Goal: Task Accomplishment & Management: Complete application form

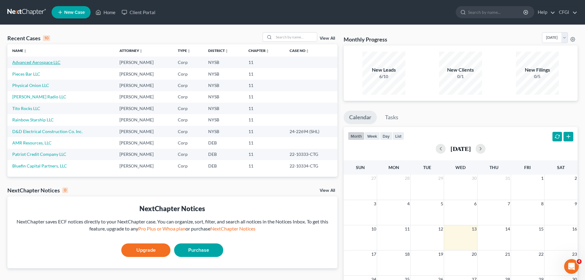
click at [43, 63] on link "Advanced Aerospace LLC" at bounding box center [36, 62] width 48 height 5
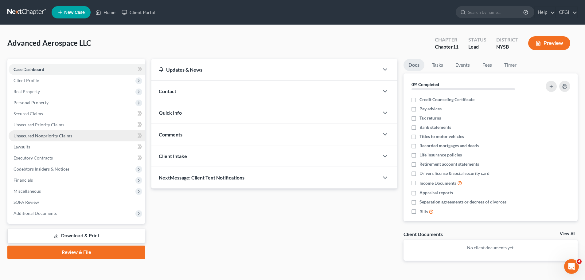
click at [55, 135] on span "Unsecured Nonpriority Claims" at bounding box center [43, 135] width 59 height 5
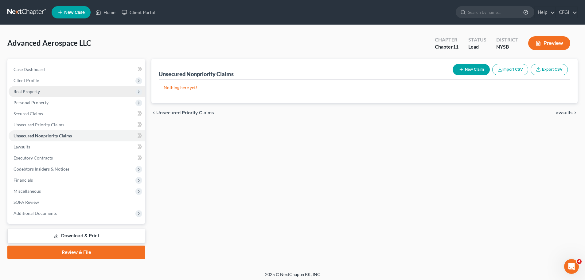
click at [38, 93] on span "Real Property" at bounding box center [27, 91] width 26 height 5
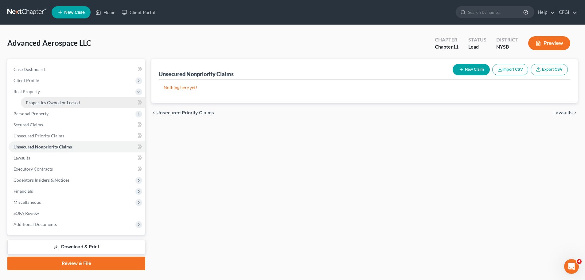
click at [56, 100] on span "Properties Owned or Leased" at bounding box center [53, 102] width 54 height 5
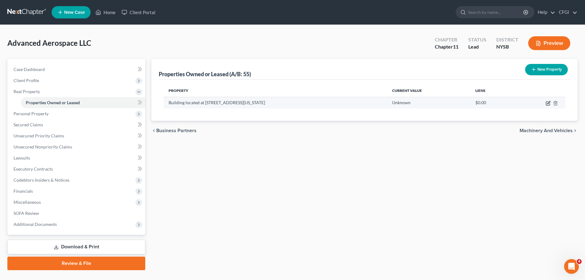
click at [548, 104] on icon "button" at bounding box center [547, 103] width 5 height 5
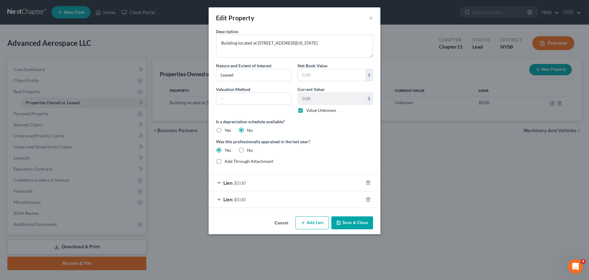
click at [306, 110] on label "Value Unknown" at bounding box center [321, 110] width 30 height 6
click at [309, 110] on input "Value Unknown" at bounding box center [311, 109] width 4 height 4
checkbox input "false"
click at [320, 98] on input "0.00" at bounding box center [332, 99] width 68 height 12
type input "8,220,000"
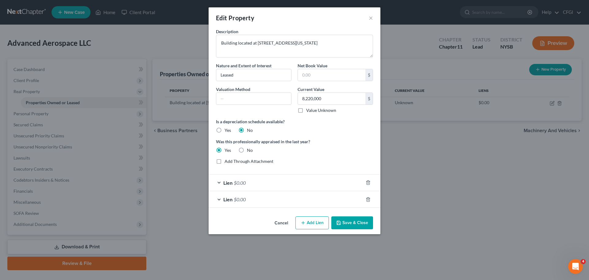
click at [333, 123] on label "Is a depreciation schedule available?" at bounding box center [294, 121] width 157 height 6
click at [240, 102] on input "text" at bounding box center [253, 99] width 75 height 12
type input "Appraisal"
click at [333, 144] on label "Was this professionally appraised in the last year?" at bounding box center [294, 141] width 157 height 6
click at [348, 223] on button "Save & Close" at bounding box center [352, 222] width 42 height 13
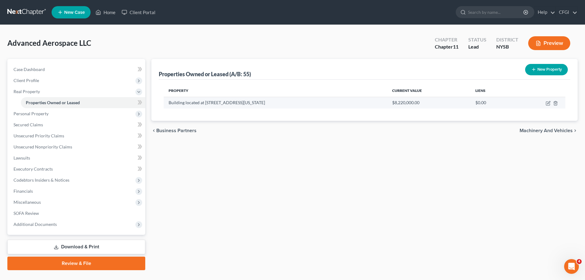
click at [543, 104] on td at bounding box center [539, 103] width 52 height 12
click at [545, 104] on icon "button" at bounding box center [547, 103] width 5 height 5
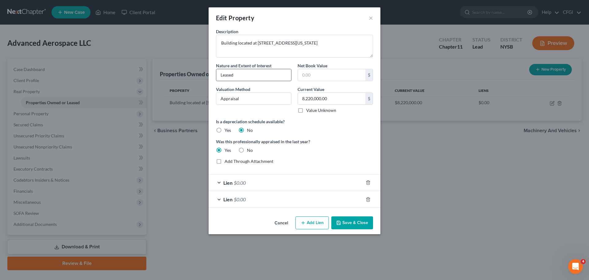
click at [245, 76] on input "Leased" at bounding box center [253, 75] width 75 height 12
drag, startPoint x: 253, startPoint y: 74, endPoint x: 262, endPoint y: 72, distance: 8.6
click at [262, 72] on input "Leased" at bounding box center [253, 75] width 75 height 12
click at [348, 226] on button "Save & Close" at bounding box center [352, 222] width 42 height 13
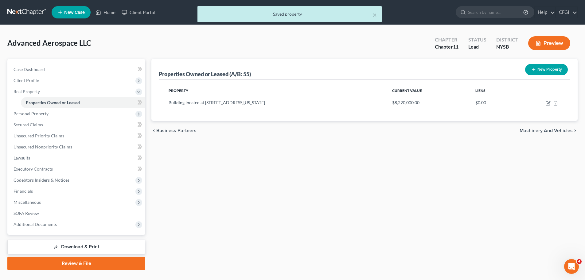
click at [538, 68] on button "New Property" at bounding box center [546, 69] width 43 height 11
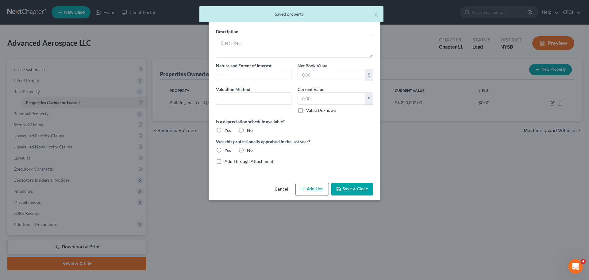
click at [277, 188] on button "Cancel" at bounding box center [281, 189] width 23 height 12
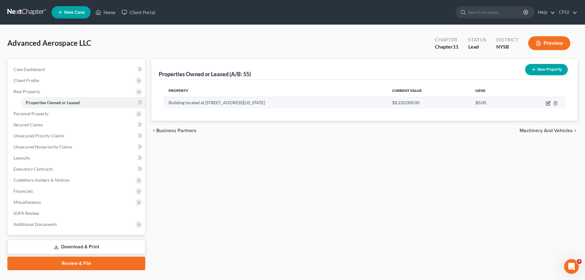
click at [546, 104] on icon "button" at bounding box center [547, 103] width 5 height 5
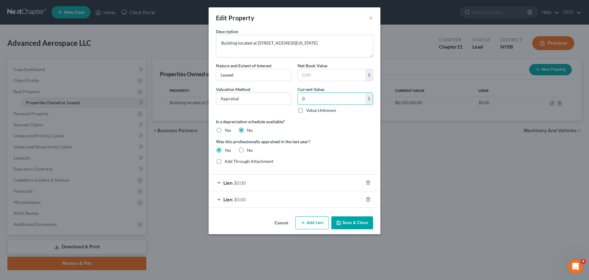
type input "0"
click at [328, 125] on div "Is a depreciation schedule available? Yes No" at bounding box center [294, 125] width 163 height 15
click at [306, 110] on label "Value Unknown" at bounding box center [321, 110] width 30 height 6
click at [309, 110] on input "Value Unknown" at bounding box center [311, 109] width 4 height 4
checkbox input "true"
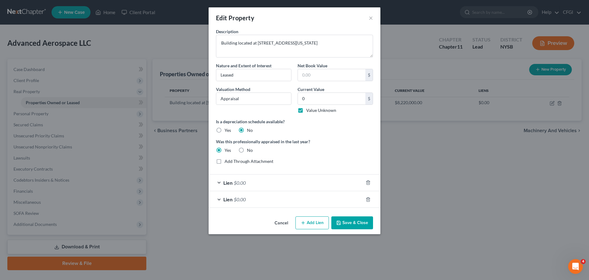
type input "0.00"
click at [344, 223] on button "Save & Close" at bounding box center [352, 222] width 42 height 13
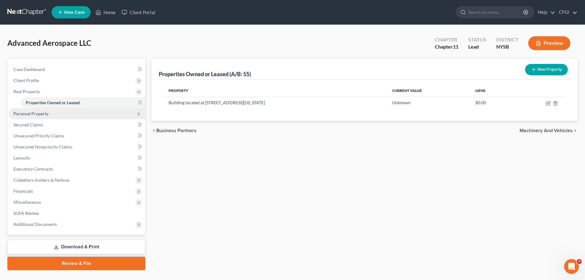
click at [38, 112] on span "Personal Property" at bounding box center [31, 113] width 35 height 5
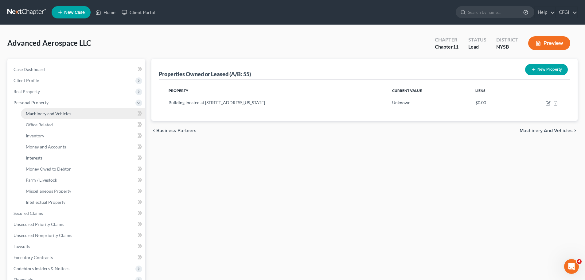
click at [51, 114] on span "Machinery and Vehicles" at bounding box center [48, 113] width 45 height 5
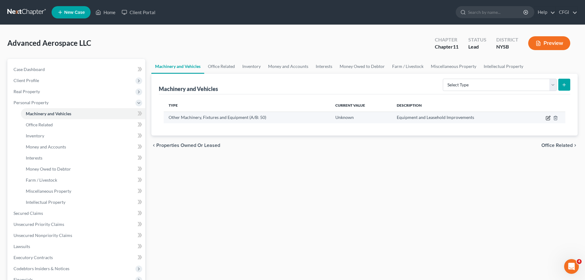
click at [546, 119] on icon "button" at bounding box center [548, 118] width 4 height 4
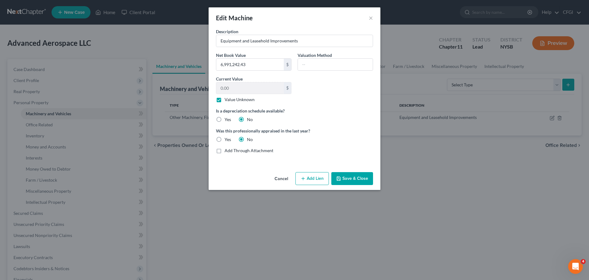
click at [342, 177] on button "Save & Close" at bounding box center [352, 178] width 42 height 13
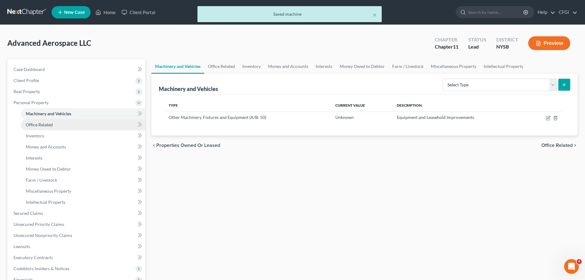
click at [50, 125] on span "Office Related" at bounding box center [39, 124] width 27 height 5
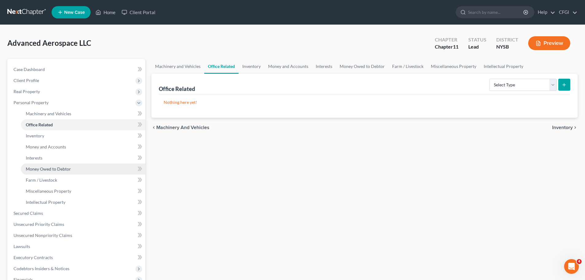
click at [52, 168] on span "Money Owed to Debtor" at bounding box center [48, 168] width 45 height 5
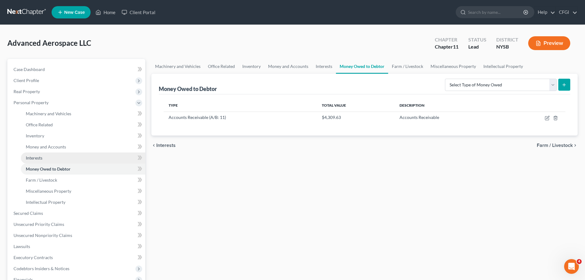
click at [44, 159] on link "Interests" at bounding box center [83, 157] width 124 height 11
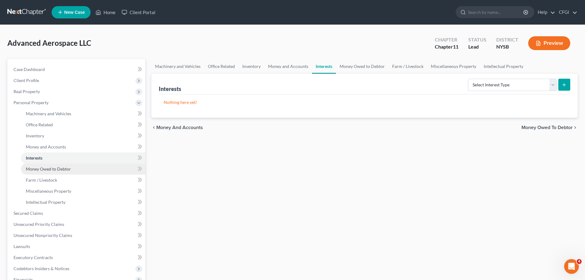
click at [52, 171] on span "Money Owed to Debtor" at bounding box center [48, 168] width 45 height 5
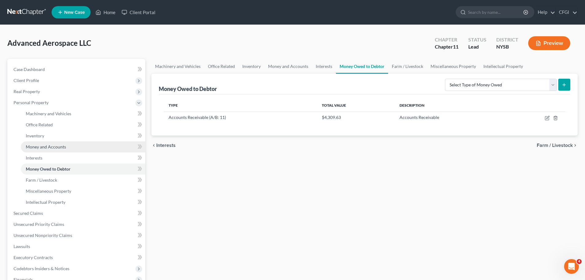
click at [59, 151] on link "Money and Accounts" at bounding box center [83, 146] width 124 height 11
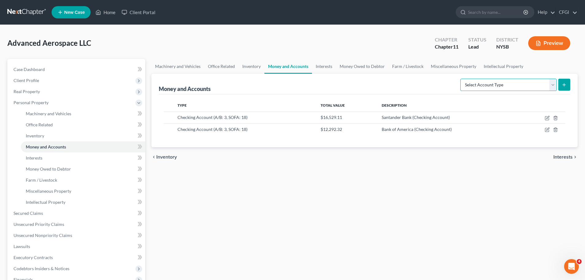
click at [554, 86] on select "Select Account Type Brokerage (A/B: 3, SOFA: 18) Cash on Hand (A/B: 2) Certific…" at bounding box center [508, 85] width 96 height 12
click at [42, 168] on span "Money Owed to Debtor" at bounding box center [48, 168] width 45 height 5
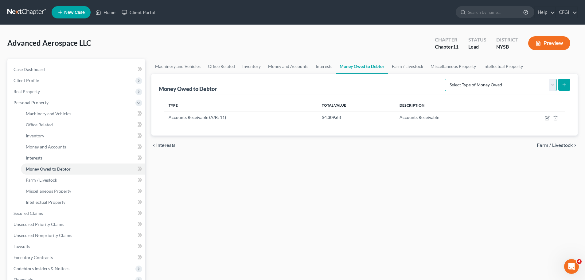
click at [479, 80] on select "Select Type of Money Owed Accounts Receivable (A/B: 11) Causes of Action Agains…" at bounding box center [501, 85] width 112 height 12
click at [369, 204] on div "Machinery and Vehicles Office Related Inventory Money and Accounts Interests Mo…" at bounding box center [364, 208] width 432 height 299
click at [46, 149] on span "Money and Accounts" at bounding box center [46, 146] width 40 height 5
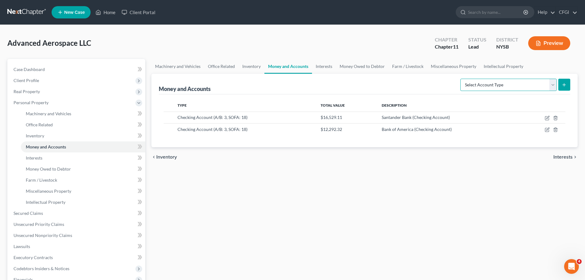
click at [494, 81] on select "Select Account Type Brokerage (A/B: 3, SOFA: 18) Cash on Hand (A/B: 2) Certific…" at bounding box center [508, 85] width 96 height 12
click at [487, 83] on select "Select Account Type Brokerage (A/B: 3, SOFA: 18) Cash on Hand (A/B: 2) Certific…" at bounding box center [508, 85] width 96 height 12
select select "prepayments"
click at [461, 79] on select "Select Account Type Brokerage (A/B: 3, SOFA: 18) Cash on Hand (A/B: 2) Certific…" at bounding box center [508, 85] width 96 height 12
click at [561, 81] on button "submit" at bounding box center [564, 85] width 12 height 12
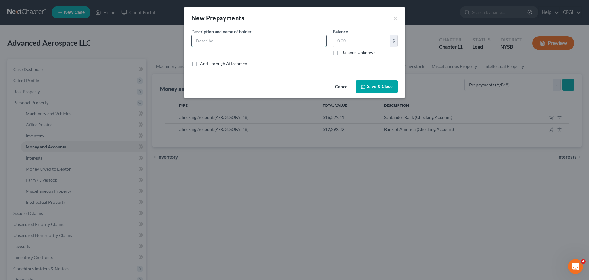
click at [229, 45] on input "text" at bounding box center [259, 41] width 135 height 12
click at [242, 42] on input "[MEDICAL_DATA] -" at bounding box center [259, 41] width 135 height 12
paste input "Fox Rothschild"
type input "[MEDICAL_DATA] - Fox Rothschild LLP"
click at [355, 39] on input "text" at bounding box center [361, 41] width 57 height 12
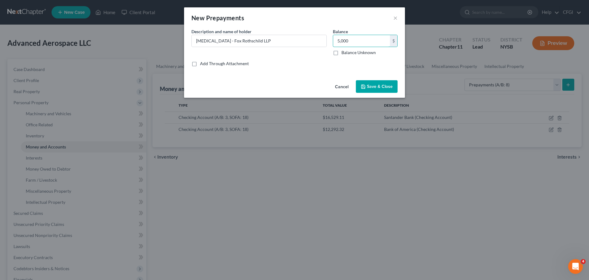
type input "5,000"
click at [285, 82] on div "Cancel Save & Close" at bounding box center [294, 88] width 221 height 20
click at [372, 86] on span "Save & Close" at bounding box center [380, 86] width 26 height 5
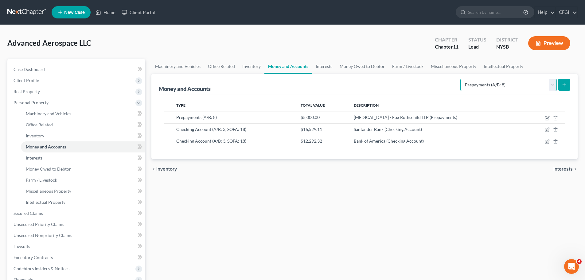
click at [534, 85] on select "Select Account Type Brokerage (A/B: 3, SOFA: 18) Cash on Hand (A/B: 2) Certific…" at bounding box center [508, 85] width 96 height 12
select select "security_deposits"
click at [461, 79] on select "Select Account Type Brokerage (A/B: 3, SOFA: 18) Cash on Hand (A/B: 2) Certific…" at bounding box center [508, 85] width 96 height 12
click at [565, 84] on icon "submit" at bounding box center [563, 84] width 5 height 5
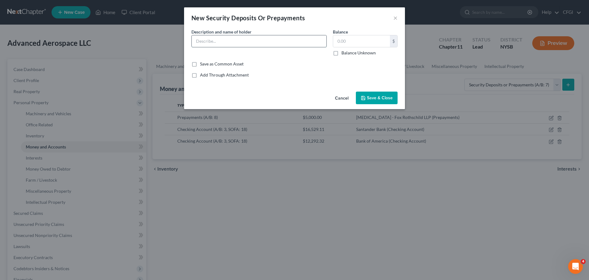
click at [207, 43] on input "text" at bounding box center [259, 41] width 135 height 12
type input "Security Deposit - ConEdison"
click at [355, 36] on input "text" at bounding box center [361, 41] width 57 height 12
type input "420"
drag, startPoint x: 309, startPoint y: 84, endPoint x: 333, endPoint y: 85, distance: 24.3
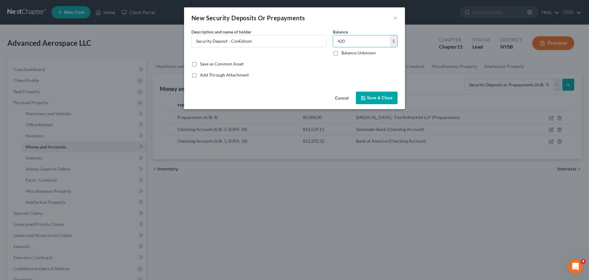
click at [308, 84] on div "Common Asset Select Description * Description and name of holder * Security Dep…" at bounding box center [294, 58] width 221 height 61
click at [375, 100] on span "Save & Close" at bounding box center [380, 97] width 26 height 5
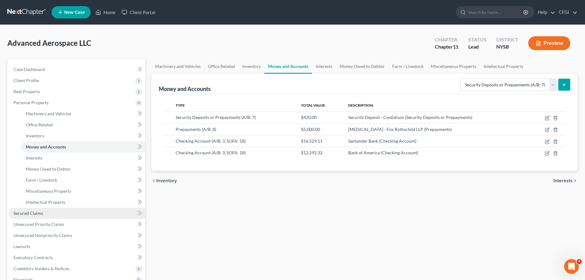
click at [39, 213] on span "Secured Claims" at bounding box center [28, 212] width 29 height 5
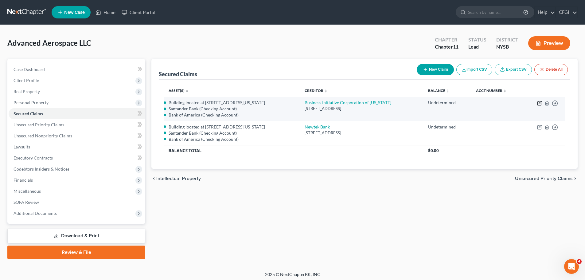
click at [539, 103] on icon "button" at bounding box center [539, 103] width 5 height 5
select select "35"
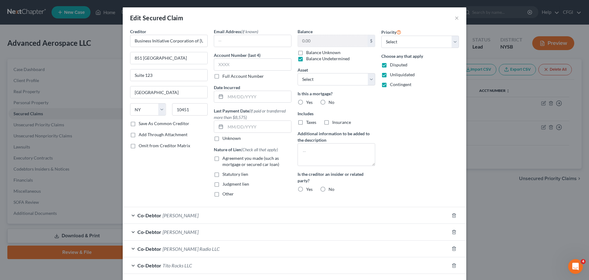
select select "2771265"
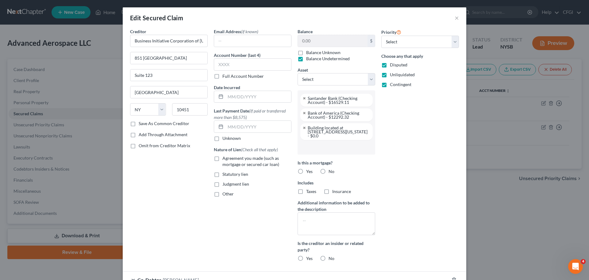
scroll to position [22, 0]
click at [306, 60] on label "Balance Undetermined" at bounding box center [328, 59] width 44 height 6
click at [309, 60] on input "Balance Undetermined" at bounding box center [311, 58] width 4 height 4
checkbox input "false"
click at [317, 41] on input "0.00" at bounding box center [333, 41] width 70 height 12
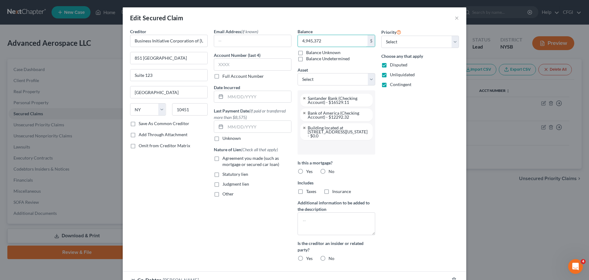
type input "4,945,372"
click at [412, 145] on div "Priority Select 1st 2nd 3rd 4th 5th 6th 7th 8th 9th 10th 11th 12th 13th 14th 15…" at bounding box center [420, 147] width 84 height 238
click at [303, 128] on link at bounding box center [305, 128] width 4 height 4
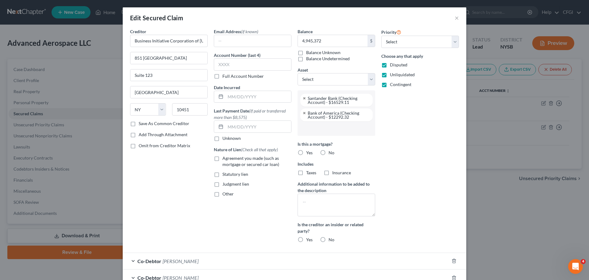
click at [317, 130] on input "text" at bounding box center [335, 128] width 69 height 9
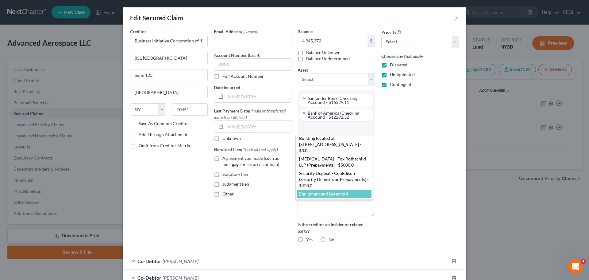
scroll to position [0, 0]
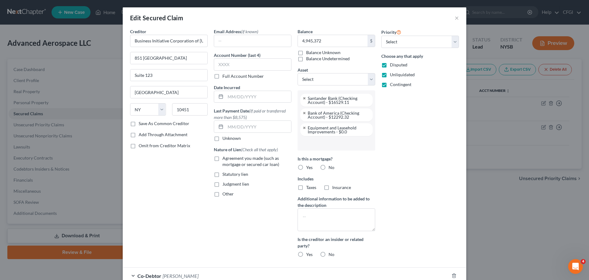
click at [409, 147] on div "Priority Select 1st 2nd 3rd 4th 5th 6th 7th 8th 9th 10th 11th 12th 13th 14th 15…" at bounding box center [420, 145] width 84 height 234
click at [306, 167] on label "Yes" at bounding box center [309, 167] width 6 height 6
click at [309, 167] on input "Yes" at bounding box center [311, 166] width 4 height 4
radio input "true"
click at [329, 255] on label "No" at bounding box center [332, 254] width 6 height 6
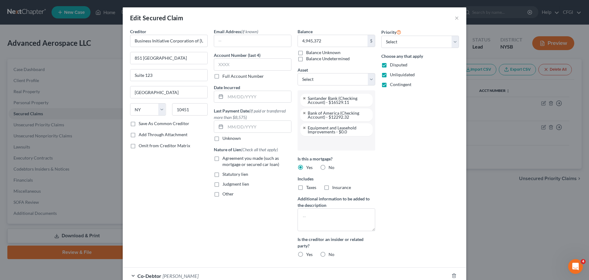
click at [331, 255] on input "No" at bounding box center [333, 253] width 4 height 4
radio input "true"
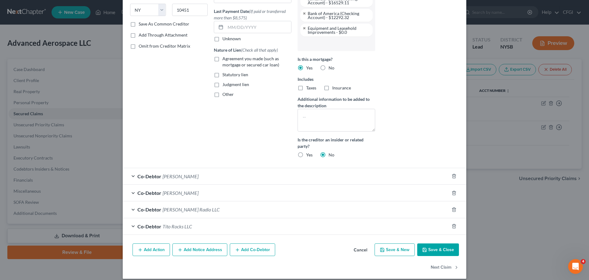
scroll to position [106, 0]
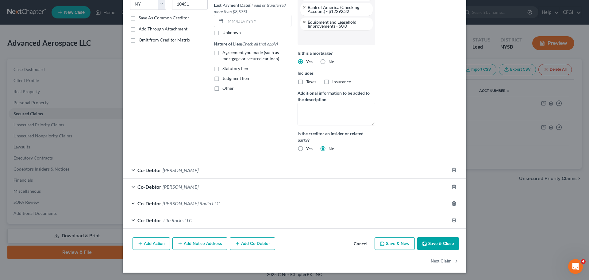
click at [442, 242] on button "Save & Close" at bounding box center [438, 243] width 42 height 13
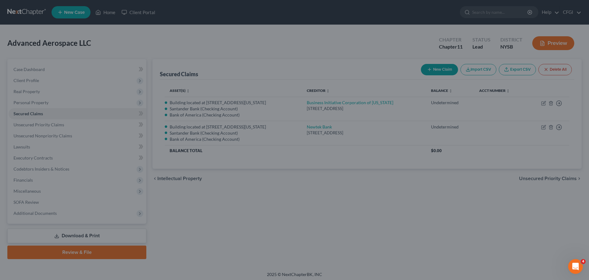
scroll to position [45, 0]
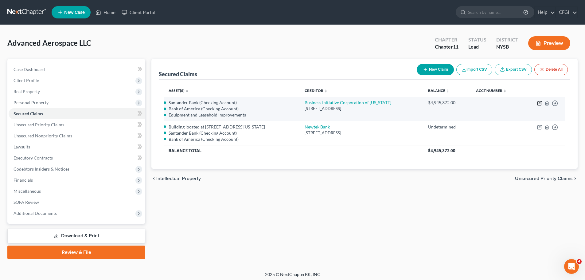
click at [538, 103] on icon "button" at bounding box center [539, 103] width 5 height 5
select select "35"
select select "1"
select select
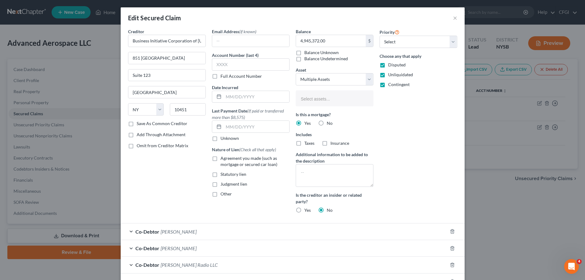
select select "2771265"
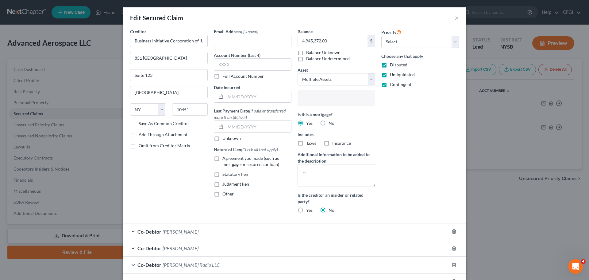
scroll to position [39, 0]
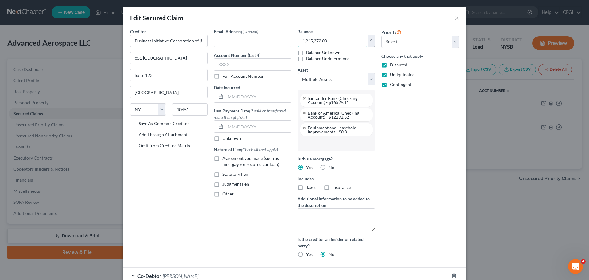
click at [333, 40] on input "4,945,372.00" at bounding box center [333, 41] width 70 height 12
type input "1,087,085"
click at [416, 166] on div "Priority Select 1st 2nd 3rd 4th 5th 6th 7th 8th 9th 10th 11th 12th 13th 14th 15…" at bounding box center [420, 145] width 84 height 234
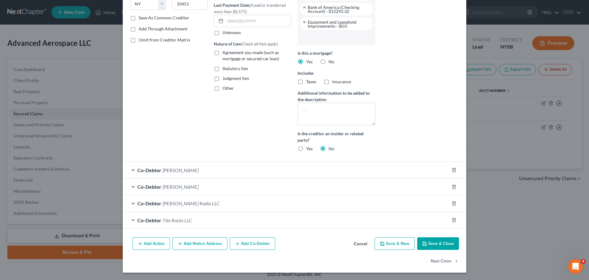
click at [436, 243] on button "Save & Close" at bounding box center [438, 243] width 42 height 13
select select
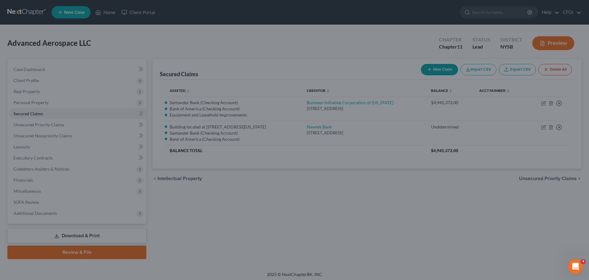
scroll to position [45, 0]
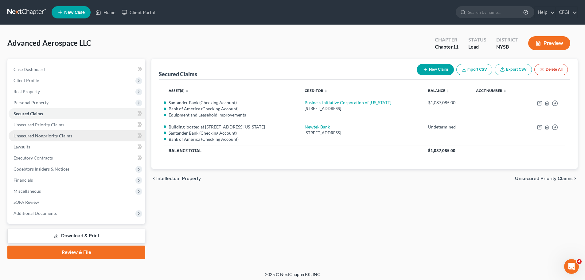
click at [44, 135] on span "Unsecured Nonpriority Claims" at bounding box center [43, 135] width 59 height 5
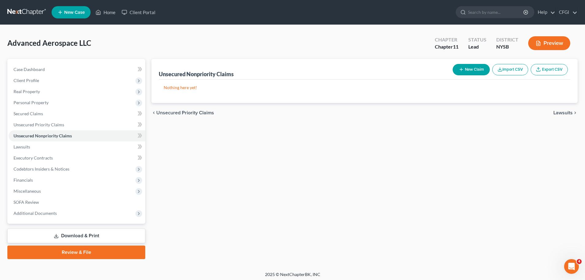
click at [470, 70] on button "New Claim" at bounding box center [470, 69] width 37 height 11
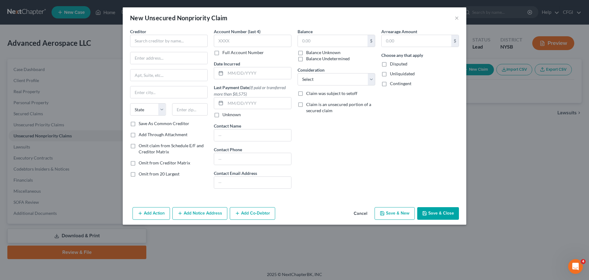
click at [356, 211] on button "Cancel" at bounding box center [360, 213] width 23 height 12
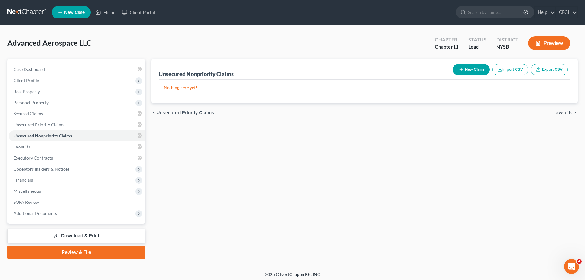
click at [467, 69] on button "New Claim" at bounding box center [470, 69] width 37 height 11
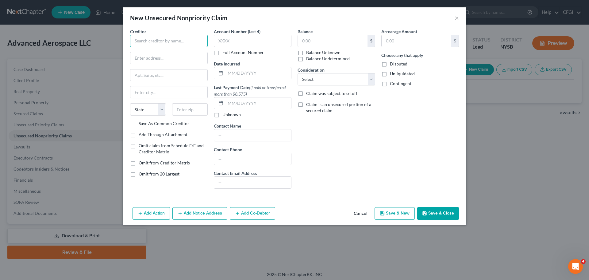
click at [167, 42] on input "text" at bounding box center [169, 41] width 78 height 12
drag, startPoint x: 130, startPoint y: 44, endPoint x: 139, endPoint y: 43, distance: 9.3
click at [133, 43] on div "Creditor * State [US_STATE] AK AR AZ CA CO [GEOGRAPHIC_DATA] DE DC [GEOGRAPHIC_…" at bounding box center [169, 110] width 84 height 165
click at [140, 43] on input "text" at bounding box center [169, 41] width 78 height 12
paste input "Business Initiative Corporation of [US_STATE]"
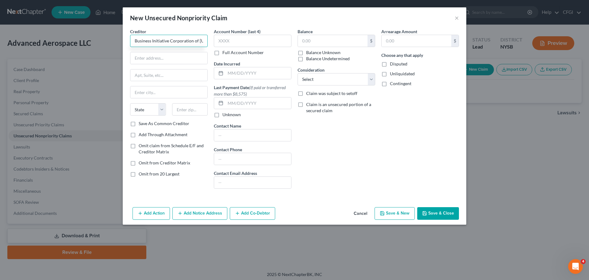
drag, startPoint x: 186, startPoint y: 43, endPoint x: -13, endPoint y: 41, distance: 198.9
click at [0, 41] on html "Home New Case Client Portal CFGI [EMAIL_ADDRESS][DOMAIN_NAME] My Account Settin…" at bounding box center [294, 141] width 589 height 282
type input "Business Initiative Corporation of [US_STATE]"
click at [160, 53] on input "text" at bounding box center [168, 58] width 77 height 12
paste input "851 [GEOGRAPHIC_DATA]"
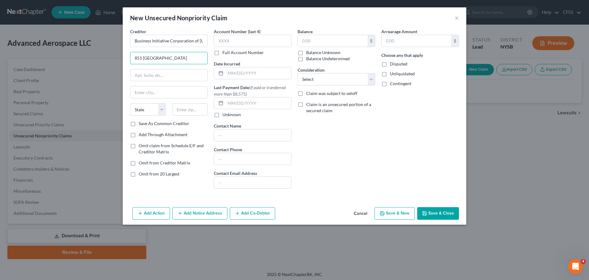
type input "851 [GEOGRAPHIC_DATA]"
click at [161, 75] on input "text" at bounding box center [168, 75] width 77 height 12
paste input "Suite 123"
type input "Suite 123"
click at [179, 94] on input "text" at bounding box center [168, 92] width 77 height 12
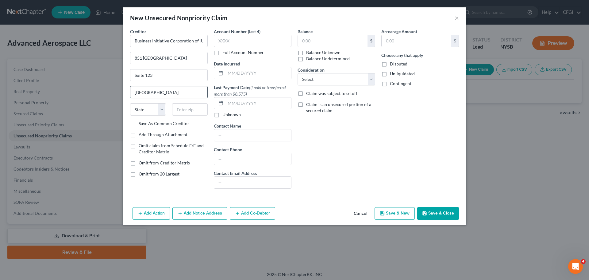
type input "[GEOGRAPHIC_DATA]"
select select "35"
type input "10451"
click at [237, 159] on input "text" at bounding box center [252, 159] width 77 height 12
paste input "[PHONE_NUMBER]"
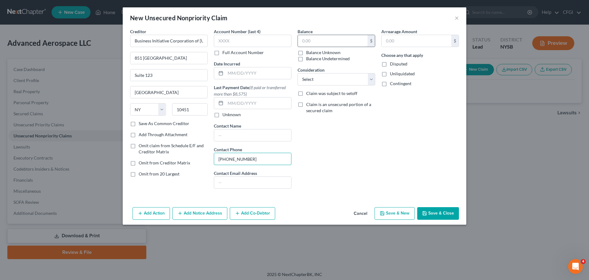
type input "[PHONE_NUMBER]"
click at [326, 44] on input "text" at bounding box center [333, 41] width 70 height 12
click at [306, 105] on label "Claim is an unsecured portion of a secured claim" at bounding box center [340, 107] width 69 height 12
click at [309, 105] on input "Claim is an unsecured portion of a secured claim" at bounding box center [311, 103] width 4 height 4
checkbox input "true"
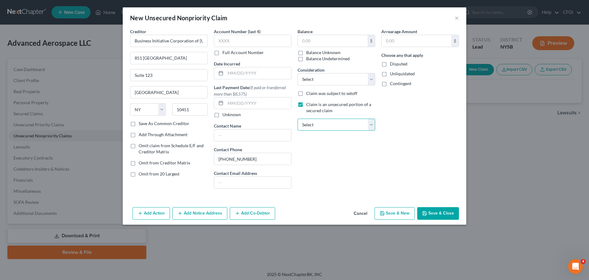
click at [325, 121] on select "Select Newtek Bank Business Initiative Corporation of [US_STATE]" at bounding box center [337, 124] width 78 height 12
select select "1"
click at [298, 118] on select "Select Newtek Bank Business Initiative Corporation of [US_STATE]" at bounding box center [337, 124] width 78 height 12
drag, startPoint x: 308, startPoint y: 138, endPoint x: 353, endPoint y: 144, distance: 45.7
click at [351, 143] on div "Attached to Secured Balance: $1,087,085.00" at bounding box center [337, 139] width 78 height 12
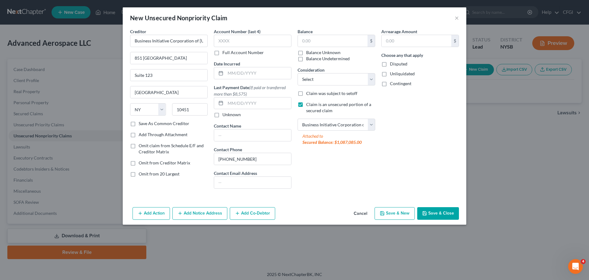
click at [356, 144] on div "Secured Balance: $1,087,085.00" at bounding box center [337, 142] width 68 height 6
drag, startPoint x: 358, startPoint y: 141, endPoint x: 352, endPoint y: 142, distance: 5.9
click at [352, 142] on div "Secured Balance: $1,087,085.00" at bounding box center [337, 142] width 68 height 6
click at [325, 50] on label "Balance Unknown" at bounding box center [323, 52] width 34 height 6
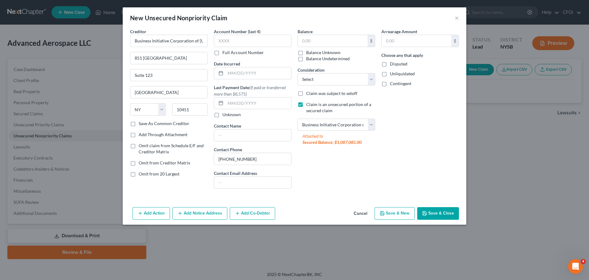
click at [313, 50] on input "Balance Unknown" at bounding box center [311, 51] width 4 height 4
checkbox input "true"
type input "0.00"
click at [306, 51] on label "Balance Unknown" at bounding box center [323, 52] width 34 height 6
click at [309, 51] on input "Balance Unknown" at bounding box center [311, 51] width 4 height 4
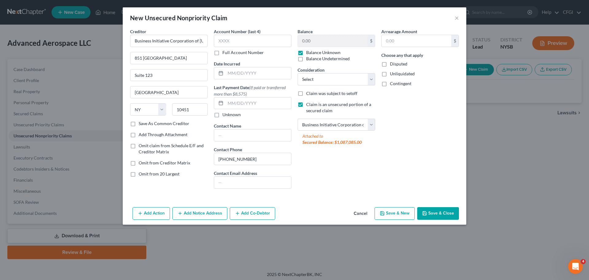
checkbox input "false"
click at [314, 37] on input "0.00" at bounding box center [333, 41] width 70 height 12
click at [380, 147] on div "Arrearage Amount $ Choose any that apply Disputed Unliquidated Contingent" at bounding box center [420, 110] width 84 height 165
click at [426, 213] on icon "button" at bounding box center [424, 213] width 5 height 5
type input "3,857,915.00"
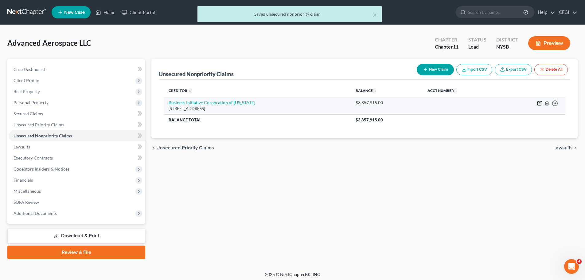
click at [540, 104] on icon "button" at bounding box center [539, 103] width 5 height 5
select select "35"
select select "1"
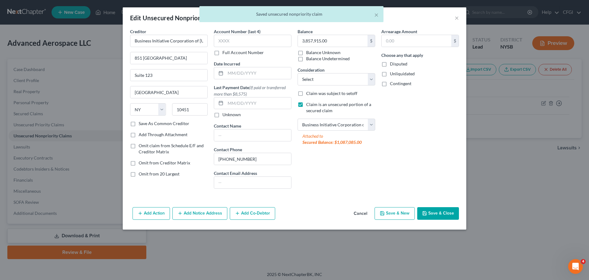
click at [357, 86] on div "Balance 3,857,915.00 $ Balance Unknown Balance Undetermined 3,857,915.00 $ Bala…" at bounding box center [337, 110] width 84 height 165
click at [355, 82] on select "Select Cable / Satellite Services Collection Agency Credit Card Debt Debt Couns…" at bounding box center [337, 79] width 78 height 12
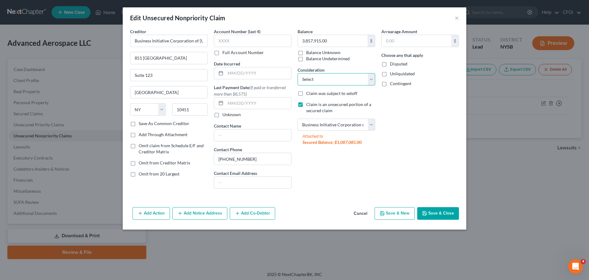
select select "9"
click at [298, 73] on select "Select Cable / Satellite Services Collection Agency Credit Card Debt Debt Couns…" at bounding box center [337, 79] width 78 height 12
click at [386, 157] on div "Arrearage Amount $ Choose any that apply Disputed Unliquidated Contingent" at bounding box center [420, 110] width 84 height 165
click at [390, 62] on label "Disputed" at bounding box center [398, 64] width 17 height 6
click at [392, 62] on input "Disputed" at bounding box center [394, 63] width 4 height 4
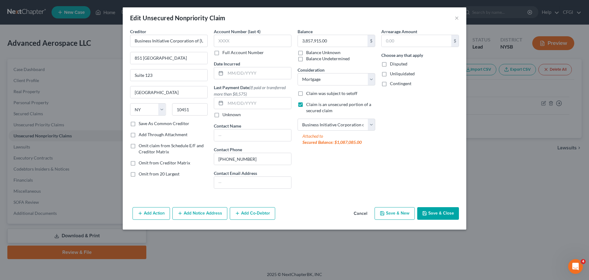
checkbox input "true"
click at [390, 73] on label "Unliquidated" at bounding box center [402, 74] width 25 height 6
click at [392, 73] on input "Unliquidated" at bounding box center [394, 73] width 4 height 4
checkbox input "true"
click at [390, 83] on label "Contingent" at bounding box center [400, 83] width 21 height 6
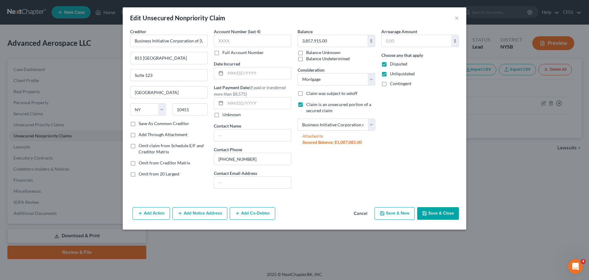
click at [392, 83] on input "Contingent" at bounding box center [394, 82] width 4 height 4
checkbox input "true"
click at [390, 66] on label "Disputed" at bounding box center [398, 64] width 17 height 6
click at [392, 65] on input "Disputed" at bounding box center [394, 63] width 4 height 4
checkbox input "false"
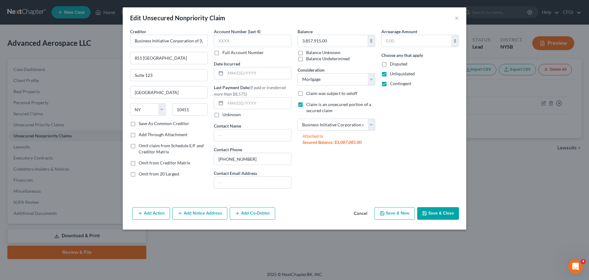
click at [390, 76] on label "Unliquidated" at bounding box center [402, 74] width 25 height 6
click at [392, 75] on input "Unliquidated" at bounding box center [394, 73] width 4 height 4
click at [390, 75] on label "Unliquidated" at bounding box center [402, 74] width 25 height 6
click at [392, 75] on input "Unliquidated" at bounding box center [394, 73] width 4 height 4
checkbox input "true"
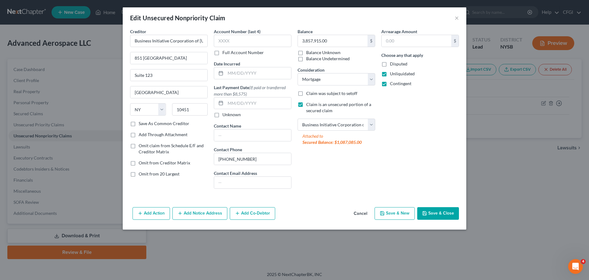
click at [390, 66] on label "Disputed" at bounding box center [398, 64] width 17 height 6
click at [392, 65] on input "Disputed" at bounding box center [394, 63] width 4 height 4
checkbox input "true"
click at [431, 213] on button "Save & Close" at bounding box center [438, 213] width 42 height 13
type input "0"
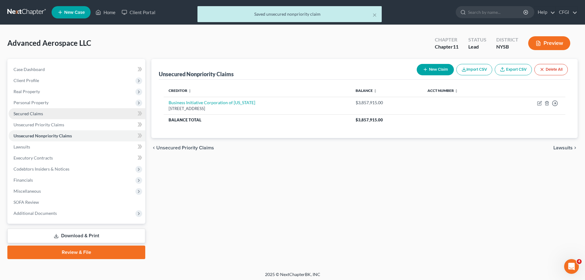
click at [37, 115] on span "Secured Claims" at bounding box center [28, 113] width 29 height 5
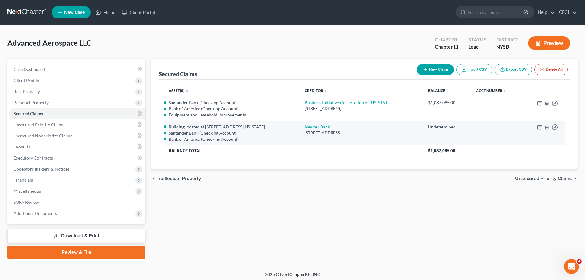
click at [313, 126] on link "Newtek Bank" at bounding box center [316, 126] width 25 height 5
select select "9"
select select "1"
select select
select select "0"
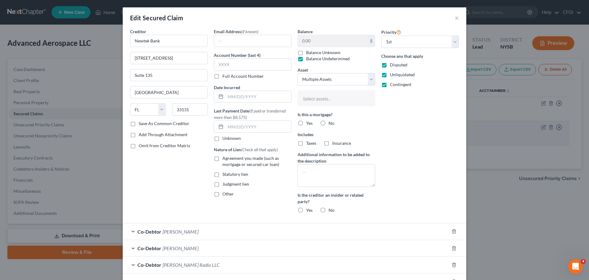
select select "2771265"
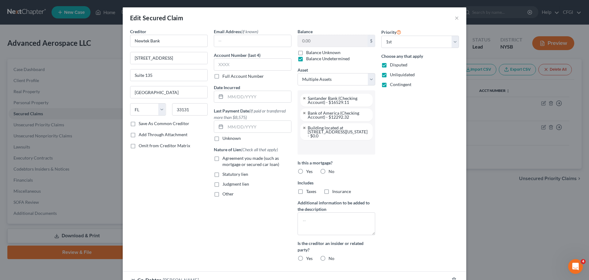
scroll to position [22, 0]
click at [189, 42] on input "Newtek Bank" at bounding box center [169, 41] width 78 height 12
drag, startPoint x: 172, startPoint y: 42, endPoint x: 64, endPoint y: 43, distance: 107.7
click at [71, 40] on div "Edit Secured Claim × Creditor * [GEOGRAPHIC_DATA] [STREET_ADDRESS][GEOGRAPHIC_D…" at bounding box center [294, 140] width 589 height 280
paste input "usiness Services Holdco 6, Inc."
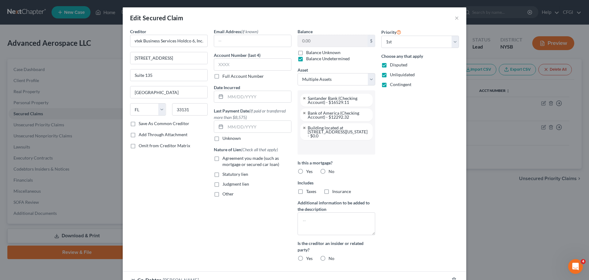
scroll to position [0, 0]
type input "Newtek Business Services Holdco 6, Inc."
click at [182, 62] on input "[STREET_ADDRESS]" at bounding box center [168, 58] width 77 height 12
drag, startPoint x: 187, startPoint y: 60, endPoint x: 97, endPoint y: 56, distance: 90.0
click at [99, 56] on div "Edit Secured Claim × Creditor * Newtek Business Services Holdco 6, Inc. [STREET…" at bounding box center [294, 140] width 589 height 280
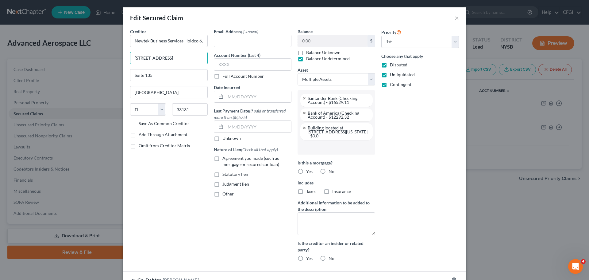
paste input "[STREET_ADDRESS]"
type input "[STREET_ADDRESS]"
click at [154, 91] on input "[GEOGRAPHIC_DATA]" at bounding box center [168, 92] width 77 height 12
drag, startPoint x: 157, startPoint y: 91, endPoint x: 137, endPoint y: 77, distance: 24.1
click at [87, 95] on div "Edit Secured Claim × Creditor * Newtek Business Services Holdco 6, Inc. [STREET…" at bounding box center [294, 140] width 589 height 280
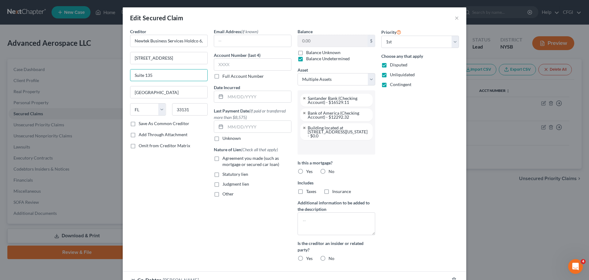
drag, startPoint x: 156, startPoint y: 74, endPoint x: 95, endPoint y: 73, distance: 60.5
click at [95, 73] on div "Edit Secured Claim × Creditor * Newtek Business Services Holdco 6, Inc. [STREET…" at bounding box center [294, 140] width 589 height 280
click at [147, 87] on input "[GEOGRAPHIC_DATA]" at bounding box center [168, 92] width 77 height 12
drag, startPoint x: 157, startPoint y: 93, endPoint x: 95, endPoint y: 90, distance: 62.7
click at [95, 90] on div "Edit Secured Claim × Creditor * Newtek Business Services Holdco 6, Inc. [STREET…" at bounding box center [294, 140] width 589 height 280
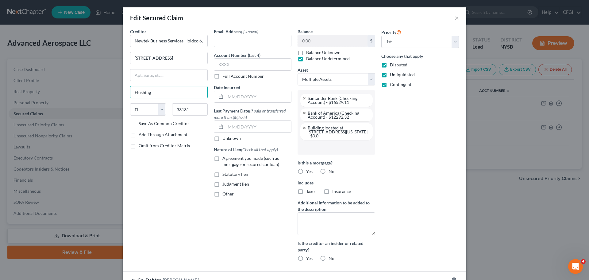
type input "Flushing"
select select "35"
type input "11354"
click at [168, 198] on div "Creditor * Newtek Business Services Holdco 6, Inc. [STREET_ADDRESS][GEOGRAPHIC_…" at bounding box center [169, 147] width 84 height 238
click at [306, 59] on label "Balance Undetermined" at bounding box center [328, 59] width 44 height 6
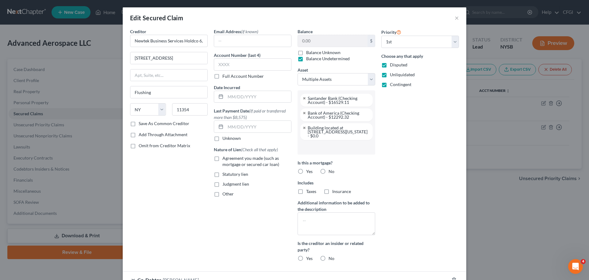
click at [309, 59] on input "Balance Undetermined" at bounding box center [311, 58] width 4 height 4
checkbox input "false"
click at [337, 44] on input "0.00" at bounding box center [333, 41] width 70 height 12
click at [303, 127] on link at bounding box center [305, 128] width 4 height 4
type input "7,132,915"
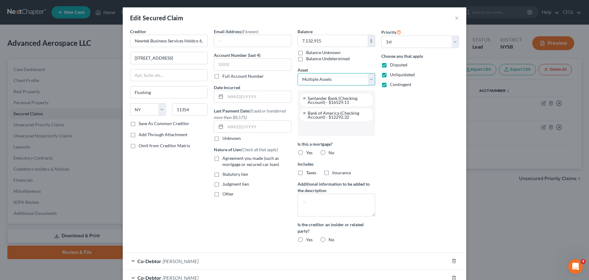
click at [342, 82] on select "Select Other Multiple Assets Santander Bank (Checking Account) - $16529.11 Bank…" at bounding box center [337, 79] width 78 height 12
click at [298, 73] on select "Select Other Multiple Assets Santander Bank (Checking Account) - $16529.11 Bank…" at bounding box center [337, 79] width 78 height 12
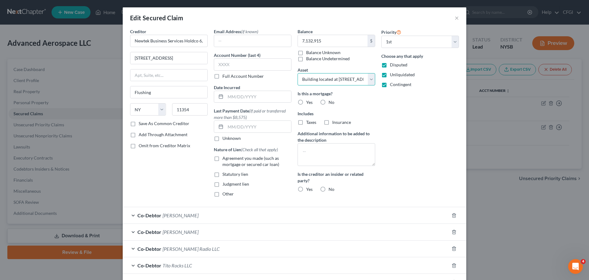
click at [357, 79] on select "Select Other Multiple Assets Santander Bank (Checking Account) - $16529.11 Bank…" at bounding box center [337, 79] width 78 height 12
select select "1"
click at [298, 73] on select "Select Other Multiple Assets Santander Bank (Checking Account) - $16529.11 Bank…" at bounding box center [337, 79] width 78 height 12
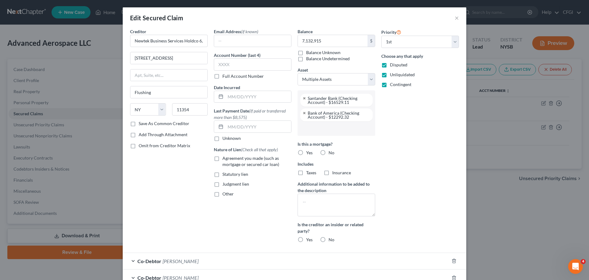
click at [317, 127] on input "text" at bounding box center [335, 128] width 69 height 9
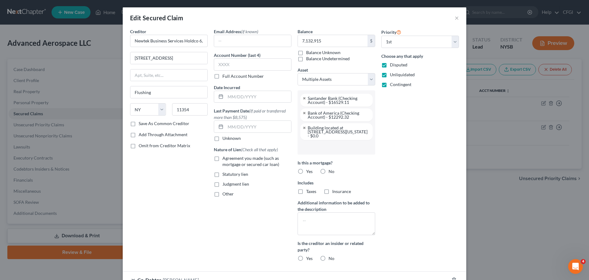
click at [323, 144] on input "text" at bounding box center [335, 146] width 69 height 9
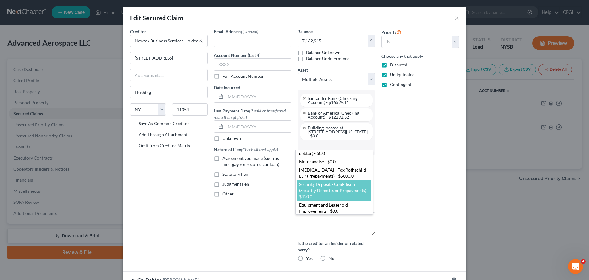
scroll to position [11, 0]
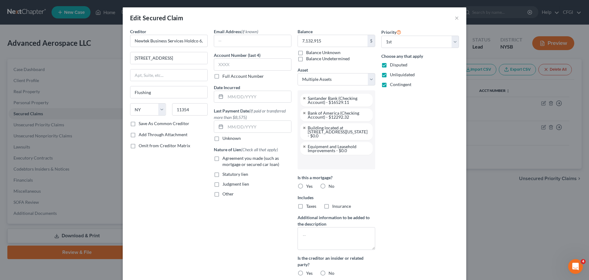
click at [413, 178] on div "Priority Select 1st 2nd 3rd 4th 5th 6th 7th 8th 9th 10th 11th 12th 13th 14th 15…" at bounding box center [420, 154] width 84 height 253
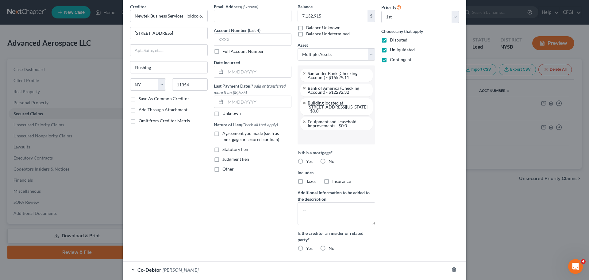
scroll to position [61, 0]
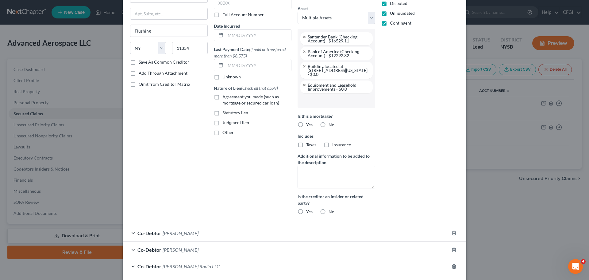
click at [306, 122] on label "Yes" at bounding box center [309, 125] width 6 height 6
click at [309, 122] on input "Yes" at bounding box center [311, 124] width 4 height 4
radio input "true"
click at [329, 208] on label "No" at bounding box center [332, 211] width 6 height 6
click at [331, 208] on input "No" at bounding box center [333, 210] width 4 height 4
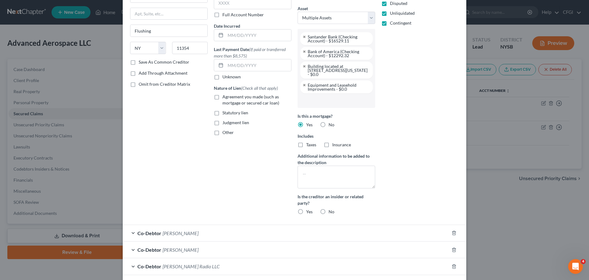
radio input "true"
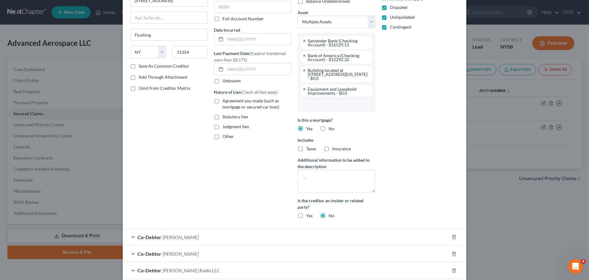
scroll to position [0, 0]
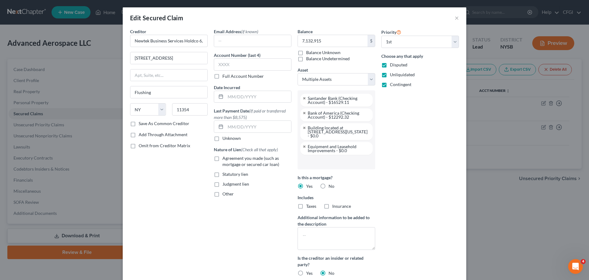
click at [390, 74] on label "Unliquidated" at bounding box center [402, 74] width 25 height 6
click at [392, 74] on input "Unliquidated" at bounding box center [394, 73] width 4 height 4
checkbox input "false"
click at [390, 84] on label "Contingent" at bounding box center [400, 84] width 21 height 6
click at [392, 84] on input "Contingent" at bounding box center [394, 83] width 4 height 4
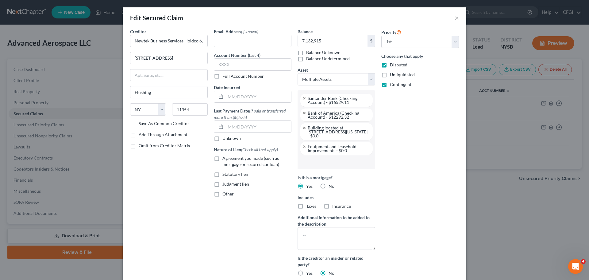
checkbox input "false"
drag, startPoint x: 416, startPoint y: 84, endPoint x: 434, endPoint y: 95, distance: 20.8
click at [434, 95] on div "Priority Select 1st 2nd 3rd 4th 5th 6th 7th 8th 9th 10th 11th 12th 13th 14th 15…" at bounding box center [420, 154] width 84 height 253
click at [390, 64] on label "Disputed" at bounding box center [398, 65] width 17 height 6
click at [392, 64] on input "Disputed" at bounding box center [394, 64] width 4 height 4
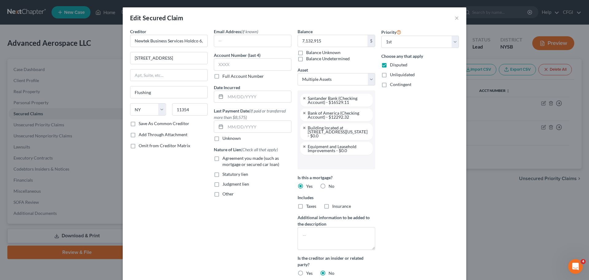
checkbox input "false"
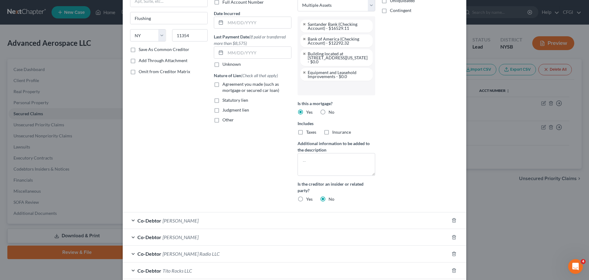
scroll to position [170, 0]
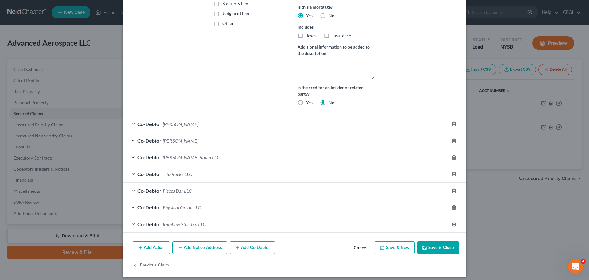
click at [432, 244] on button "Save & Close" at bounding box center [438, 247] width 42 height 13
select select
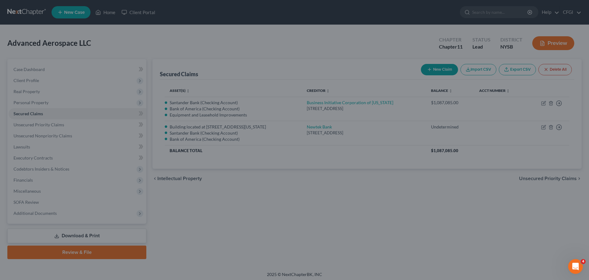
scroll to position [95, 0]
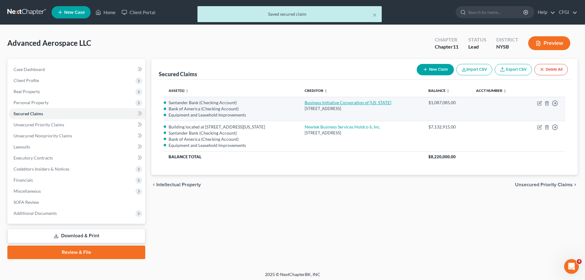
click at [323, 101] on link "Business Initiative Corporation of [US_STATE]" at bounding box center [347, 102] width 87 height 5
select select "35"
select select "1"
select select
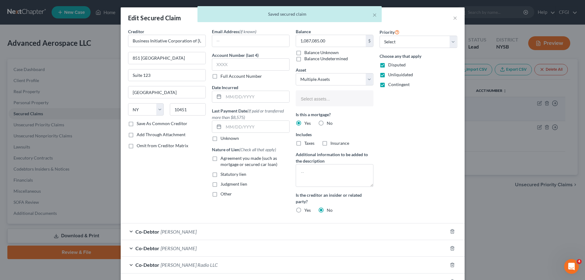
select select "2771265"
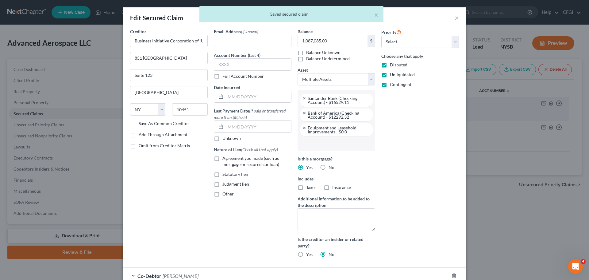
scroll to position [39, 0]
click at [319, 143] on input "text" at bounding box center [335, 142] width 69 height 9
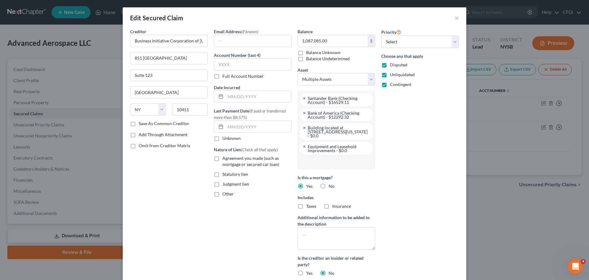
click at [390, 64] on label "Disputed" at bounding box center [398, 65] width 17 height 6
click at [392, 64] on input "Disputed" at bounding box center [394, 64] width 4 height 4
checkbox input "false"
click at [390, 75] on label "Unliquidated" at bounding box center [402, 74] width 25 height 6
click at [392, 75] on input "Unliquidated" at bounding box center [394, 73] width 4 height 4
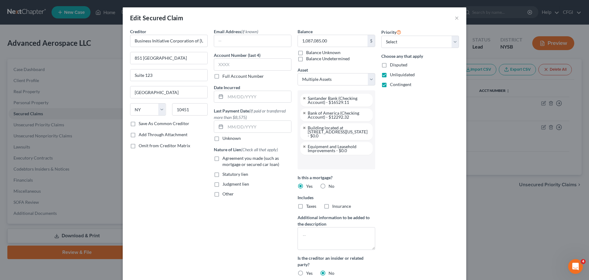
checkbox input "false"
click at [390, 83] on label "Contingent" at bounding box center [400, 84] width 21 height 6
click at [392, 83] on input "Contingent" at bounding box center [394, 83] width 4 height 4
checkbox input "false"
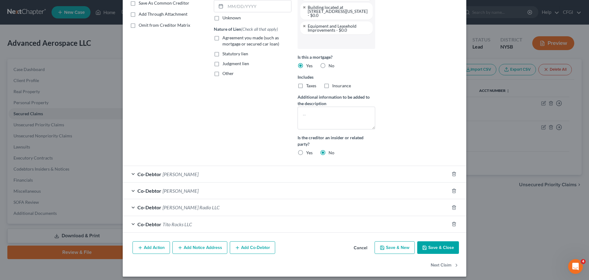
click at [429, 242] on button "Save & Close" at bounding box center [438, 247] width 42 height 13
select select
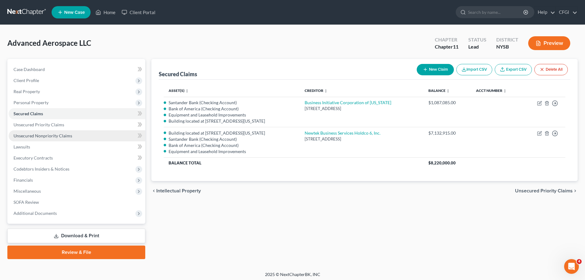
click at [60, 133] on span "Unsecured Nonpriority Claims" at bounding box center [43, 135] width 59 height 5
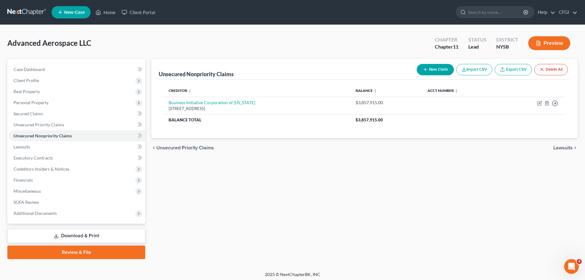
click at [431, 67] on button "New Claim" at bounding box center [434, 69] width 37 height 11
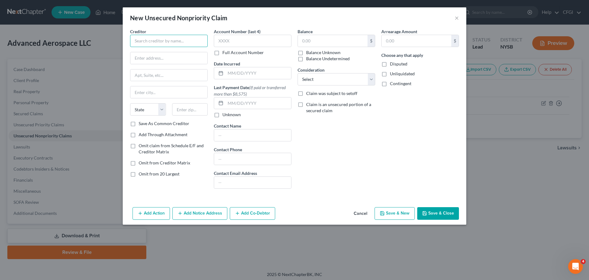
click at [182, 41] on input "text" at bounding box center [169, 41] width 78 height 12
paste input "[PERSON_NAME]"
type input "[PERSON_NAME]"
click at [172, 57] on input "text" at bounding box center [168, 58] width 77 height 12
paste input "[STREET_ADDRESS]"
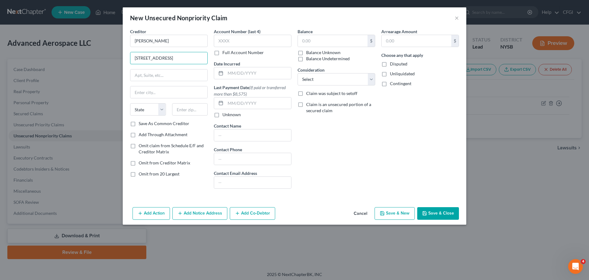
type input "[STREET_ADDRESS]"
click at [150, 81] on div at bounding box center [169, 75] width 78 height 12
click at [148, 79] on input "text" at bounding box center [168, 75] width 77 height 12
paste input "Apt 2A"
type input "Apt 2A"
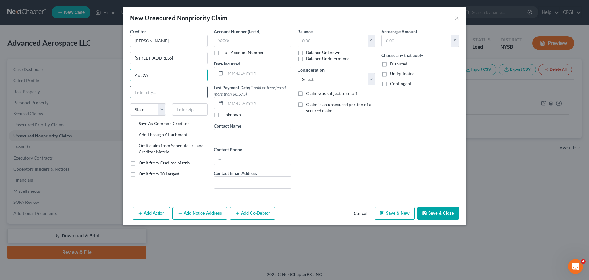
click at [149, 92] on input "text" at bounding box center [168, 92] width 77 height 12
click at [161, 98] on input "text" at bounding box center [168, 92] width 77 height 12
paste input "[US_STATE]"
type input "[US_STATE]"
click at [152, 110] on select "State [US_STATE] AK AR AZ CA CO CT DE DC [GEOGRAPHIC_DATA] [GEOGRAPHIC_DATA] GU…" at bounding box center [148, 109] width 36 height 12
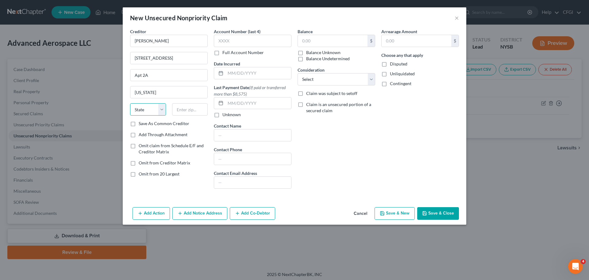
select select "35"
click at [130, 103] on select "State [US_STATE] AK AR AZ CA CO CT DE DC [GEOGRAPHIC_DATA] [GEOGRAPHIC_DATA] GU…" at bounding box center [148, 109] width 36 height 12
type input "10032"
click at [328, 41] on input "text" at bounding box center [333, 41] width 70 height 12
type input "0"
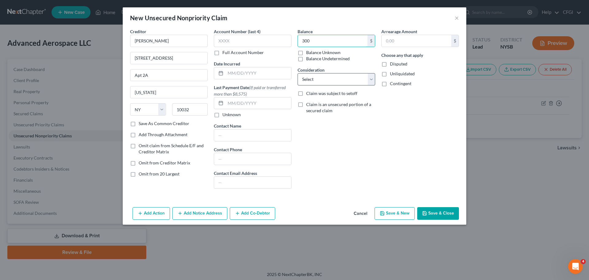
type input "300"
click at [320, 80] on select "Select Cable / Satellite Services Collection Agency Credit Card Debt Debt Couns…" at bounding box center [337, 79] width 78 height 12
select select "14"
click at [298, 73] on select "Select Cable / Satellite Services Collection Agency Credit Card Debt Debt Couns…" at bounding box center [337, 79] width 78 height 12
click at [394, 210] on button "Save & New" at bounding box center [395, 213] width 40 height 13
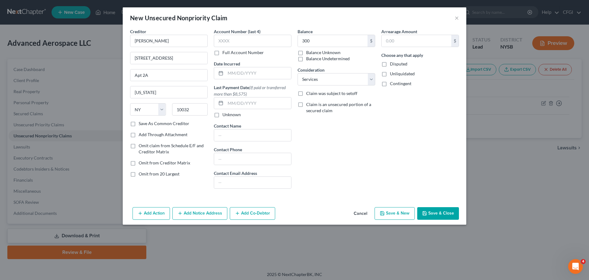
type input "300.00"
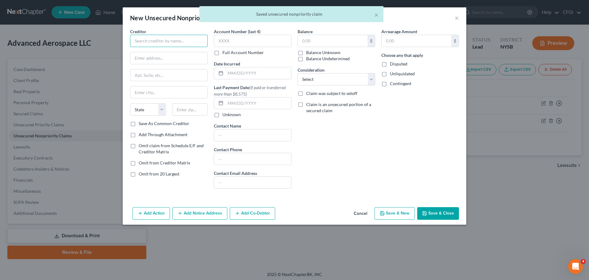
click at [172, 40] on input "text" at bounding box center [169, 41] width 78 height 12
paste input "Anheuser-[PERSON_NAME]"
type input "Anheuser-[PERSON_NAME]"
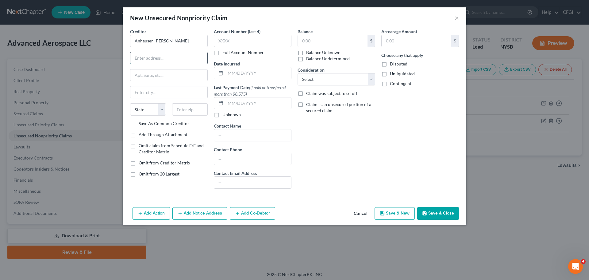
drag, startPoint x: 163, startPoint y: 57, endPoint x: 163, endPoint y: 60, distance: 3.1
click at [163, 57] on input "text" at bounding box center [168, 58] width 77 height 12
paste input "[STREET_ADDRESS]"
type input "[STREET_ADDRESS]"
click at [156, 74] on input "text" at bounding box center [168, 75] width 77 height 12
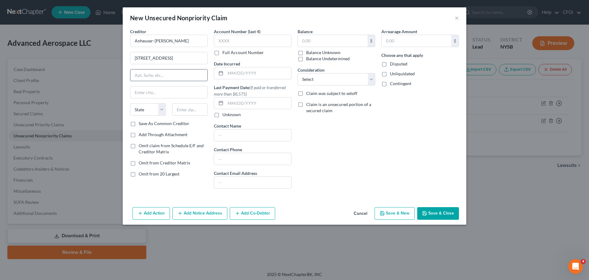
paste input "[GEOGRAPHIC_DATA]"
type input "[GEOGRAPHIC_DATA]"
click at [153, 88] on input "text" at bounding box center [168, 92] width 77 height 12
paste input "[GEOGRAPHIC_DATA]"
type input "[GEOGRAPHIC_DATA]"
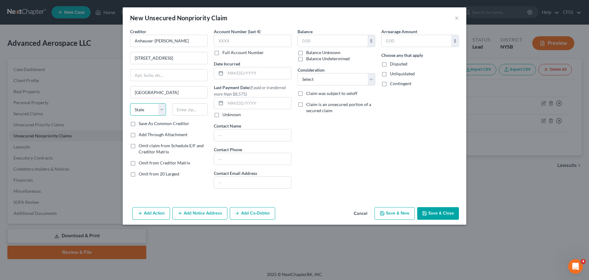
click at [149, 110] on select "State [US_STATE] AK AR AZ CA CO CT DE DC [GEOGRAPHIC_DATA] [GEOGRAPHIC_DATA] GU…" at bounding box center [148, 109] width 36 height 12
select select "35"
click at [130, 103] on select "State [US_STATE] AK AR AZ CA CO CT DE DC [GEOGRAPHIC_DATA] [GEOGRAPHIC_DATA] GU…" at bounding box center [148, 109] width 36 height 12
type input "10474"
click at [234, 154] on input "text" at bounding box center [252, 159] width 77 height 12
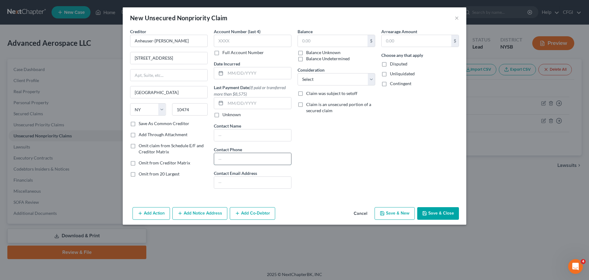
paste input "[PHONE_NUMBER]"
type input "[PHONE_NUMBER]"
click at [326, 43] on input "text" at bounding box center [333, 41] width 70 height 12
type input "170"
click at [332, 76] on select "Select Cable / Satellite Services Collection Agency Credit Card Debt Debt Couns…" at bounding box center [337, 79] width 78 height 12
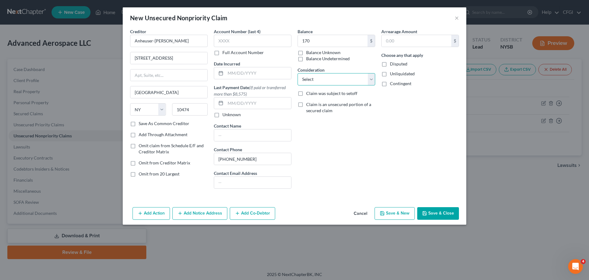
select select "15"
click at [298, 73] on select "Select Cable / Satellite Services Collection Agency Credit Card Debt Debt Couns…" at bounding box center [337, 79] width 78 height 12
click at [399, 213] on button "Save & New" at bounding box center [395, 213] width 40 height 13
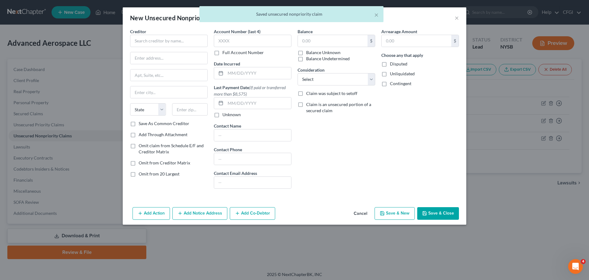
type input "170.00"
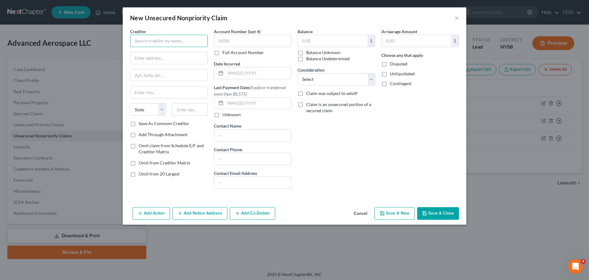
click at [160, 43] on input "text" at bounding box center [169, 41] width 78 height 12
paste input "[PERSON_NAME]"
type input "[PERSON_NAME]"
click at [131, 59] on input "text" at bounding box center [168, 58] width 77 height 12
paste input "[STREET_ADDRESS][PERSON_NAME]"
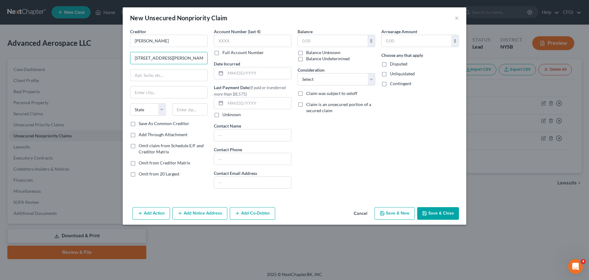
type input "[STREET_ADDRESS][PERSON_NAME]"
drag, startPoint x: 149, startPoint y: 73, endPoint x: 152, endPoint y: 83, distance: 10.6
click at [149, 73] on input "text" at bounding box center [168, 75] width 77 height 12
click at [153, 91] on input "text" at bounding box center [168, 92] width 77 height 12
paste input "[GEOGRAPHIC_DATA]"
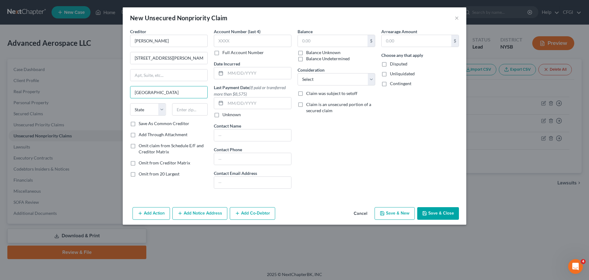
type input "[GEOGRAPHIC_DATA]"
click at [146, 111] on select "State [US_STATE] AK AR AZ CA CO CT DE DC [GEOGRAPHIC_DATA] [GEOGRAPHIC_DATA] GU…" at bounding box center [148, 109] width 36 height 12
select select "33"
click at [130, 103] on select "State [US_STATE] AK AR AZ CA CO CT DE DC [GEOGRAPHIC_DATA] [GEOGRAPHIC_DATA] GU…" at bounding box center [148, 109] width 36 height 12
type input "07112"
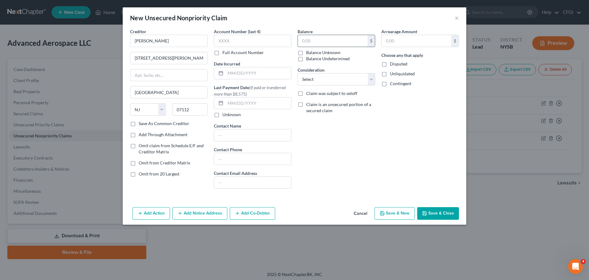
click at [343, 44] on input "text" at bounding box center [333, 41] width 70 height 12
type input "150"
drag, startPoint x: 326, startPoint y: 77, endPoint x: 328, endPoint y: 84, distance: 7.1
click at [326, 77] on select "Select Cable / Satellite Services Collection Agency Credit Card Debt Debt Couns…" at bounding box center [337, 79] width 78 height 12
select select "14"
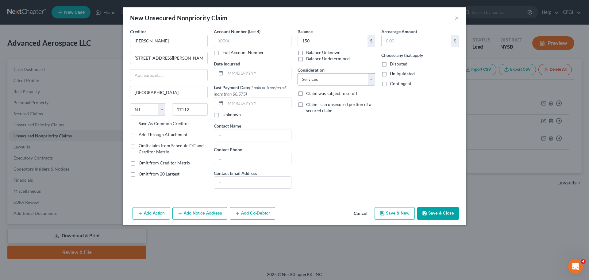
click at [298, 73] on select "Select Cable / Satellite Services Collection Agency Credit Card Debt Debt Couns…" at bounding box center [337, 79] width 78 height 12
click at [403, 213] on button "Save & New" at bounding box center [395, 213] width 40 height 13
type input "150.00"
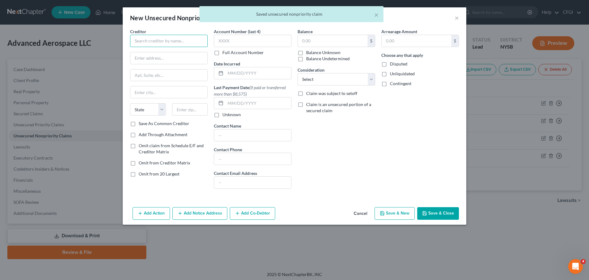
click at [171, 43] on input "text" at bounding box center [169, 41] width 78 height 12
paste input "[PERSON_NAME]"
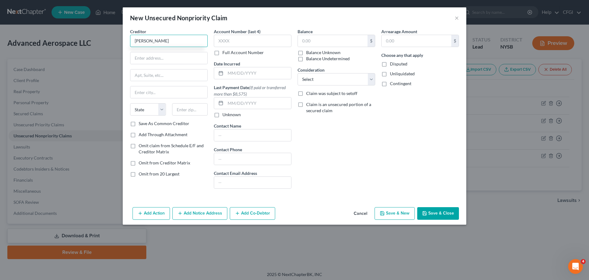
type input "[PERSON_NAME]"
click at [200, 60] on input "text" at bounding box center [168, 58] width 77 height 12
paste input "[STREET_ADDRESS]"
type input "[STREET_ADDRESS]"
click at [164, 73] on input "text" at bounding box center [168, 75] width 77 height 12
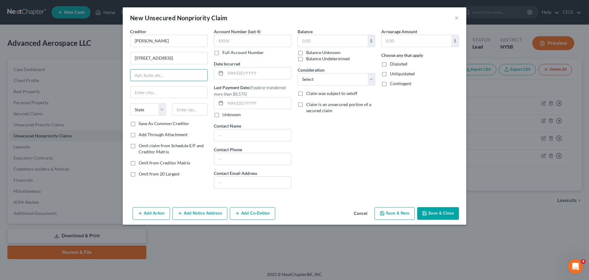
paste input "Apt. 5E"
type input "Apt. 5E"
click at [180, 95] on input "text" at bounding box center [168, 92] width 77 height 12
paste input "[US_STATE]"
type input "[US_STATE]"
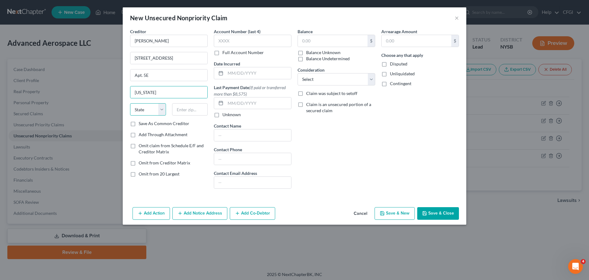
click at [142, 106] on select "State [US_STATE] AK AR AZ CA CO CT DE DC [GEOGRAPHIC_DATA] [GEOGRAPHIC_DATA] GU…" at bounding box center [148, 109] width 36 height 12
select select "35"
click at [130, 103] on select "State [US_STATE] AK AR AZ CA CO CT DE DC [GEOGRAPHIC_DATA] [GEOGRAPHIC_DATA] GU…" at bounding box center [148, 109] width 36 height 12
type input "10019"
click at [325, 38] on input "text" at bounding box center [333, 41] width 70 height 12
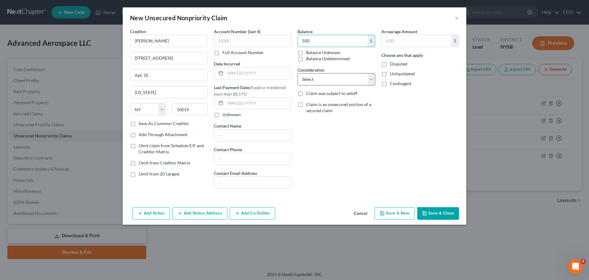
type input "500"
drag, startPoint x: 336, startPoint y: 74, endPoint x: 336, endPoint y: 83, distance: 9.5
click at [336, 74] on select "Select Cable / Satellite Services Collection Agency Credit Card Debt Debt Couns…" at bounding box center [337, 79] width 78 height 12
select select "14"
click at [298, 73] on select "Select Cable / Satellite Services Collection Agency Credit Card Debt Debt Couns…" at bounding box center [337, 79] width 78 height 12
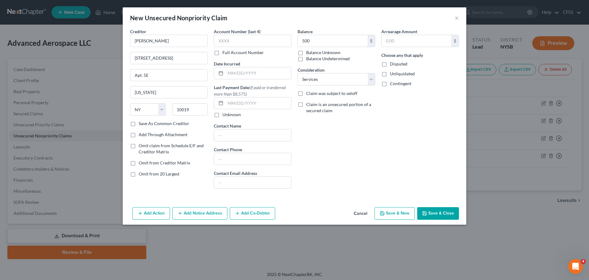
click at [389, 214] on button "Save & New" at bounding box center [395, 213] width 40 height 13
type input "500.00"
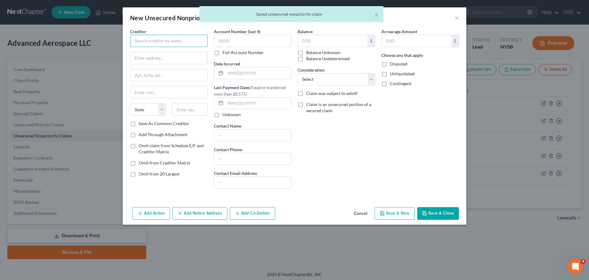
click at [167, 44] on input "text" at bounding box center [169, 41] width 78 height 12
paste input "[PERSON_NAME]"
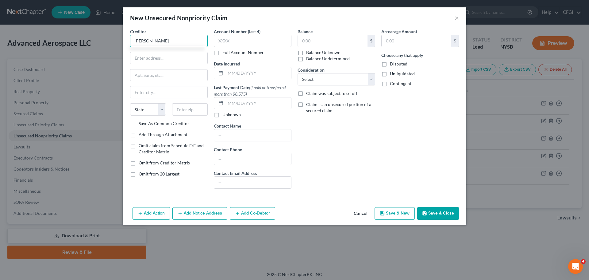
type input "[PERSON_NAME]"
click at [145, 59] on input "text" at bounding box center [168, 58] width 77 height 12
paste input "[STREET_ADDRESS]"
type input "[STREET_ADDRESS]"
click at [157, 76] on input "text" at bounding box center [168, 75] width 77 height 12
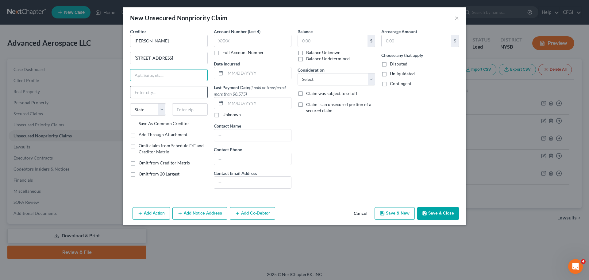
paste input "#52"
type input "#52"
click at [142, 90] on input "text" at bounding box center [168, 92] width 77 height 12
paste input "[US_STATE]"
type input "[US_STATE]"
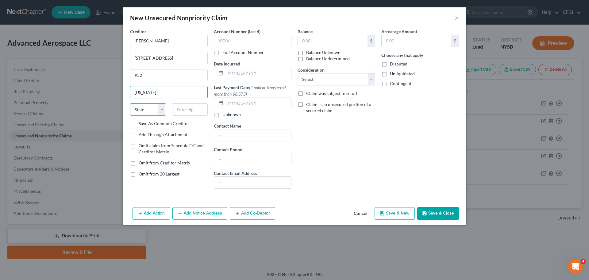
click at [145, 109] on select "State [US_STATE] AK AR AZ CA CO CT DE DC [GEOGRAPHIC_DATA] [GEOGRAPHIC_DATA] GU…" at bounding box center [148, 109] width 36 height 12
select select "35"
click at [130, 103] on select "State [US_STATE] AK AR AZ CA CO CT DE DC [GEOGRAPHIC_DATA] [GEOGRAPHIC_DATA] GU…" at bounding box center [148, 109] width 36 height 12
type input "10032"
click at [332, 43] on input "text" at bounding box center [333, 41] width 70 height 12
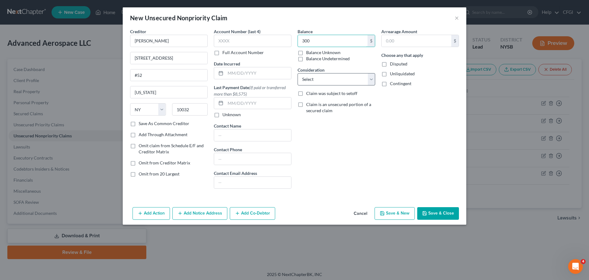
type input "300"
click at [325, 77] on select "Select Cable / Satellite Services Collection Agency Credit Card Debt Debt Couns…" at bounding box center [337, 79] width 78 height 12
select select "14"
click at [298, 73] on select "Select Cable / Satellite Services Collection Agency Credit Card Debt Debt Couns…" at bounding box center [337, 79] width 78 height 12
click at [396, 217] on button "Save & New" at bounding box center [395, 213] width 40 height 13
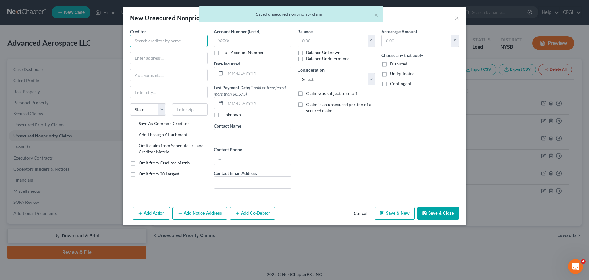
click at [173, 44] on input "text" at bounding box center [169, 41] width 78 height 12
paste input "[PERSON_NAME]"
type input "[PERSON_NAME]"
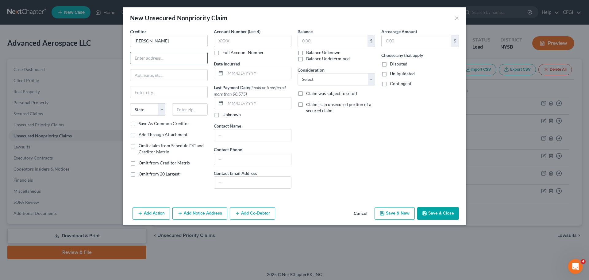
click at [201, 64] on input "text" at bounding box center [168, 58] width 77 height 12
paste input "[STREET_ADDRESS]"
type input "[STREET_ADDRESS]"
click at [167, 74] on input "text" at bounding box center [168, 75] width 77 height 12
paste input "Apt 777"
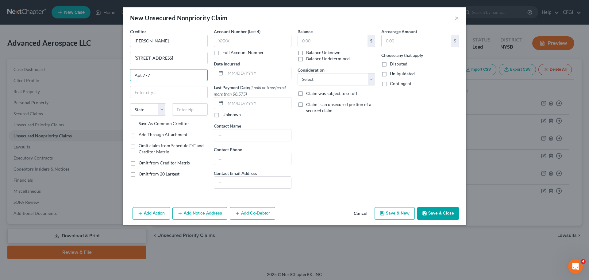
type input "Apt 777"
click at [142, 96] on input "text" at bounding box center [168, 92] width 77 height 12
paste input "[GEOGRAPHIC_DATA]"
type input "[GEOGRAPHIC_DATA]"
click at [144, 108] on select "State [US_STATE] AK AR AZ CA CO CT DE DC [GEOGRAPHIC_DATA] [GEOGRAPHIC_DATA] GU…" at bounding box center [148, 109] width 36 height 12
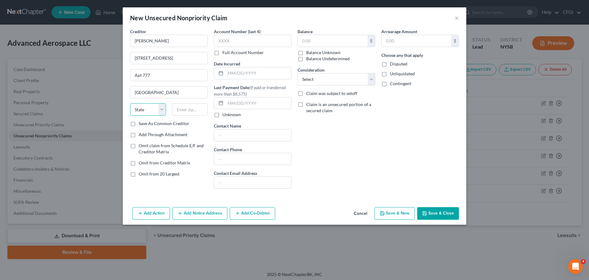
select select "35"
click at [130, 103] on select "State [US_STATE] AK AR AZ CA CO CT DE DC [GEOGRAPHIC_DATA] [GEOGRAPHIC_DATA] GU…" at bounding box center [148, 109] width 36 height 12
type input "11206"
drag, startPoint x: 313, startPoint y: 34, endPoint x: 317, endPoint y: 43, distance: 9.5
click at [313, 34] on div "Balance $ Balance Unknown Balance Undetermined $ Balance Unknown" at bounding box center [337, 44] width 78 height 33
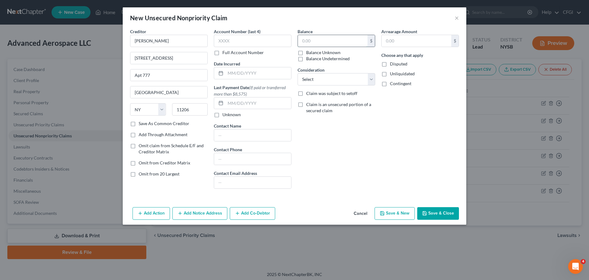
click at [317, 43] on input "text" at bounding box center [333, 41] width 70 height 12
type input "150"
click at [327, 75] on select "Select Cable / Satellite Services Collection Agency Credit Card Debt Debt Couns…" at bounding box center [337, 79] width 78 height 12
select select "14"
click at [298, 73] on select "Select Cable / Satellite Services Collection Agency Credit Card Debt Debt Couns…" at bounding box center [337, 79] width 78 height 12
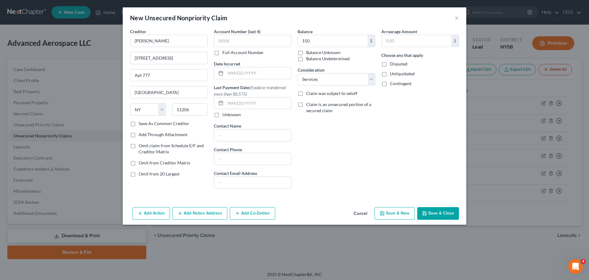
click at [403, 217] on button "Save & New" at bounding box center [395, 213] width 40 height 13
type input "150.00"
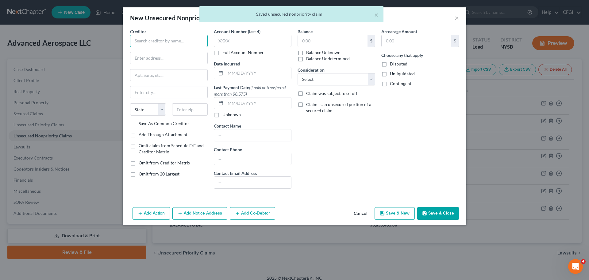
click at [152, 38] on input "text" at bounding box center [169, 41] width 78 height 12
paste input "[PERSON_NAME] Brothers"
type input "[PERSON_NAME] Brothers"
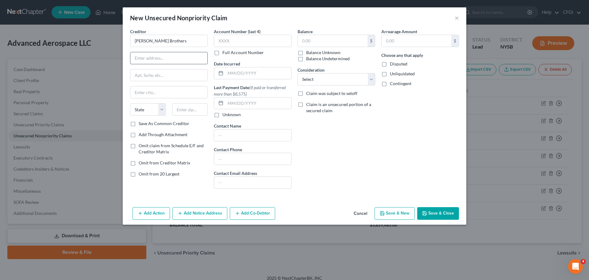
click at [168, 60] on input "text" at bounding box center [168, 58] width 77 height 12
paste input "[STREET_ADDRESS][PERSON_NAME]"
type input "[STREET_ADDRESS][PERSON_NAME]"
click at [158, 90] on input "text" at bounding box center [168, 92] width 77 height 12
type input "Yonkers"
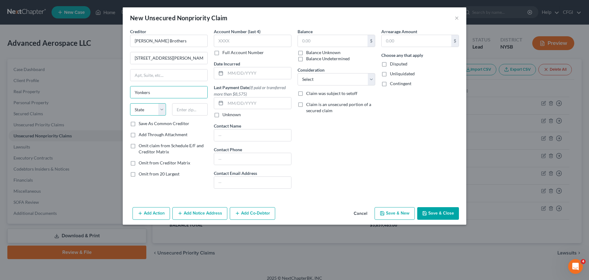
click at [149, 108] on select "State [US_STATE] AK AR AZ CA CO CT DE DC [GEOGRAPHIC_DATA] [GEOGRAPHIC_DATA] GU…" at bounding box center [148, 109] width 36 height 12
select select "35"
click at [130, 103] on select "State [US_STATE] AK AR AZ CA CO CT DE DC [GEOGRAPHIC_DATA] [GEOGRAPHIC_DATA] GU…" at bounding box center [148, 109] width 36 height 12
type input "10705"
click at [338, 46] on input "text" at bounding box center [333, 41] width 70 height 12
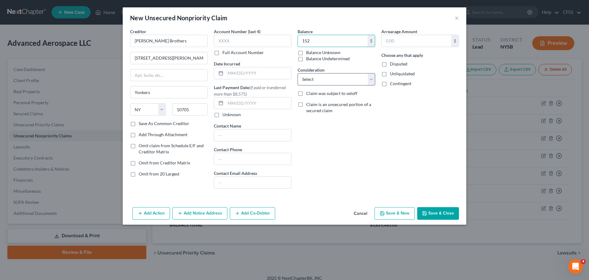
type input "152"
click at [340, 82] on select "Select Cable / Satellite Services Collection Agency Credit Card Debt Debt Couns…" at bounding box center [337, 79] width 78 height 12
select select "15"
click at [298, 73] on select "Select Cable / Satellite Services Collection Agency Credit Card Debt Debt Couns…" at bounding box center [337, 79] width 78 height 12
click at [394, 214] on button "Save & New" at bounding box center [395, 213] width 40 height 13
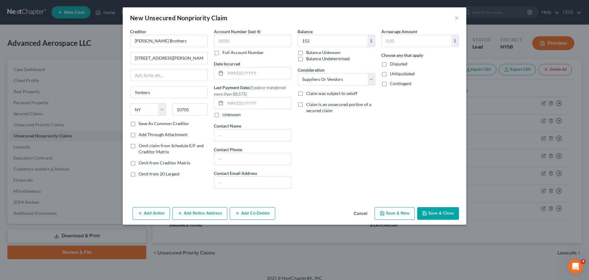
type input "152.00"
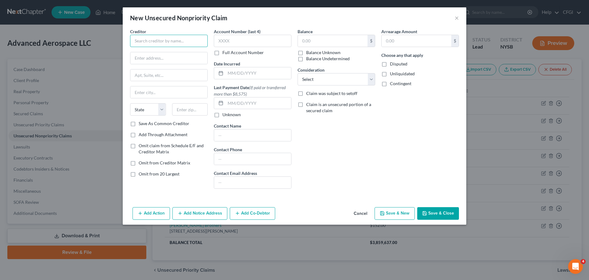
click at [166, 44] on input "text" at bounding box center [169, 41] width 78 height 12
paste input "[PERSON_NAME]"
type input "[PERSON_NAME]"
drag, startPoint x: 191, startPoint y: 56, endPoint x: 182, endPoint y: 63, distance: 11.0
click at [191, 56] on input "text" at bounding box center [168, 58] width 77 height 12
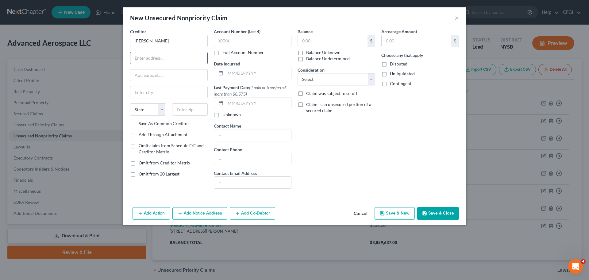
paste input "[STREET_ADDRESS]"
type input "[STREET_ADDRESS]"
click at [160, 78] on input "text" at bounding box center [168, 75] width 77 height 12
paste input "Apt 2E"
type input "Apt 2E"
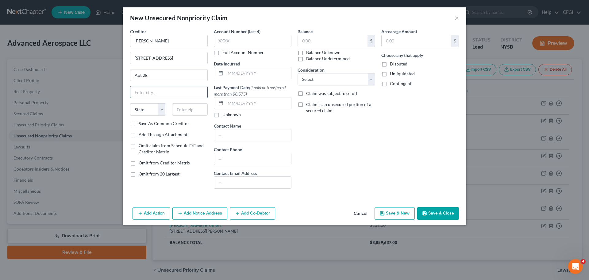
click at [155, 96] on input "text" at bounding box center [168, 92] width 77 height 12
paste input "Astoria"
type input "Astoria"
click at [144, 104] on select "State [US_STATE] AK AR AZ CA CO CT DE DC [GEOGRAPHIC_DATA] [GEOGRAPHIC_DATA] GU…" at bounding box center [148, 109] width 36 height 12
select select "35"
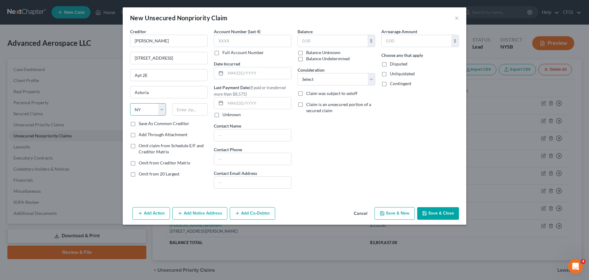
click at [130, 103] on select "State [US_STATE] AK AR AZ CA CO CT DE DC [GEOGRAPHIC_DATA] [GEOGRAPHIC_DATA] GU…" at bounding box center [148, 109] width 36 height 12
type input "11102"
click at [337, 42] on input "text" at bounding box center [333, 41] width 70 height 12
type input "300"
click at [334, 83] on select "Select Cable / Satellite Services Collection Agency Credit Card Debt Debt Couns…" at bounding box center [337, 79] width 78 height 12
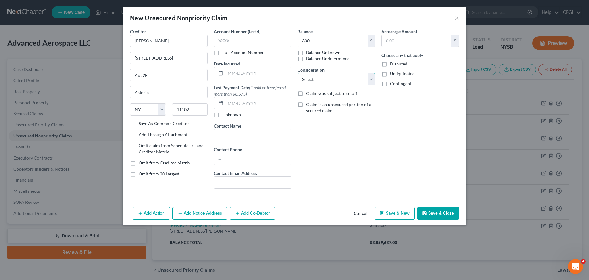
select select "14"
click at [298, 73] on select "Select Cable / Satellite Services Collection Agency Credit Card Debt Debt Couns…" at bounding box center [337, 79] width 78 height 12
click at [401, 210] on button "Save & New" at bounding box center [395, 213] width 40 height 13
type input "300.00"
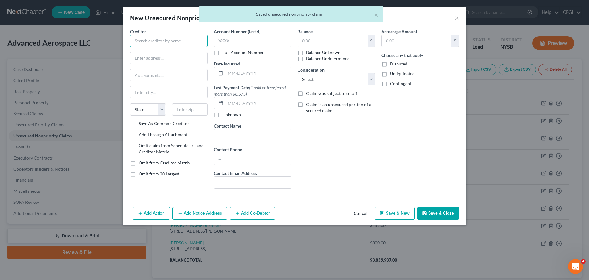
click at [153, 40] on input "text" at bounding box center [169, 41] width 78 height 12
paste input "[PERSON_NAME]"
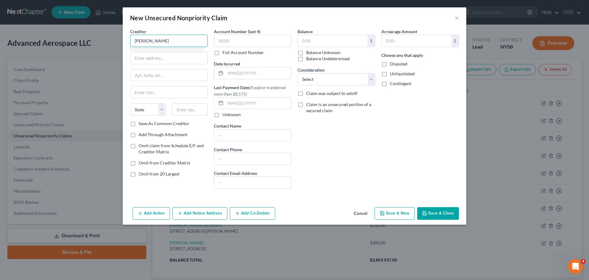
type input "[PERSON_NAME]"
drag, startPoint x: 149, startPoint y: 60, endPoint x: 148, endPoint y: 70, distance: 10.5
click at [149, 60] on input "text" at bounding box center [168, 58] width 77 height 12
paste input "[STREET_ADDRESS]"
type input "[STREET_ADDRESS]"
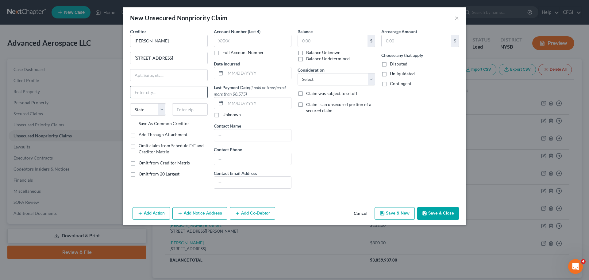
click at [144, 87] on input "text" at bounding box center [168, 92] width 77 height 12
type input "Summit"
click at [146, 106] on select "State [US_STATE] AK AR AZ CA CO CT DE DC [GEOGRAPHIC_DATA] [GEOGRAPHIC_DATA] GU…" at bounding box center [148, 109] width 36 height 12
select select "33"
click at [130, 103] on select "State [US_STATE] AK AR AZ CA CO CT DE DC [GEOGRAPHIC_DATA] [GEOGRAPHIC_DATA] GU…" at bounding box center [148, 109] width 36 height 12
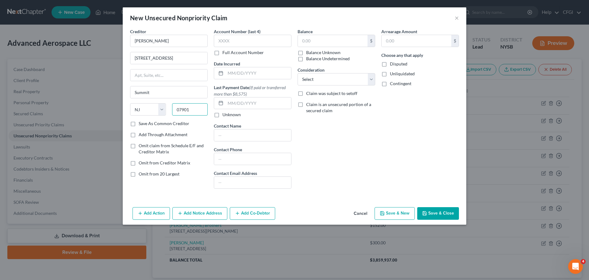
type input "07901"
click at [353, 40] on input "text" at bounding box center [333, 41] width 70 height 12
type input "400"
click at [330, 78] on select "Select Cable / Satellite Services Collection Agency Credit Card Debt Debt Couns…" at bounding box center [337, 79] width 78 height 12
select select "14"
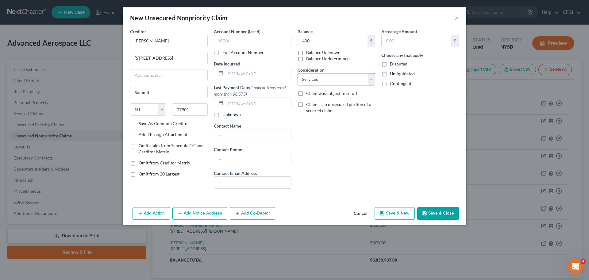
click at [298, 73] on select "Select Cable / Satellite Services Collection Agency Credit Card Debt Debt Couns…" at bounding box center [337, 79] width 78 height 12
click at [390, 212] on button "Save & New" at bounding box center [395, 213] width 40 height 13
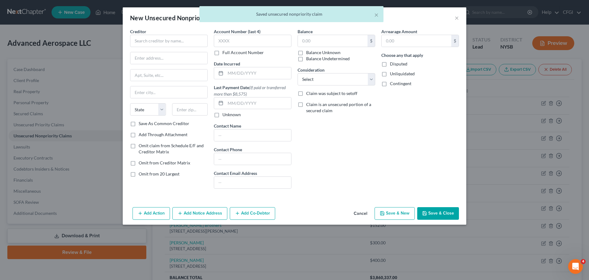
type input "400.00"
click at [168, 39] on input "text" at bounding box center [169, 41] width 78 height 12
paste input "[PERSON_NAME]"
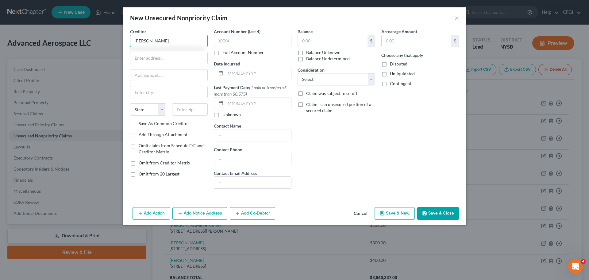
type input "[PERSON_NAME]"
drag, startPoint x: 179, startPoint y: 61, endPoint x: 151, endPoint y: 68, distance: 29.0
click at [179, 61] on input "text" at bounding box center [168, 58] width 77 height 12
paste input "[STREET_ADDRESS][PERSON_NAME]"
type input "[STREET_ADDRESS][PERSON_NAME]"
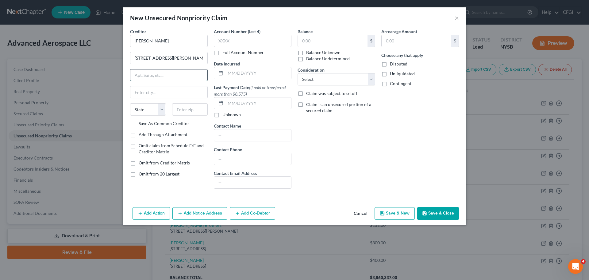
click at [159, 78] on input "text" at bounding box center [168, 75] width 77 height 12
paste input "Apt 1"
type input "Apt 1"
click at [146, 88] on input "text" at bounding box center [168, 92] width 77 height 12
type input "Valley Stream"
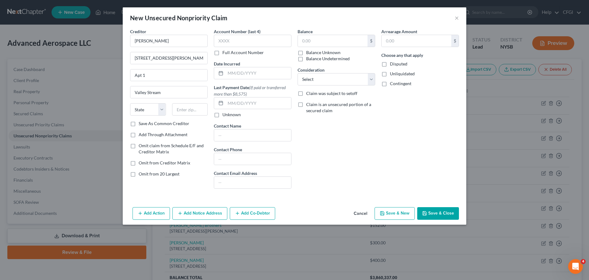
click at [147, 116] on div "State [US_STATE] AK AR AZ CA CO CT DE DC [GEOGRAPHIC_DATA] [GEOGRAPHIC_DATA] GU…" at bounding box center [169, 111] width 84 height 17
click at [147, 114] on select "State [US_STATE] AK AR AZ CA CO CT DE DC [GEOGRAPHIC_DATA] [GEOGRAPHIC_DATA] GU…" at bounding box center [148, 109] width 36 height 12
select select "35"
click at [130, 103] on select "State [US_STATE] AK AR AZ CA CO CT DE DC [GEOGRAPHIC_DATA] [GEOGRAPHIC_DATA] GU…" at bounding box center [148, 109] width 36 height 12
type input "11580"
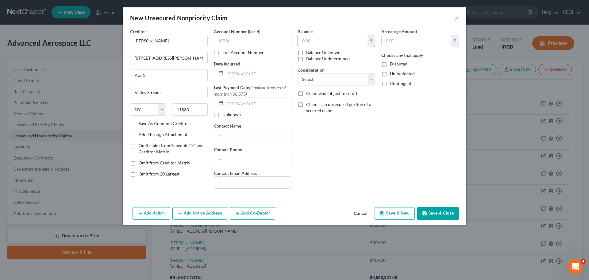
click at [313, 43] on input "text" at bounding box center [333, 41] width 70 height 12
paste input "600.00"
type input "600.00"
click at [323, 79] on select "Select Cable / Satellite Services Collection Agency Credit Card Debt Debt Couns…" at bounding box center [337, 79] width 78 height 12
select select "14"
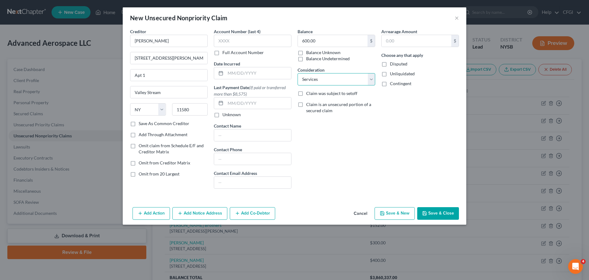
click at [298, 73] on select "Select Cable / Satellite Services Collection Agency Credit Card Debt Debt Couns…" at bounding box center [337, 79] width 78 height 12
click at [400, 209] on button "Save & New" at bounding box center [395, 213] width 40 height 13
click at [157, 43] on input "text" at bounding box center [169, 41] width 78 height 12
paste input "[PERSON_NAME]"
type input "[PERSON_NAME]"
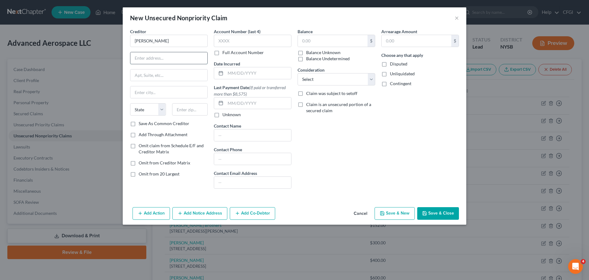
click at [169, 52] on input "text" at bounding box center [168, 58] width 77 height 12
paste input "[STREET_ADDRESS]"
type input "[STREET_ADDRESS]"
click at [144, 75] on input "text" at bounding box center [168, 75] width 77 height 12
paste input "Apt 6A"
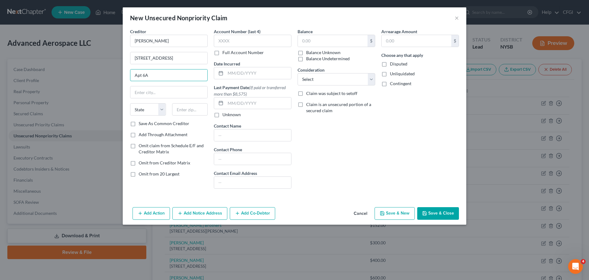
type input "Apt 6A"
drag, startPoint x: 172, startPoint y: 94, endPoint x: 168, endPoint y: 97, distance: 4.8
click at [172, 94] on input "text" at bounding box center [168, 92] width 77 height 12
paste input "[US_STATE]"
type input "[US_STATE]"
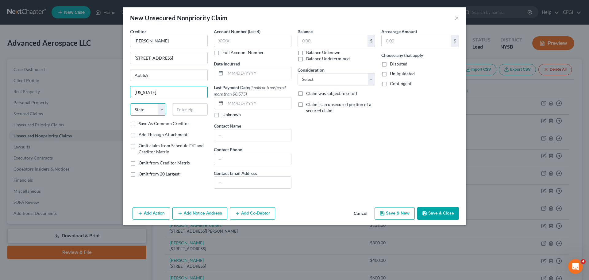
click at [148, 109] on select "State [US_STATE] AK AR AZ CA CO CT DE DC [GEOGRAPHIC_DATA] [GEOGRAPHIC_DATA] GU…" at bounding box center [148, 109] width 36 height 12
select select "35"
click at [130, 103] on select "State [US_STATE] AK AR AZ CA CO CT DE DC [GEOGRAPHIC_DATA] [GEOGRAPHIC_DATA] GU…" at bounding box center [148, 109] width 36 height 12
type input "10028"
click at [312, 43] on input "text" at bounding box center [333, 41] width 70 height 12
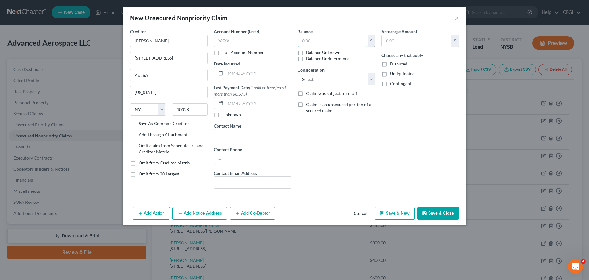
paste input "900.00"
type input "900.00"
click at [317, 77] on select "Select Cable / Satellite Services Collection Agency Credit Card Debt Debt Couns…" at bounding box center [337, 79] width 78 height 12
select select "14"
click at [298, 73] on select "Select Cable / Satellite Services Collection Agency Credit Card Debt Debt Couns…" at bounding box center [337, 79] width 78 height 12
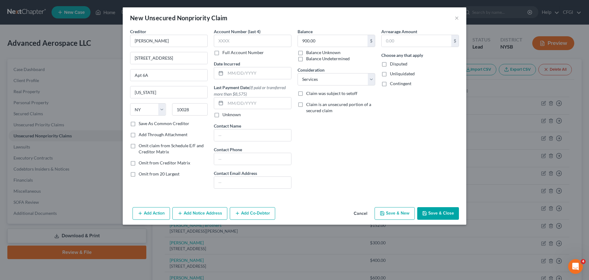
click at [337, 169] on div "Balance 900.00 $ Balance Unknown Balance Undetermined 900.00 $ Balance Unknown …" at bounding box center [337, 110] width 84 height 165
click at [395, 211] on button "Save & New" at bounding box center [395, 213] width 40 height 13
click at [177, 43] on input "text" at bounding box center [169, 41] width 78 height 12
paste input "[PERSON_NAME]"
type input "[PERSON_NAME]"
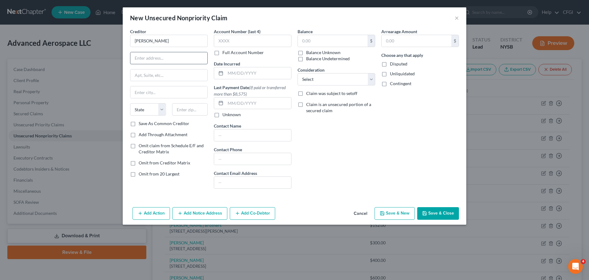
click at [184, 63] on input "text" at bounding box center [168, 58] width 77 height 12
paste input "[STREET_ADDRESS][US_STATE]"
type input "[STREET_ADDRESS][US_STATE]"
click at [147, 79] on input "text" at bounding box center [168, 75] width 77 height 12
paste input "Apt 43"
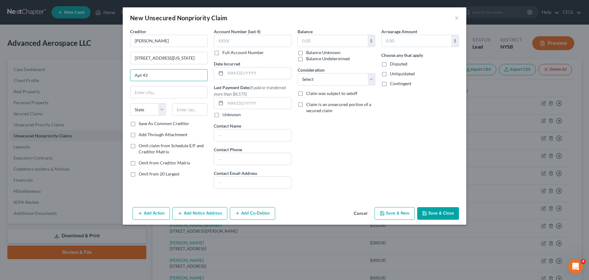
type input "Apt 43"
click at [154, 94] on input "text" at bounding box center [168, 92] width 77 height 12
paste input "[US_STATE]"
type input "[US_STATE]"
click at [149, 108] on select "State [US_STATE] AK AR AZ CA CO CT DE DC [GEOGRAPHIC_DATA] [GEOGRAPHIC_DATA] GU…" at bounding box center [148, 109] width 36 height 12
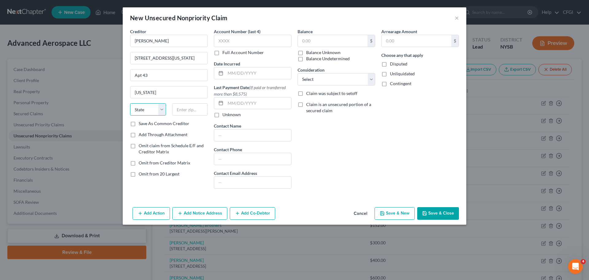
select select "35"
click at [130, 103] on select "State [US_STATE] AK AR AZ CA CO CT DE DC [GEOGRAPHIC_DATA] [GEOGRAPHIC_DATA] GU…" at bounding box center [148, 109] width 36 height 12
type input "10032"
click at [339, 38] on input "text" at bounding box center [333, 41] width 70 height 12
type input "400"
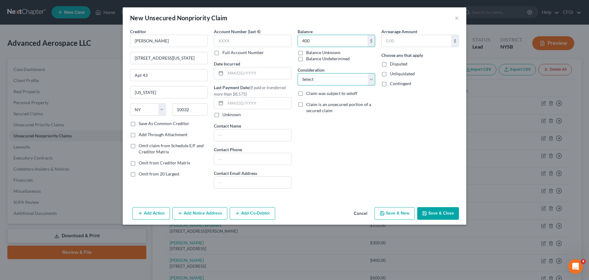
click at [331, 74] on select "Select Cable / Satellite Services Collection Agency Credit Card Debt Debt Couns…" at bounding box center [337, 79] width 78 height 12
select select "14"
click at [298, 73] on select "Select Cable / Satellite Services Collection Agency Credit Card Debt Debt Couns…" at bounding box center [337, 79] width 78 height 12
click at [398, 211] on button "Save & New" at bounding box center [395, 213] width 40 height 13
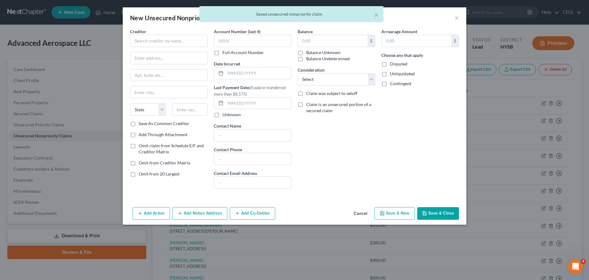
type input "400.00"
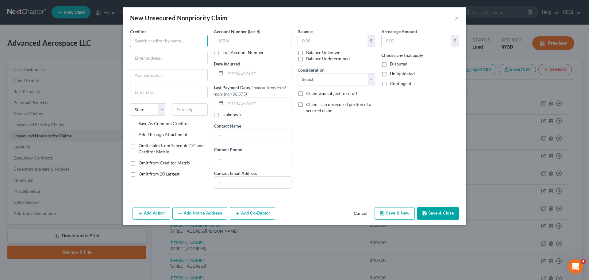
click at [139, 41] on input "text" at bounding box center [169, 41] width 78 height 12
paste input "[PERSON_NAME]"
type input "[PERSON_NAME]"
click at [145, 56] on input "text" at bounding box center [168, 58] width 77 height 12
paste input "[STREET_ADDRESS]"
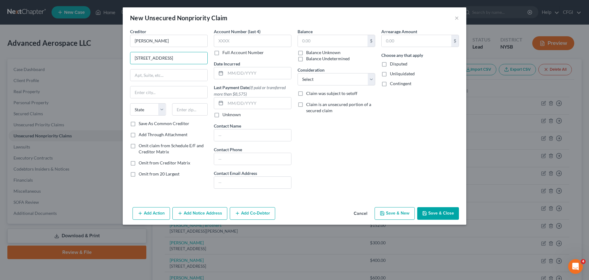
type input "[STREET_ADDRESS]"
click at [170, 91] on input "text" at bounding box center [168, 92] width 77 height 12
paste input "[GEOGRAPHIC_DATA]"
type input "[GEOGRAPHIC_DATA]"
click at [147, 108] on select "State [US_STATE] AK AR AZ CA CO CT DE DC [GEOGRAPHIC_DATA] [GEOGRAPHIC_DATA] GU…" at bounding box center [148, 109] width 36 height 12
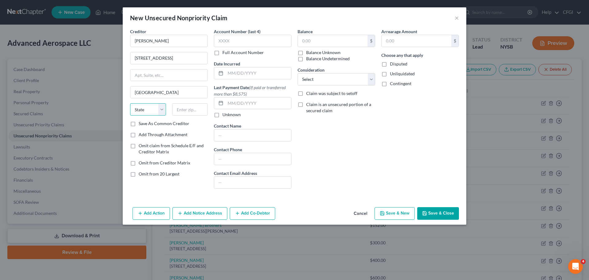
select select "33"
click at [130, 103] on select "State [US_STATE] AK AR AZ CA CO CT DE DC [GEOGRAPHIC_DATA] [GEOGRAPHIC_DATA] GU…" at bounding box center [148, 109] width 36 height 12
type input "07307"
click at [316, 46] on input "text" at bounding box center [333, 41] width 70 height 12
type input "400"
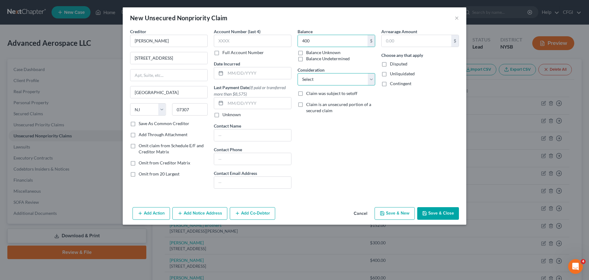
click at [313, 78] on select "Select Cable / Satellite Services Collection Agency Credit Card Debt Debt Couns…" at bounding box center [337, 79] width 78 height 12
select select "14"
click at [298, 73] on select "Select Cable / Satellite Services Collection Agency Credit Card Debt Debt Couns…" at bounding box center [337, 79] width 78 height 12
click at [403, 212] on button "Save & New" at bounding box center [395, 213] width 40 height 13
type input "400.00"
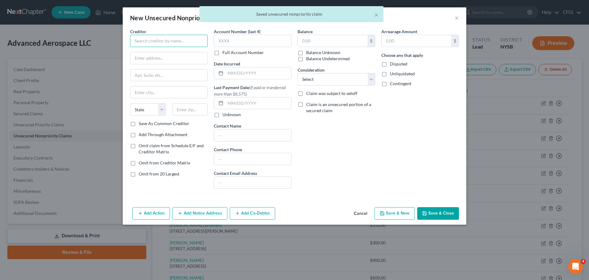
click at [170, 42] on input "text" at bounding box center [169, 41] width 78 height 12
paste input "[PERSON_NAME]"
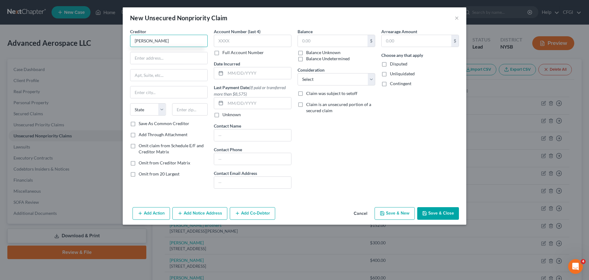
type input "[PERSON_NAME]"
click at [188, 60] on input "text" at bounding box center [168, 58] width 77 height 12
paste input "[STREET_ADDRESS]"
type input "[STREET_ADDRESS]"
click at [153, 77] on input "text" at bounding box center [168, 75] width 77 height 12
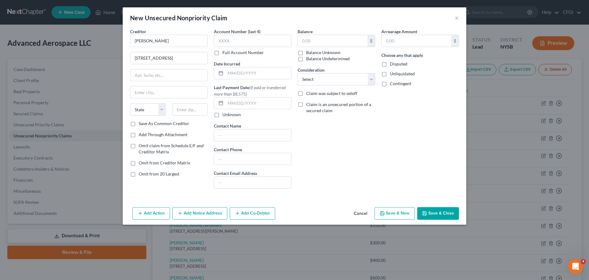
paste input "Apt 3L"
type input "Apt 3L"
click at [157, 95] on input "text" at bounding box center [168, 92] width 77 height 12
paste input "[GEOGRAPHIC_DATA]"
type input "[GEOGRAPHIC_DATA]"
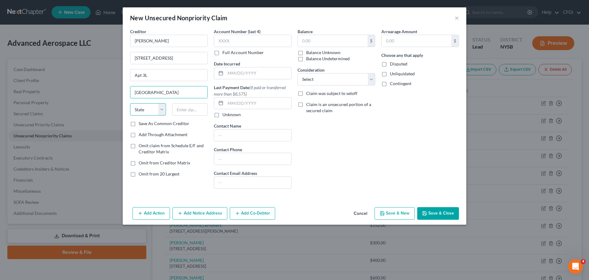
click at [144, 112] on select "State [US_STATE] AK AR AZ CA CO CT DE DC [GEOGRAPHIC_DATA] [GEOGRAPHIC_DATA] GU…" at bounding box center [148, 109] width 36 height 12
select select "35"
click at [130, 103] on select "State [US_STATE] AK AR AZ CA CO CT DE DC [GEOGRAPHIC_DATA] [GEOGRAPHIC_DATA] GU…" at bounding box center [148, 109] width 36 height 12
type input "11237"
click at [317, 40] on input "text" at bounding box center [333, 41] width 70 height 12
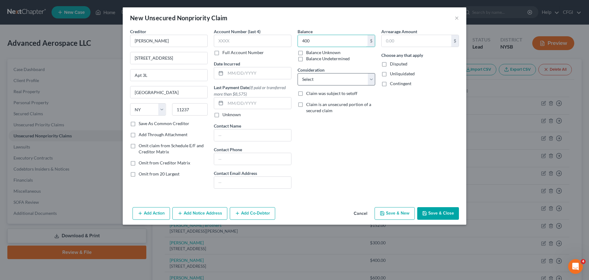
type input "400"
click at [324, 81] on select "Select Cable / Satellite Services Collection Agency Credit Card Debt Debt Couns…" at bounding box center [337, 79] width 78 height 12
select select "14"
click at [298, 73] on select "Select Cable / Satellite Services Collection Agency Credit Card Debt Debt Couns…" at bounding box center [337, 79] width 78 height 12
click at [397, 216] on button "Save & New" at bounding box center [395, 213] width 40 height 13
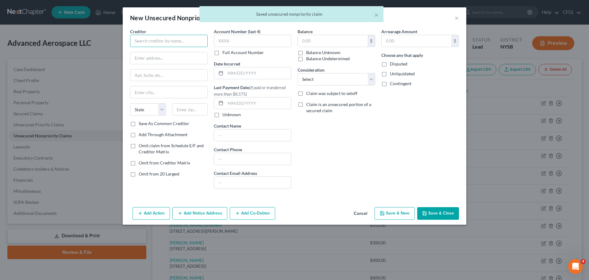
click at [170, 41] on input "text" at bounding box center [169, 41] width 78 height 12
paste input "[PERSON_NAME]"
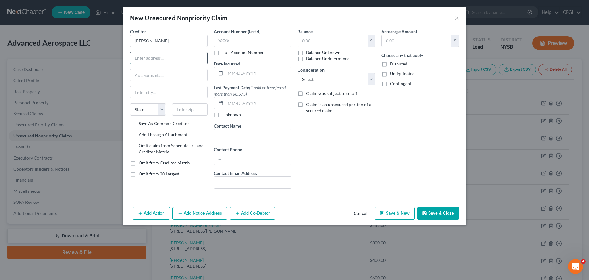
click at [175, 59] on input "text" at bounding box center [168, 58] width 77 height 12
paste input "[STREET_ADDRESS]"
click at [176, 77] on input "text" at bounding box center [168, 75] width 77 height 12
paste input "Apt 20W"
drag, startPoint x: 174, startPoint y: 96, endPoint x: 171, endPoint y: 96, distance: 3.7
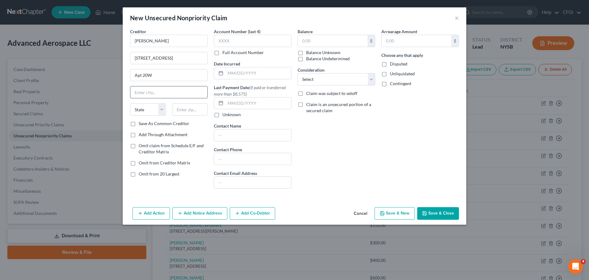
click at [174, 96] on input "text" at bounding box center [168, 92] width 77 height 12
paste input "[US_STATE]"
click at [134, 110] on select "State [US_STATE] AK AR AZ CA CO CT DE DC [GEOGRAPHIC_DATA] [GEOGRAPHIC_DATA] GU…" at bounding box center [148, 109] width 36 height 12
click at [130, 103] on select "State [US_STATE] AK AR AZ CA CO CT DE DC [GEOGRAPHIC_DATA] [GEOGRAPHIC_DATA] GU…" at bounding box center [148, 109] width 36 height 12
click at [354, 39] on input "text" at bounding box center [333, 41] width 70 height 12
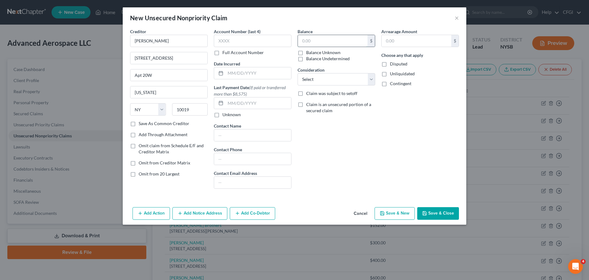
paste input "600.00"
click at [319, 78] on select "Select Cable / Satellite Services Collection Agency Credit Card Debt Debt Couns…" at bounding box center [337, 79] width 78 height 12
click at [298, 73] on select "Select Cable / Satellite Services Collection Agency Credit Card Debt Debt Couns…" at bounding box center [337, 79] width 78 height 12
click at [394, 213] on button "Save & New" at bounding box center [395, 213] width 40 height 13
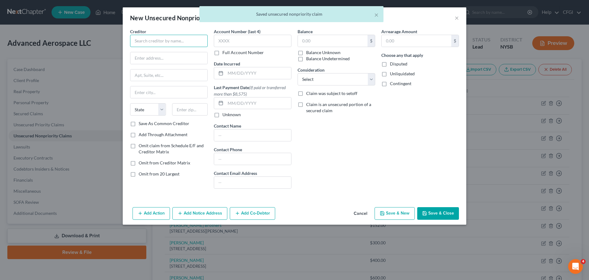
click at [164, 44] on input "text" at bounding box center [169, 41] width 78 height 12
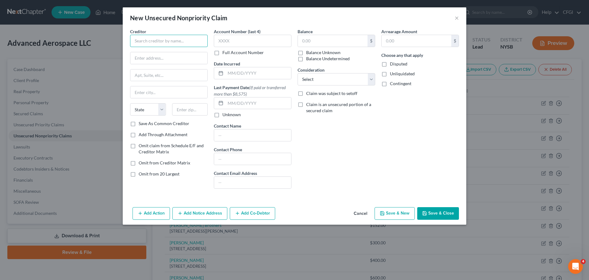
paste input "Aveq Moi LLC"
click at [174, 62] on input "text" at bounding box center [168, 58] width 77 height 12
paste input "[STREET_ADDRESS]"
click at [168, 78] on input "text" at bounding box center [168, 75] width 77 height 12
paste input "Apt 4B"
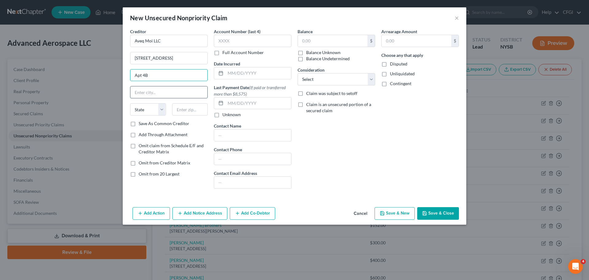
click at [158, 91] on input "text" at bounding box center [168, 92] width 77 height 12
click at [172, 109] on input "text" at bounding box center [190, 109] width 36 height 12
click at [315, 39] on input "text" at bounding box center [333, 41] width 70 height 12
click at [313, 82] on select "Select Cable / Satellite Services Collection Agency Credit Card Debt Debt Couns…" at bounding box center [337, 79] width 78 height 12
click at [298, 73] on select "Select Cable / Satellite Services Collection Agency Credit Card Debt Debt Couns…" at bounding box center [337, 79] width 78 height 12
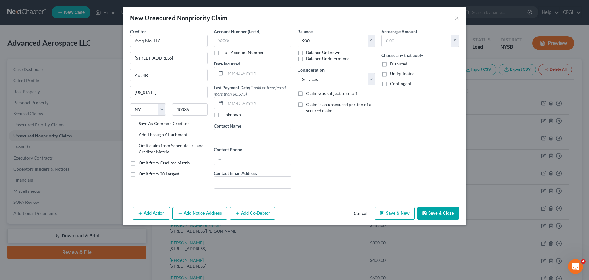
click at [390, 211] on button "Save & New" at bounding box center [395, 213] width 40 height 13
click at [166, 37] on input "text" at bounding box center [169, 41] width 78 height 12
paste input "[PERSON_NAME]"
click at [178, 61] on input "text" at bounding box center [168, 58] width 77 height 12
paste input "[STREET_ADDRESS]"
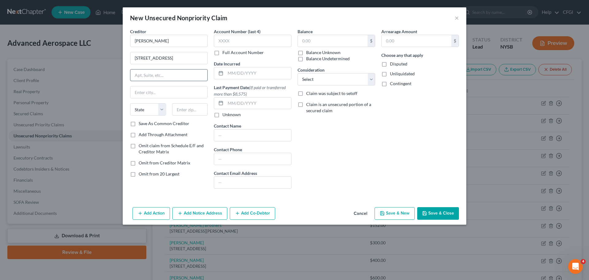
click at [145, 74] on input "text" at bounding box center [168, 75] width 77 height 12
paste input "Apt 1C"
click at [136, 89] on input "text" at bounding box center [168, 92] width 77 height 12
paste input "[US_STATE]"
click at [146, 107] on select "State [US_STATE] AK AR AZ CA CO CT DE DC [GEOGRAPHIC_DATA] [GEOGRAPHIC_DATA] GU…" at bounding box center [148, 109] width 36 height 12
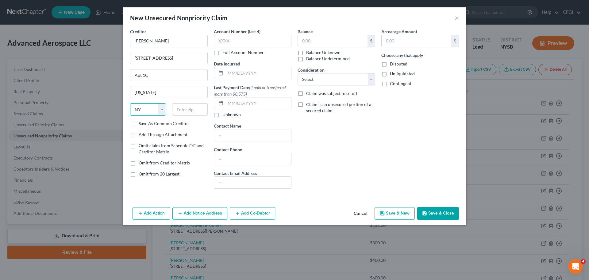
click at [130, 103] on select "State [US_STATE] AK AR AZ CA CO CT DE DC [GEOGRAPHIC_DATA] [GEOGRAPHIC_DATA] GU…" at bounding box center [148, 109] width 36 height 12
click at [316, 41] on input "text" at bounding box center [333, 41] width 70 height 12
drag, startPoint x: 331, startPoint y: 75, endPoint x: 332, endPoint y: 85, distance: 9.9
click at [331, 75] on select "Select Cable / Satellite Services Collection Agency Credit Card Debt Debt Couns…" at bounding box center [337, 79] width 78 height 12
click at [298, 73] on select "Select Cable / Satellite Services Collection Agency Credit Card Debt Debt Couns…" at bounding box center [337, 79] width 78 height 12
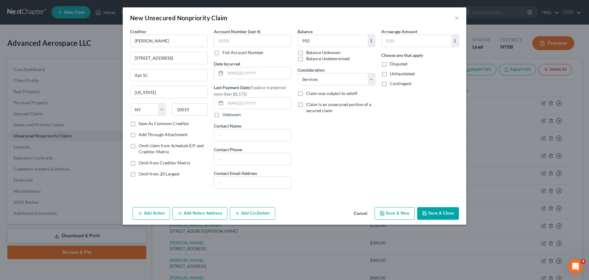
click at [390, 213] on button "Save & New" at bounding box center [395, 213] width 40 height 13
click at [187, 40] on input "text" at bounding box center [169, 41] width 78 height 12
paste input "Haus of Web LLC"
click at [148, 58] on input "text" at bounding box center [168, 58] width 77 height 12
paste input "[STREET_ADDRESS][US_STATE]"
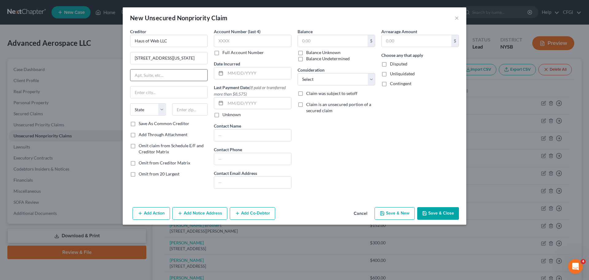
click at [187, 70] on input "text" at bounding box center [168, 75] width 77 height 12
paste input "Apt 3A"
click at [178, 99] on div "Creditor * Haus of Web LLC [STREET_ADDRESS][US_STATE] State [US_STATE] AK AR AZ…" at bounding box center [169, 74] width 78 height 92
click at [176, 96] on input "text" at bounding box center [168, 92] width 77 height 12
paste input "[GEOGRAPHIC_DATA]"
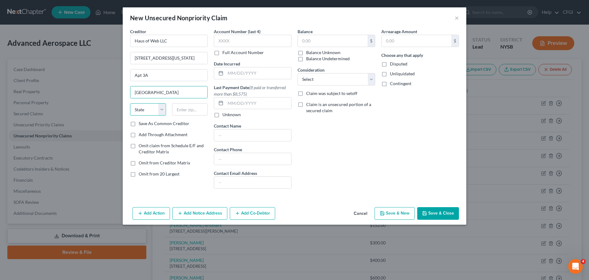
click at [149, 108] on select "State [US_STATE] AK AR AZ CA CO CT DE DC [GEOGRAPHIC_DATA] [GEOGRAPHIC_DATA] GU…" at bounding box center [148, 109] width 36 height 12
click at [130, 103] on select "State [US_STATE] AK AR AZ CA CO CT DE DC [GEOGRAPHIC_DATA] [GEOGRAPHIC_DATA] GU…" at bounding box center [148, 109] width 36 height 12
click at [327, 41] on input "text" at bounding box center [333, 41] width 70 height 12
click at [325, 77] on select "Select Cable / Satellite Services Collection Agency Credit Card Debt Debt Couns…" at bounding box center [337, 79] width 78 height 12
click at [298, 73] on select "Select Cable / Satellite Services Collection Agency Credit Card Debt Debt Couns…" at bounding box center [337, 79] width 78 height 12
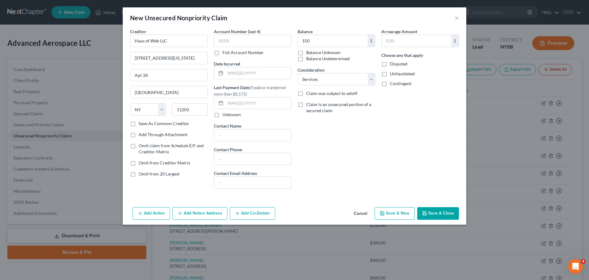
click at [383, 212] on icon "button" at bounding box center [382, 213] width 5 height 5
click at [162, 42] on input "text" at bounding box center [169, 41] width 78 height 12
paste input "DJ [PERSON_NAME]"
drag, startPoint x: 141, startPoint y: 40, endPoint x: 103, endPoint y: 39, distance: 37.8
click at [103, 39] on div "New Unsecured Nonpriority Claim × Creditor * DJ [PERSON_NAME] State [US_STATE] …" at bounding box center [294, 140] width 589 height 280
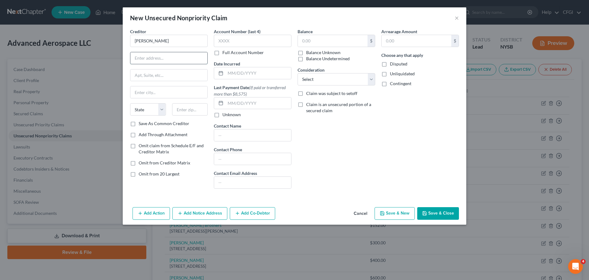
click at [149, 57] on input "text" at bounding box center [168, 58] width 77 height 12
paste input "[GEOGRAPHIC_DATA][PERSON_NAME]"
click at [141, 74] on input "text" at bounding box center [168, 75] width 77 height 12
paste input "Apt. 4J"
click at [153, 93] on input "text" at bounding box center [168, 92] width 77 height 12
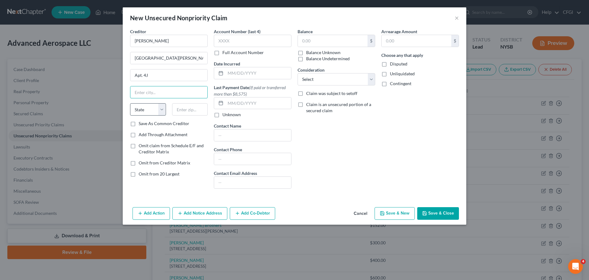
paste input "[US_STATE]"
click at [139, 111] on select "State [US_STATE] AK AR AZ CA CO CT DE DC [GEOGRAPHIC_DATA] [GEOGRAPHIC_DATA] GU…" at bounding box center [148, 109] width 36 height 12
click at [130, 103] on select "State [US_STATE] AK AR AZ CA CO CT DE DC [GEOGRAPHIC_DATA] [GEOGRAPHIC_DATA] GU…" at bounding box center [148, 109] width 36 height 12
click at [313, 41] on input "text" at bounding box center [333, 41] width 70 height 12
click at [315, 74] on select "Select Cable / Satellite Services Collection Agency Credit Card Debt Debt Couns…" at bounding box center [337, 79] width 78 height 12
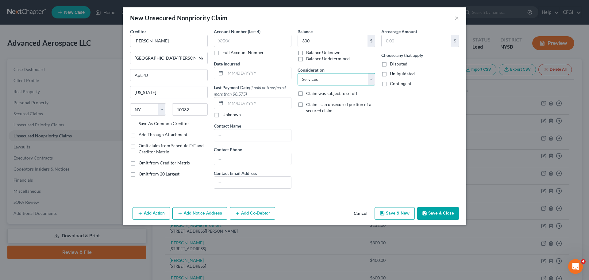
click at [298, 73] on select "Select Cable / Satellite Services Collection Agency Credit Card Debt Debt Couns…" at bounding box center [337, 79] width 78 height 12
click at [393, 217] on button "Save & New" at bounding box center [395, 213] width 40 height 13
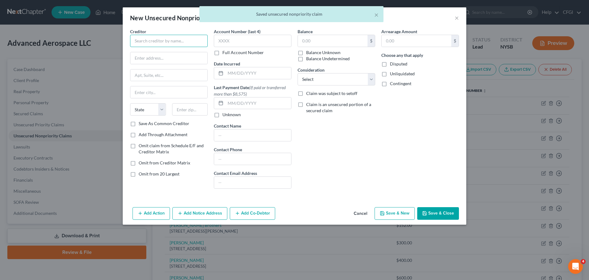
drag, startPoint x: 151, startPoint y: 42, endPoint x: 151, endPoint y: 46, distance: 3.7
click at [151, 42] on input "text" at bounding box center [169, 41] width 78 height 12
paste input "[PERSON_NAME]"
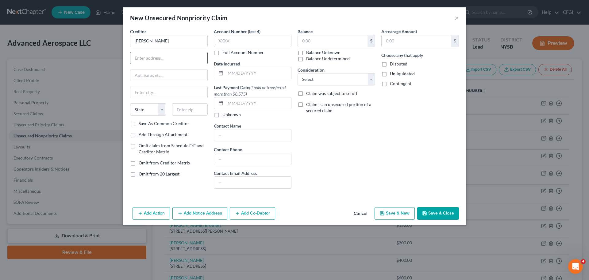
click at [165, 57] on input "text" at bounding box center [168, 58] width 77 height 12
click at [163, 76] on input "text" at bounding box center [168, 75] width 77 height 12
click at [336, 84] on select "Select Cable / Satellite Services Collection Agency Credit Card Debt Debt Couns…" at bounding box center [337, 79] width 78 height 12
click at [298, 73] on select "Select Cable / Satellite Services Collection Agency Credit Card Debt Debt Couns…" at bounding box center [337, 79] width 78 height 12
click at [315, 41] on input "text" at bounding box center [333, 41] width 70 height 12
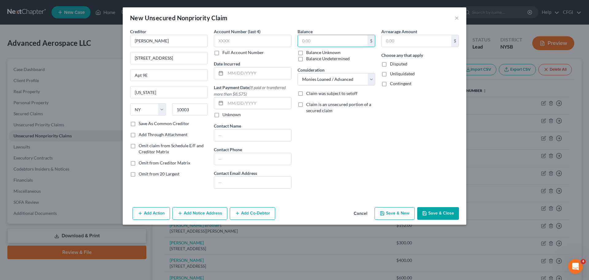
paste input "87,057.64"
drag, startPoint x: 330, startPoint y: 42, endPoint x: 313, endPoint y: 44, distance: 16.4
click at [313, 44] on input "87,057.64" at bounding box center [333, 41] width 70 height 12
click at [371, 138] on div "Balance 87,058 $ Balance Unknown Balance Undetermined 87,058.00 $ Balance Unkno…" at bounding box center [337, 110] width 84 height 165
drag, startPoint x: 382, startPoint y: 195, endPoint x: 340, endPoint y: 157, distance: 56.3
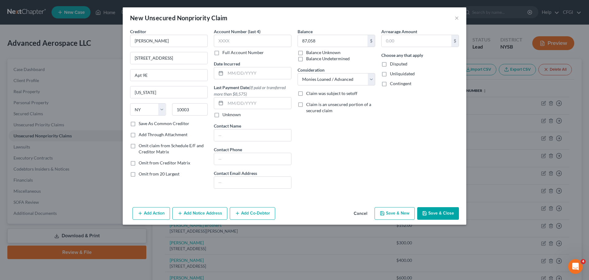
click at [340, 157] on div "Balance 87,058 $ Balance Unknown Balance Undetermined 87,058.00 $ Balance Unkno…" at bounding box center [337, 110] width 84 height 165
click at [394, 209] on button "Save & New" at bounding box center [395, 213] width 40 height 13
click at [150, 46] on input "text" at bounding box center [169, 41] width 78 height 12
paste input "[PERSON_NAME]"
click at [167, 56] on input "text" at bounding box center [168, 58] width 77 height 12
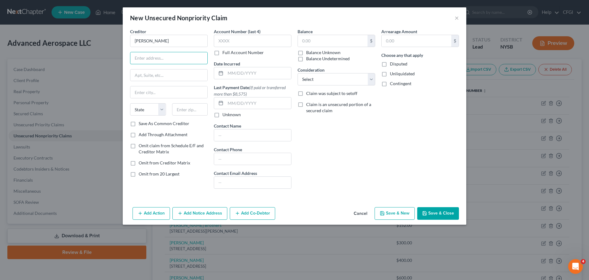
paste input "[STREET_ADDRESS]"
click at [142, 73] on input "text" at bounding box center [168, 75] width 77 height 12
paste input "Apt 3"
drag, startPoint x: 191, startPoint y: 95, endPoint x: 182, endPoint y: 98, distance: 9.8
click at [191, 95] on input "text" at bounding box center [168, 92] width 77 height 12
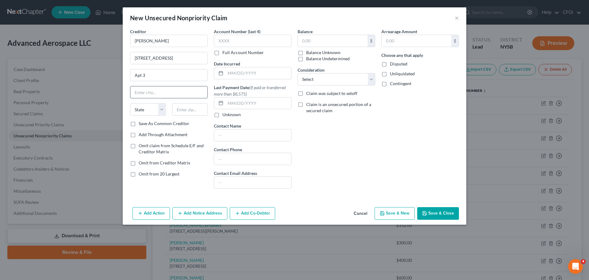
paste input "[GEOGRAPHIC_DATA]"
click at [153, 109] on select "State [US_STATE] AK AR AZ CA CO CT DE DC [GEOGRAPHIC_DATA] [GEOGRAPHIC_DATA] GU…" at bounding box center [148, 109] width 36 height 12
click at [130, 103] on select "State [US_STATE] AK AR AZ CA CO CT DE DC [GEOGRAPHIC_DATA] [GEOGRAPHIC_DATA] GU…" at bounding box center [148, 109] width 36 height 12
click at [320, 41] on input "text" at bounding box center [333, 41] width 70 height 12
paste input "300.00"
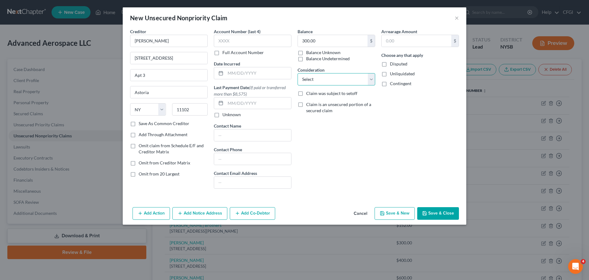
click at [317, 82] on select "Select Cable / Satellite Services Collection Agency Credit Card Debt Debt Couns…" at bounding box center [337, 79] width 78 height 12
click at [298, 73] on select "Select Cable / Satellite Services Collection Agency Credit Card Debt Debt Couns…" at bounding box center [337, 79] width 78 height 12
click at [394, 214] on button "Save & New" at bounding box center [395, 213] width 40 height 13
click at [158, 42] on input "text" at bounding box center [169, 41] width 78 height 12
paste input "Fox Rothschild LLP"
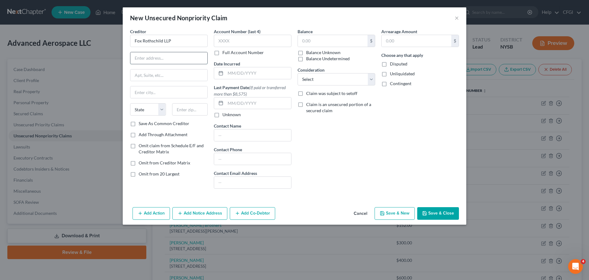
click at [147, 57] on input "text" at bounding box center [168, 58] width 77 height 12
paste input "2001 Market St"
click at [145, 72] on input "text" at bounding box center [168, 75] width 77 height 12
paste input "Floor 15"
click at [145, 89] on input "text" at bounding box center [168, 92] width 77 height 12
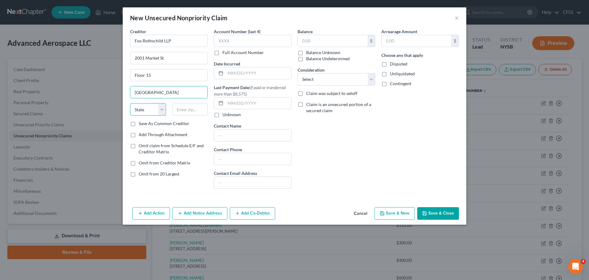
click at [142, 106] on select "State [US_STATE] AK AR AZ CA CO CT DE DC [GEOGRAPHIC_DATA] [GEOGRAPHIC_DATA] GU…" at bounding box center [148, 109] width 36 height 12
click at [130, 103] on select "State [US_STATE] AK AR AZ CA CO CT DE DC [GEOGRAPHIC_DATA] [GEOGRAPHIC_DATA] GU…" at bounding box center [148, 109] width 36 height 12
click at [185, 110] on input "text" at bounding box center [190, 109] width 36 height 12
click at [306, 94] on label "Claim was subject to setoff" at bounding box center [331, 93] width 51 height 6
click at [309, 94] on input "Claim was subject to setoff" at bounding box center [311, 92] width 4 height 4
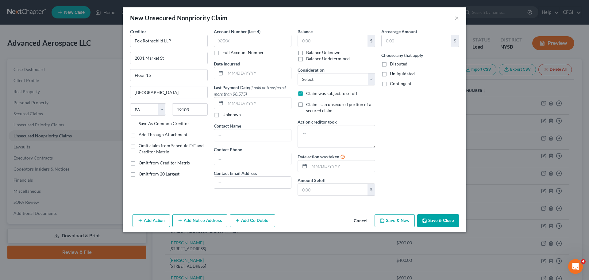
click at [306, 94] on label "Claim was subject to setoff" at bounding box center [331, 93] width 51 height 6
click at [309, 94] on input "Claim was subject to setoff" at bounding box center [311, 92] width 4 height 4
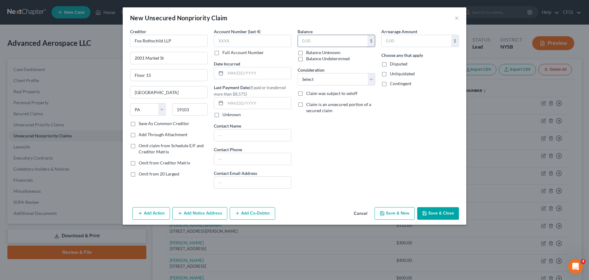
click at [314, 38] on input "text" at bounding box center [333, 41] width 70 height 12
click at [339, 78] on select "Select Cable / Satellite Services Collection Agency Credit Card Debt Debt Couns…" at bounding box center [337, 79] width 78 height 12
click at [298, 73] on select "Select Cable / Satellite Services Collection Agency Credit Card Debt Debt Couns…" at bounding box center [337, 79] width 78 height 12
click at [399, 211] on button "Save & New" at bounding box center [395, 213] width 40 height 13
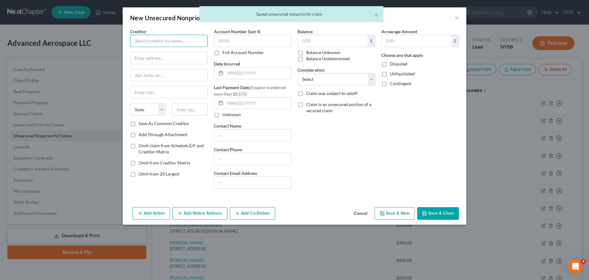
click at [142, 35] on input "text" at bounding box center [169, 41] width 78 height 12
paste input "[PERSON_NAME]"
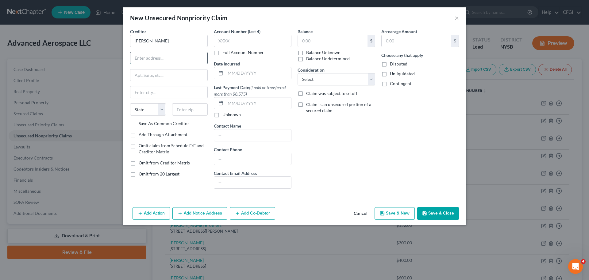
click at [147, 55] on input "text" at bounding box center [168, 58] width 77 height 12
paste input "[STREET_ADDRESS]"
click at [147, 70] on input "text" at bounding box center [168, 75] width 77 height 12
paste input "Apt 1A"
click at [162, 91] on input "text" at bounding box center [168, 92] width 77 height 12
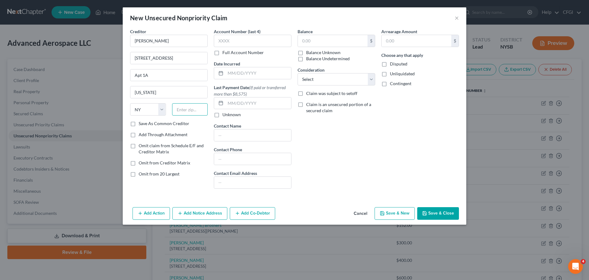
click at [184, 109] on input "text" at bounding box center [190, 109] width 36 height 12
click at [307, 41] on input "text" at bounding box center [333, 41] width 70 height 12
click at [306, 76] on select "Select Cable / Satellite Services Collection Agency Credit Card Debt Debt Couns…" at bounding box center [337, 79] width 78 height 12
click at [298, 73] on select "Select Cable / Satellite Services Collection Agency Credit Card Debt Debt Couns…" at bounding box center [337, 79] width 78 height 12
click at [400, 213] on button "Save & New" at bounding box center [395, 213] width 40 height 13
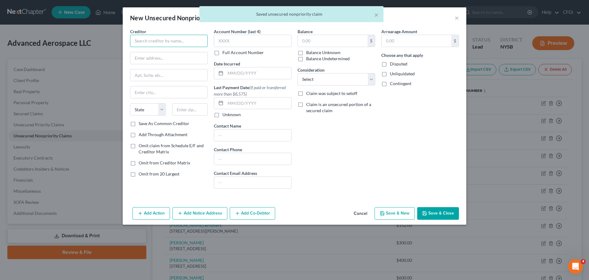
click at [186, 39] on input "text" at bounding box center [169, 41] width 78 height 12
paste input "[PERSON_NAME]"
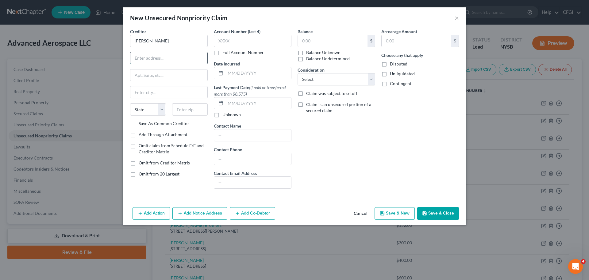
click at [160, 63] on input "text" at bounding box center [168, 58] width 77 height 12
paste input "[STREET_ADDRESS]"
click at [161, 79] on input "text" at bounding box center [168, 75] width 77 height 12
paste input "Apt 3F"
drag, startPoint x: 163, startPoint y: 92, endPoint x: 155, endPoint y: 102, distance: 13.1
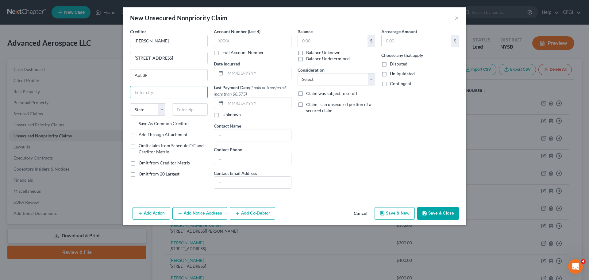
click at [163, 92] on input "text" at bounding box center [168, 92] width 77 height 12
paste input "[GEOGRAPHIC_DATA]"
click at [150, 108] on select "State [US_STATE] AK AR AZ CA CO CT DE DC [GEOGRAPHIC_DATA] [GEOGRAPHIC_DATA] GU…" at bounding box center [148, 109] width 36 height 12
click at [130, 103] on select "State [US_STATE] AK AR AZ CA CO CT DE DC [GEOGRAPHIC_DATA] [GEOGRAPHIC_DATA] GU…" at bounding box center [148, 109] width 36 height 12
click at [336, 41] on input "text" at bounding box center [333, 41] width 70 height 12
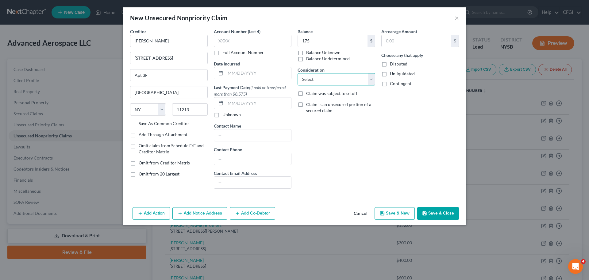
click at [331, 76] on select "Select Cable / Satellite Services Collection Agency Credit Card Debt Debt Couns…" at bounding box center [337, 79] width 78 height 12
click at [298, 73] on select "Select Cable / Satellite Services Collection Agency Credit Card Debt Debt Couns…" at bounding box center [337, 79] width 78 height 12
click at [398, 214] on button "Save & New" at bounding box center [395, 213] width 40 height 13
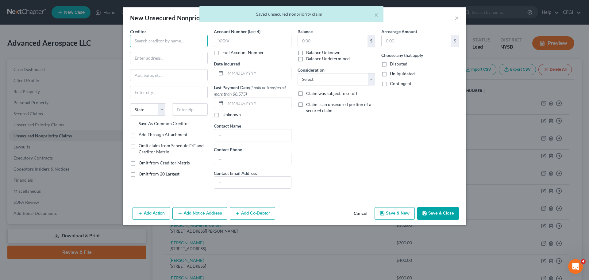
click at [168, 42] on input "text" at bounding box center [169, 41] width 78 height 12
paste input "[PERSON_NAME]"
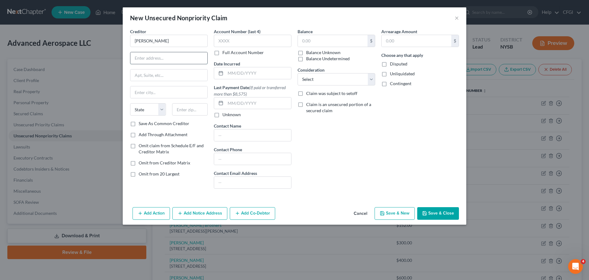
click at [177, 55] on input "text" at bounding box center [168, 58] width 77 height 12
paste input "[STREET_ADDRESS][PERSON_NAME]"
click at [187, 80] on input "text" at bounding box center [168, 75] width 77 height 12
paste input "Apt 4B"
click at [183, 95] on input "text" at bounding box center [168, 92] width 77 height 12
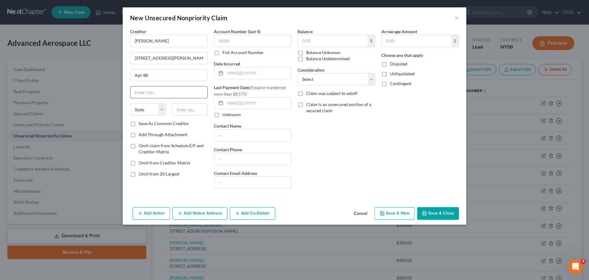
paste input "[US_STATE]"
click at [158, 106] on select "State [US_STATE] AK AR AZ CA CO CT DE DC [GEOGRAPHIC_DATA] [GEOGRAPHIC_DATA] GU…" at bounding box center [148, 109] width 36 height 12
click at [130, 103] on select "State [US_STATE] AK AR AZ CA CO CT DE DC [GEOGRAPHIC_DATA] [GEOGRAPHIC_DATA] GU…" at bounding box center [148, 109] width 36 height 12
click at [312, 40] on input "text" at bounding box center [333, 41] width 70 height 12
paste
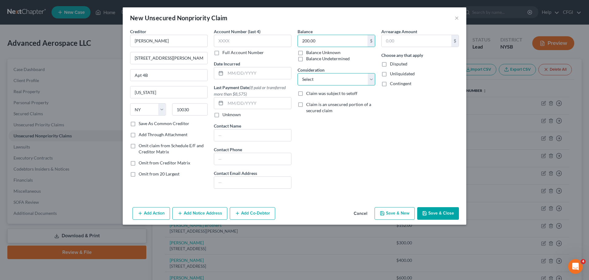
click at [320, 81] on select "Select Cable / Satellite Services Collection Agency Credit Card Debt Debt Couns…" at bounding box center [337, 79] width 78 height 12
click at [298, 73] on select "Select Cable / Satellite Services Collection Agency Credit Card Debt Debt Couns…" at bounding box center [337, 79] width 78 height 12
click at [396, 214] on button "Save & New" at bounding box center [395, 213] width 40 height 13
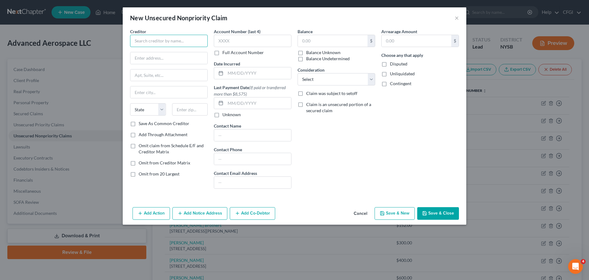
click at [153, 40] on input "text" at bounding box center [169, 41] width 78 height 12
click at [168, 60] on input "text" at bounding box center [168, 58] width 77 height 12
click at [158, 75] on input "text" at bounding box center [168, 75] width 77 height 12
click at [147, 89] on input "text" at bounding box center [168, 92] width 77 height 12
click at [147, 106] on select "State [US_STATE] AK AR AZ CA CO CT DE DC [GEOGRAPHIC_DATA] [GEOGRAPHIC_DATA] GU…" at bounding box center [148, 109] width 36 height 12
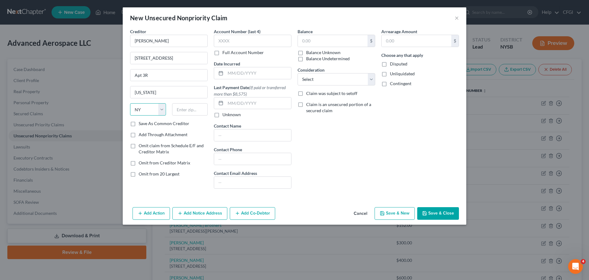
click at [130, 103] on select "State [US_STATE] AK AR AZ CA CO CT DE DC [GEOGRAPHIC_DATA] [GEOGRAPHIC_DATA] GU…" at bounding box center [148, 109] width 36 height 12
click at [324, 41] on input "text" at bounding box center [333, 41] width 70 height 12
click at [323, 79] on select "Select Cable / Satellite Services Collection Agency Credit Card Debt Debt Couns…" at bounding box center [337, 79] width 78 height 12
click at [298, 73] on select "Select Cable / Satellite Services Collection Agency Credit Card Debt Debt Couns…" at bounding box center [337, 79] width 78 height 12
click at [388, 212] on button "Save & New" at bounding box center [395, 213] width 40 height 13
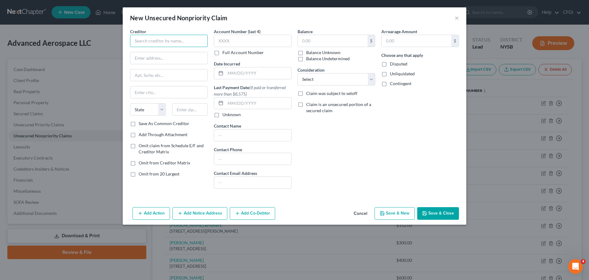
click at [171, 41] on input "text" at bounding box center [169, 41] width 78 height 12
click at [149, 57] on input "text" at bounding box center [168, 58] width 77 height 12
click at [162, 97] on input "text" at bounding box center [168, 92] width 77 height 12
click at [153, 110] on select "State [US_STATE] AK AR AZ CA CO CT DE DC [GEOGRAPHIC_DATA] [GEOGRAPHIC_DATA] GU…" at bounding box center [148, 109] width 36 height 12
click at [130, 103] on select "State [US_STATE] AK AR AZ CA CO CT DE DC [GEOGRAPHIC_DATA] [GEOGRAPHIC_DATA] GU…" at bounding box center [148, 109] width 36 height 12
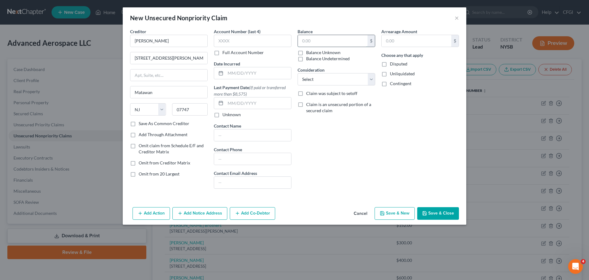
click at [312, 40] on input "text" at bounding box center [333, 41] width 70 height 12
click at [330, 83] on select "Select Cable / Satellite Services Collection Agency Credit Card Debt Debt Couns…" at bounding box center [337, 79] width 78 height 12
click at [298, 73] on select "Select Cable / Satellite Services Collection Agency Credit Card Debt Debt Couns…" at bounding box center [337, 79] width 78 height 12
click at [389, 212] on button "Save & New" at bounding box center [395, 213] width 40 height 13
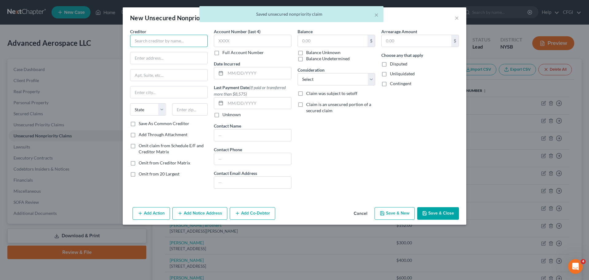
click at [147, 38] on input "text" at bounding box center [169, 41] width 78 height 12
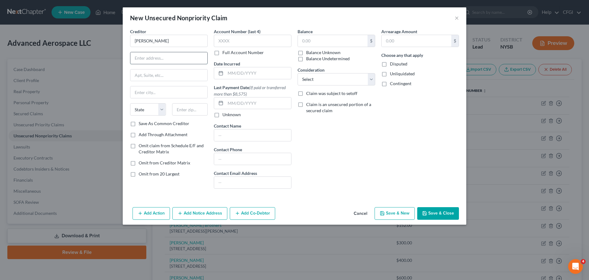
click at [161, 59] on input "text" at bounding box center [168, 58] width 77 height 12
click at [149, 78] on input "text" at bounding box center [168, 75] width 77 height 12
click at [141, 95] on input "text" at bounding box center [168, 92] width 77 height 12
click at [144, 113] on select "State [US_STATE] AK AR AZ CA CO CT DE DC [GEOGRAPHIC_DATA] [GEOGRAPHIC_DATA] GU…" at bounding box center [148, 109] width 36 height 12
click at [130, 103] on select "State [US_STATE] AK AR AZ CA CO CT DE DC [GEOGRAPHIC_DATA] [GEOGRAPHIC_DATA] GU…" at bounding box center [148, 109] width 36 height 12
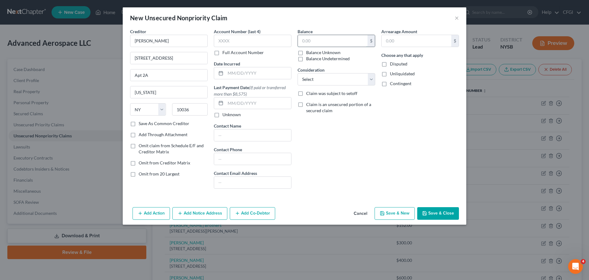
click at [316, 38] on input "text" at bounding box center [333, 41] width 70 height 12
click at [321, 78] on select "Select Cable / Satellite Services Collection Agency Credit Card Debt Debt Couns…" at bounding box center [337, 79] width 78 height 12
click at [298, 73] on select "Select Cable / Satellite Services Collection Agency Credit Card Debt Debt Couns…" at bounding box center [337, 79] width 78 height 12
click at [401, 214] on button "Save & New" at bounding box center [395, 213] width 40 height 13
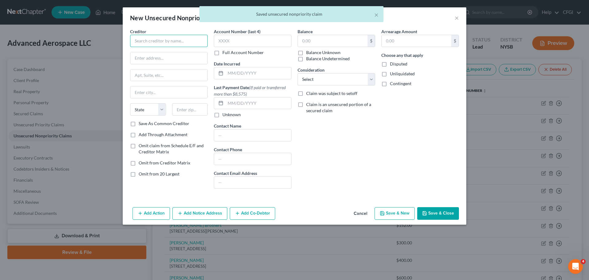
click at [146, 43] on input "text" at bounding box center [169, 41] width 78 height 12
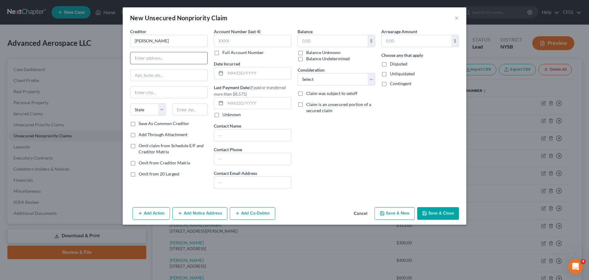
click at [141, 57] on input "text" at bounding box center [168, 58] width 77 height 12
click at [169, 68] on div "Creditor * [PERSON_NAME] 403 Park [GEOGRAPHIC_DATA] [US_STATE] AK AR AZ CA CO […" at bounding box center [169, 74] width 78 height 92
click at [158, 89] on input "text" at bounding box center [168, 92] width 77 height 12
click at [147, 111] on select "State [US_STATE] AK AR AZ CA CO CT DE DC [GEOGRAPHIC_DATA] [GEOGRAPHIC_DATA] GU…" at bounding box center [148, 109] width 36 height 12
click at [130, 103] on select "State [US_STATE] AK AR AZ CA CO CT DE DC [GEOGRAPHIC_DATA] [GEOGRAPHIC_DATA] GU…" at bounding box center [148, 109] width 36 height 12
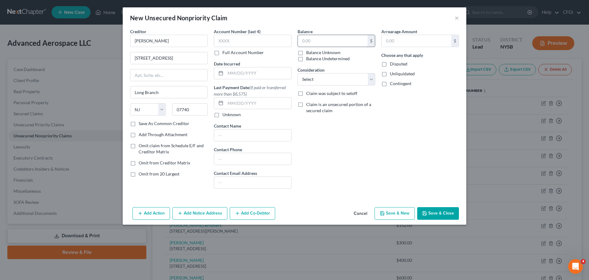
click at [320, 44] on input "text" at bounding box center [333, 41] width 70 height 12
click at [314, 75] on select "Select Cable / Satellite Services Collection Agency Credit Card Debt Debt Couns…" at bounding box center [337, 79] width 78 height 12
click at [298, 73] on select "Select Cable / Satellite Services Collection Agency Credit Card Debt Debt Couns…" at bounding box center [337, 79] width 78 height 12
click at [399, 214] on button "Save & New" at bounding box center [395, 213] width 40 height 13
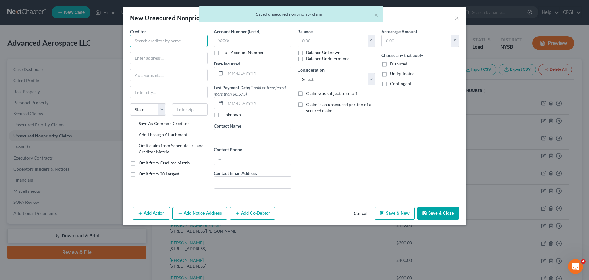
click at [162, 41] on input "text" at bounding box center [169, 41] width 78 height 12
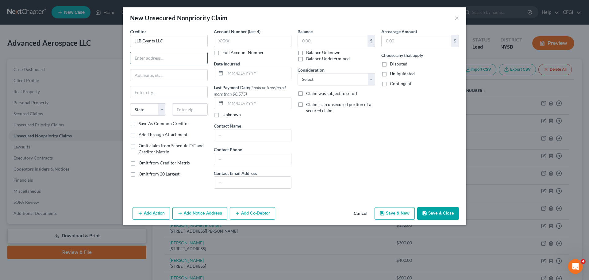
click at [168, 63] on input "text" at bounding box center [168, 58] width 77 height 12
click at [144, 75] on input "text" at bounding box center [168, 75] width 77 height 12
click at [179, 91] on input "text" at bounding box center [168, 92] width 77 height 12
click at [139, 106] on select "State [US_STATE] AK AR AZ CA CO CT DE DC [GEOGRAPHIC_DATA] [GEOGRAPHIC_DATA] GU…" at bounding box center [148, 109] width 36 height 12
click at [130, 103] on select "State [US_STATE] AK AR AZ CA CO CT DE DC [GEOGRAPHIC_DATA] [GEOGRAPHIC_DATA] GU…" at bounding box center [148, 109] width 36 height 12
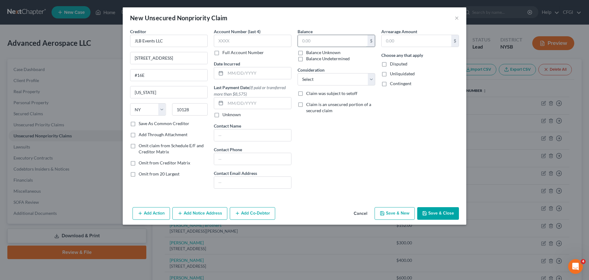
click at [322, 38] on input "text" at bounding box center [333, 41] width 70 height 12
click at [319, 81] on select "Select Cable / Satellite Services Collection Agency Credit Card Debt Debt Couns…" at bounding box center [337, 79] width 78 height 12
click at [298, 73] on select "Select Cable / Satellite Services Collection Agency Credit Card Debt Debt Couns…" at bounding box center [337, 79] width 78 height 12
click at [390, 212] on button "Save & New" at bounding box center [395, 213] width 40 height 13
click at [150, 45] on input "text" at bounding box center [169, 41] width 78 height 12
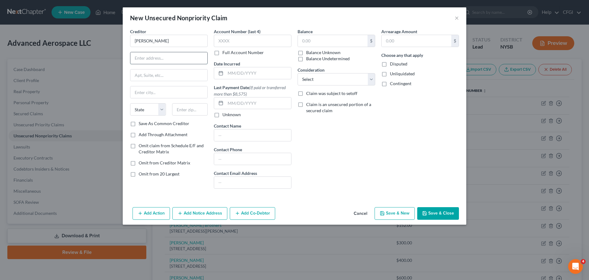
click at [189, 58] on input "text" at bounding box center [168, 58] width 77 height 12
click at [171, 75] on input "text" at bounding box center [168, 75] width 77 height 12
click at [149, 88] on input "text" at bounding box center [168, 92] width 77 height 12
click at [315, 37] on input "text" at bounding box center [333, 41] width 70 height 12
click at [327, 79] on select "Select Cable / Satellite Services Collection Agency Credit Card Debt Debt Couns…" at bounding box center [337, 79] width 78 height 12
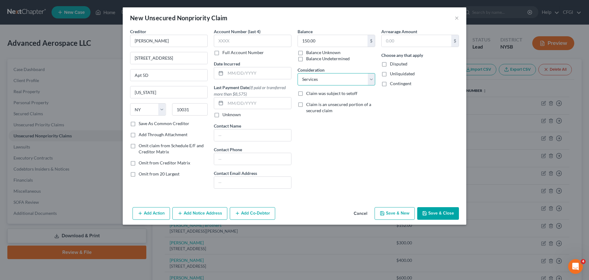
click at [298, 73] on select "Select Cable / Satellite Services Collection Agency Credit Card Debt Debt Couns…" at bounding box center [337, 79] width 78 height 12
click at [396, 215] on button "Save & New" at bounding box center [395, 213] width 40 height 13
click at [189, 39] on input "text" at bounding box center [169, 41] width 78 height 12
click at [161, 55] on input "text" at bounding box center [168, 58] width 77 height 12
click at [171, 95] on input "text" at bounding box center [168, 92] width 77 height 12
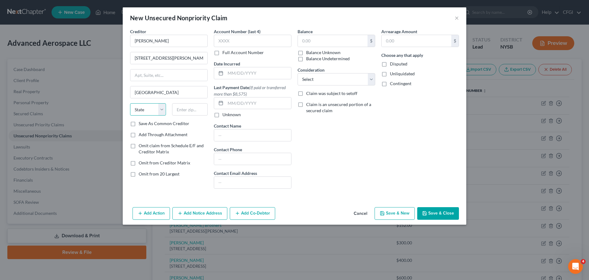
click at [152, 112] on select "State [US_STATE] AK AR AZ CA CO CT DE DC [GEOGRAPHIC_DATA] [GEOGRAPHIC_DATA] GU…" at bounding box center [148, 109] width 36 height 12
click at [130, 103] on select "State [US_STATE] AK AR AZ CA CO CT DE DC [GEOGRAPHIC_DATA] [GEOGRAPHIC_DATA] GU…" at bounding box center [148, 109] width 36 height 12
click at [314, 36] on input "text" at bounding box center [333, 41] width 70 height 12
click at [327, 80] on select "Select Cable / Satellite Services Collection Agency Credit Card Debt Debt Couns…" at bounding box center [337, 79] width 78 height 12
click at [298, 73] on select "Select Cable / Satellite Services Collection Agency Credit Card Debt Debt Couns…" at bounding box center [337, 79] width 78 height 12
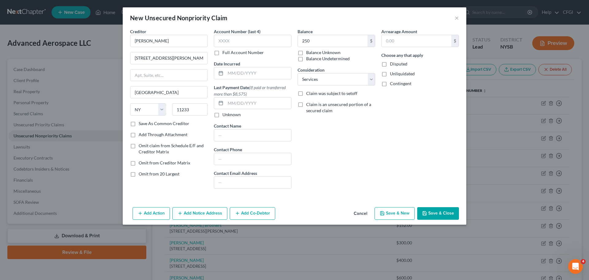
click at [396, 217] on button "Save & New" at bounding box center [395, 213] width 40 height 13
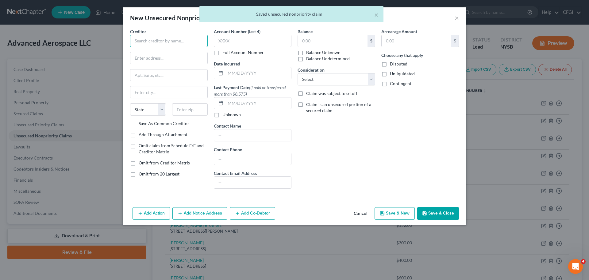
click at [168, 40] on input "text" at bounding box center [169, 41] width 78 height 12
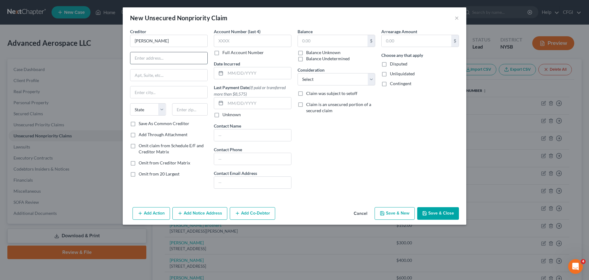
drag, startPoint x: 162, startPoint y: 56, endPoint x: 160, endPoint y: 62, distance: 6.2
click at [162, 56] on input "text" at bounding box center [168, 58] width 77 height 12
click at [147, 75] on input "text" at bounding box center [168, 75] width 77 height 12
click at [166, 97] on input "text" at bounding box center [168, 92] width 77 height 12
click at [143, 110] on select "State [US_STATE] AK AR AZ CA CO CT DE DC [GEOGRAPHIC_DATA] [GEOGRAPHIC_DATA] GU…" at bounding box center [148, 109] width 36 height 12
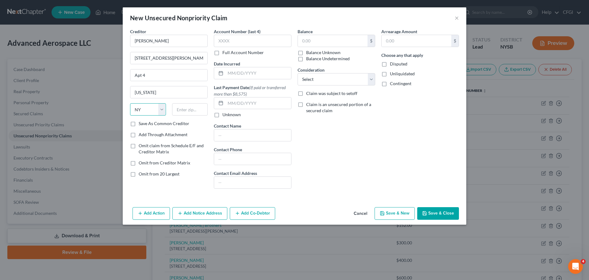
click at [130, 103] on select "State [US_STATE] AK AR AZ CA CO CT DE DC [GEOGRAPHIC_DATA] [GEOGRAPHIC_DATA] GU…" at bounding box center [148, 109] width 36 height 12
click at [335, 42] on input "text" at bounding box center [333, 41] width 70 height 12
click at [330, 75] on select "Select Cable / Satellite Services Collection Agency Credit Card Debt Debt Couns…" at bounding box center [337, 79] width 78 height 12
click at [298, 73] on select "Select Cable / Satellite Services Collection Agency Credit Card Debt Debt Couns…" at bounding box center [337, 79] width 78 height 12
click at [388, 220] on div "Add Action Add Notice Address Add Co-Debtor Cancel Save & New Save & Close" at bounding box center [295, 214] width 344 height 20
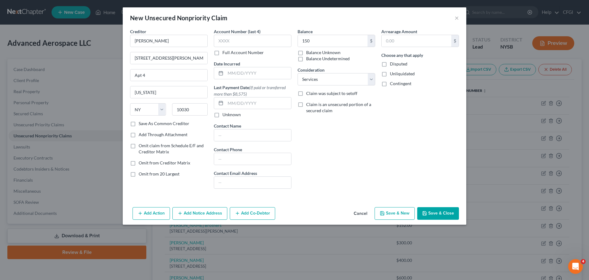
click at [388, 217] on button "Save & New" at bounding box center [395, 213] width 40 height 13
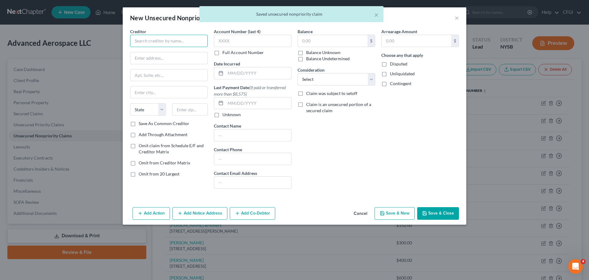
click at [142, 41] on input "text" at bounding box center [169, 41] width 78 height 12
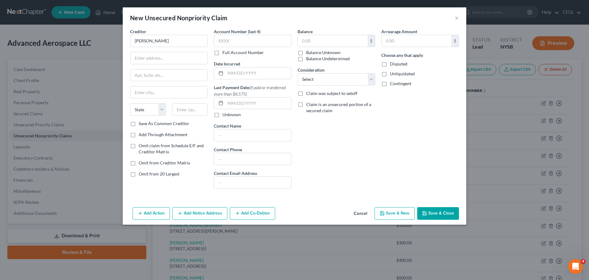
click at [184, 65] on div "Creditor * [PERSON_NAME] State [US_STATE] AK AR AZ CA CO [GEOGRAPHIC_DATA] DE D…" at bounding box center [169, 74] width 78 height 92
drag, startPoint x: 179, startPoint y: 60, endPoint x: 176, endPoint y: 62, distance: 3.3
click at [179, 60] on input "text" at bounding box center [168, 58] width 77 height 12
click at [191, 78] on input "text" at bounding box center [168, 75] width 77 height 12
click at [184, 96] on input "text" at bounding box center [168, 92] width 77 height 12
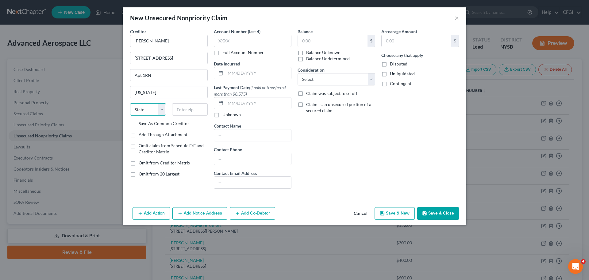
click at [146, 109] on select "State [US_STATE] AK AR AZ CA CO CT DE DC [GEOGRAPHIC_DATA] [GEOGRAPHIC_DATA] GU…" at bounding box center [148, 109] width 36 height 12
click at [130, 103] on select "State [US_STATE] AK AR AZ CA CO CT DE DC [GEOGRAPHIC_DATA] [GEOGRAPHIC_DATA] GU…" at bounding box center [148, 109] width 36 height 12
click at [329, 39] on input "text" at bounding box center [333, 41] width 70 height 12
drag, startPoint x: 347, startPoint y: 78, endPoint x: 346, endPoint y: 87, distance: 9.0
click at [346, 87] on div "Balance 1,050 $ Balance Unknown Balance Undetermined 1,050.00 $ Balance Unknown…" at bounding box center [337, 110] width 84 height 165
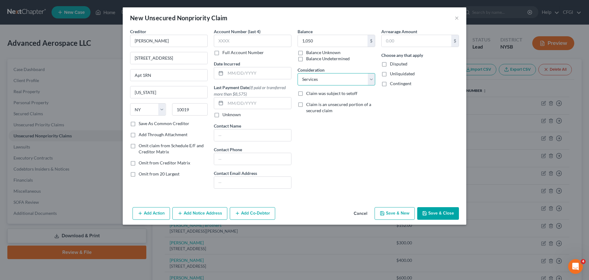
click at [298, 73] on select "Select Cable / Satellite Services Collection Agency Credit Card Debt Debt Couns…" at bounding box center [337, 79] width 78 height 12
click at [384, 212] on icon "button" at bounding box center [383, 213] width 4 height 4
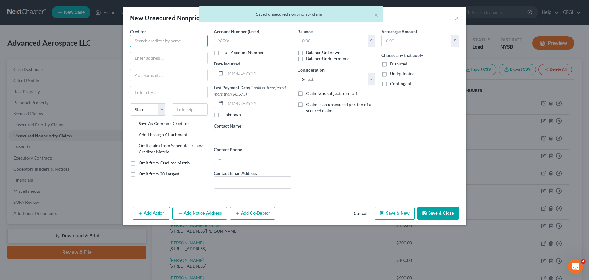
click at [153, 40] on input "text" at bounding box center [169, 41] width 78 height 12
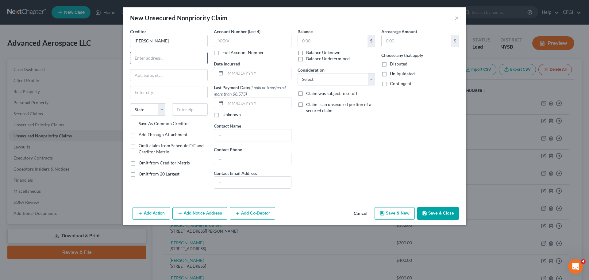
drag, startPoint x: 161, startPoint y: 54, endPoint x: 161, endPoint y: 64, distance: 9.5
click at [161, 54] on input "text" at bounding box center [168, 58] width 77 height 12
click at [157, 96] on input "text" at bounding box center [168, 92] width 77 height 12
click at [328, 40] on input "text" at bounding box center [333, 41] width 70 height 12
click at [318, 80] on select "Select Cable / Satellite Services Collection Agency Credit Card Debt Debt Couns…" at bounding box center [337, 79] width 78 height 12
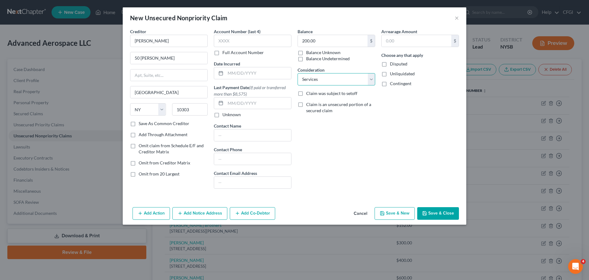
click at [298, 73] on select "Select Cable / Satellite Services Collection Agency Credit Card Debt Debt Couns…" at bounding box center [337, 79] width 78 height 12
click at [397, 211] on button "Save & New" at bounding box center [395, 213] width 40 height 13
click at [167, 40] on input "text" at bounding box center [169, 41] width 78 height 12
drag, startPoint x: 149, startPoint y: 58, endPoint x: 134, endPoint y: 59, distance: 14.8
click at [149, 58] on input "text" at bounding box center [168, 58] width 77 height 12
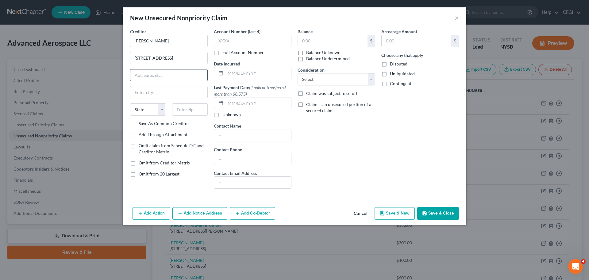
click at [157, 79] on input "text" at bounding box center [168, 75] width 77 height 12
click at [152, 89] on input "text" at bounding box center [168, 92] width 77 height 12
click at [143, 108] on select "State [US_STATE] AK AR AZ CA CO CT DE DC [GEOGRAPHIC_DATA] [GEOGRAPHIC_DATA] GU…" at bounding box center [148, 109] width 36 height 12
click at [130, 103] on select "State [US_STATE] AK AR AZ CA CO CT DE DC [GEOGRAPHIC_DATA] [GEOGRAPHIC_DATA] GU…" at bounding box center [148, 109] width 36 height 12
drag, startPoint x: 330, startPoint y: 39, endPoint x: 330, endPoint y: 48, distance: 9.2
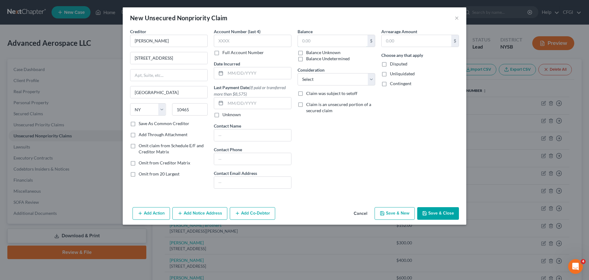
click at [330, 39] on input "text" at bounding box center [333, 41] width 70 height 12
click at [321, 79] on select "Select Cable / Satellite Services Collection Agency Credit Card Debt Debt Couns…" at bounding box center [337, 79] width 78 height 12
click at [298, 73] on select "Select Cable / Satellite Services Collection Agency Credit Card Debt Debt Couns…" at bounding box center [337, 79] width 78 height 12
click at [394, 218] on button "Save & New" at bounding box center [395, 213] width 40 height 13
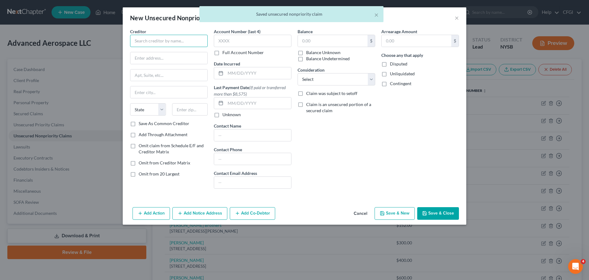
click at [156, 42] on input "text" at bounding box center [169, 41] width 78 height 12
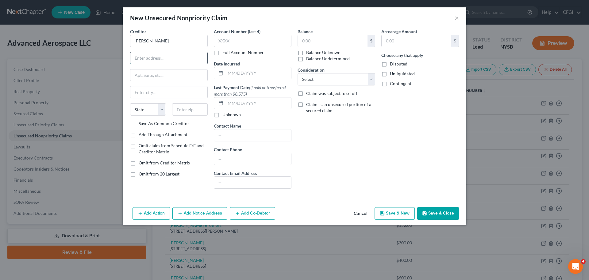
click at [177, 62] on input "text" at bounding box center [168, 58] width 77 height 12
click at [151, 73] on input "text" at bounding box center [168, 75] width 77 height 12
click at [148, 77] on input "text" at bounding box center [168, 75] width 77 height 12
click at [160, 95] on input "text" at bounding box center [168, 92] width 77 height 12
click at [139, 110] on select "State [US_STATE] AK AR AZ CA CO CT DE DC [GEOGRAPHIC_DATA] [GEOGRAPHIC_DATA] GU…" at bounding box center [148, 109] width 36 height 12
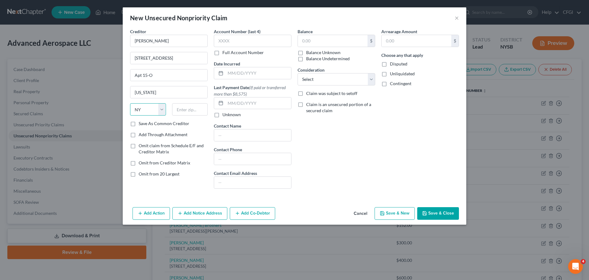
click at [130, 103] on select "State [US_STATE] AK AR AZ CA CO CT DE DC [GEOGRAPHIC_DATA] [GEOGRAPHIC_DATA] GU…" at bounding box center [148, 109] width 36 height 12
click at [315, 43] on input "text" at bounding box center [333, 41] width 70 height 12
drag, startPoint x: 328, startPoint y: 76, endPoint x: 330, endPoint y: 85, distance: 9.5
click at [328, 76] on select "Select Cable / Satellite Services Collection Agency Credit Card Debt Debt Couns…" at bounding box center [337, 79] width 78 height 12
click at [298, 73] on select "Select Cable / Satellite Services Collection Agency Credit Card Debt Debt Couns…" at bounding box center [337, 79] width 78 height 12
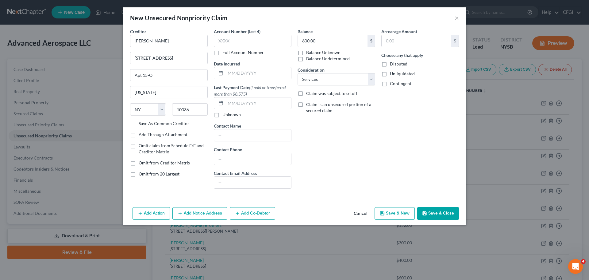
click at [386, 206] on div "Add Action Add Notice Address Add Co-Debtor Cancel Save & New Save & Close" at bounding box center [295, 214] width 344 height 20
click at [389, 208] on button "Save & New" at bounding box center [395, 213] width 40 height 13
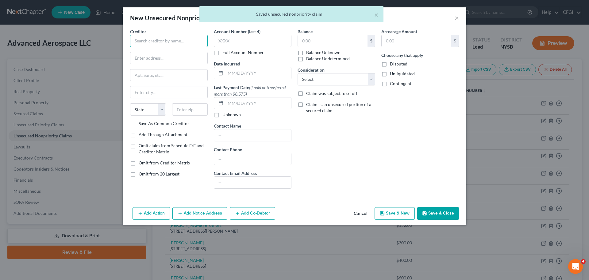
click at [160, 42] on input "text" at bounding box center [169, 41] width 78 height 12
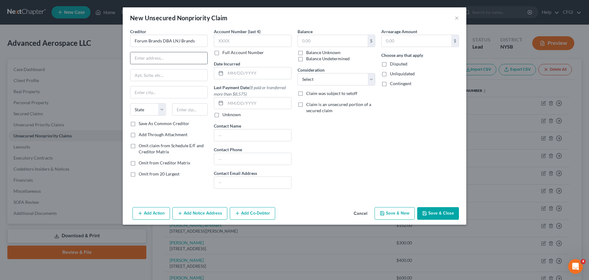
drag, startPoint x: 184, startPoint y: 59, endPoint x: 181, endPoint y: 60, distance: 3.2
click at [184, 59] on input "text" at bounding box center [168, 58] width 77 height 12
click at [137, 60] on input "[STREET_ADDRESS]" at bounding box center [168, 58] width 77 height 12
drag, startPoint x: 188, startPoint y: 72, endPoint x: 182, endPoint y: 77, distance: 7.9
click at [188, 72] on input "text" at bounding box center [168, 75] width 77 height 12
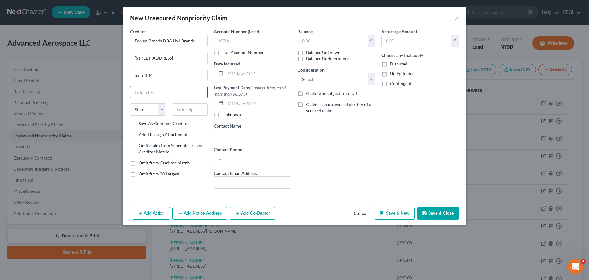
click at [149, 95] on input "text" at bounding box center [168, 92] width 77 height 12
click at [147, 111] on select "State [US_STATE] AK AR AZ CA CO CT DE DC [GEOGRAPHIC_DATA] [GEOGRAPHIC_DATA] GU…" at bounding box center [148, 109] width 36 height 12
click at [130, 103] on select "State [US_STATE] AK AR AZ CA CO CT DE DC [GEOGRAPHIC_DATA] [GEOGRAPHIC_DATA] GU…" at bounding box center [148, 109] width 36 height 12
click at [339, 39] on input "text" at bounding box center [333, 41] width 70 height 12
click at [328, 74] on select "Select Cable / Satellite Services Collection Agency Credit Card Debt Debt Couns…" at bounding box center [337, 79] width 78 height 12
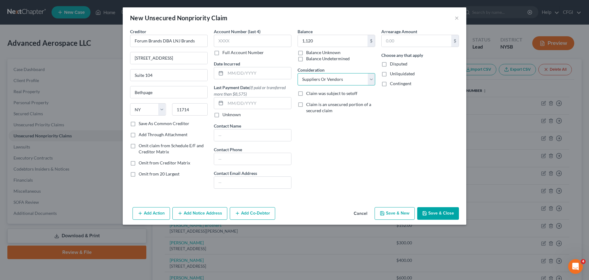
click at [298, 73] on select "Select Cable / Satellite Services Collection Agency Credit Card Debt Debt Couns…" at bounding box center [337, 79] width 78 height 12
click at [361, 145] on div "Balance 1,120 $ Balance Unknown Balance Undetermined 1,120.00 $ Balance Unknown…" at bounding box center [337, 110] width 84 height 165
click at [391, 207] on button "Save & New" at bounding box center [395, 213] width 40 height 13
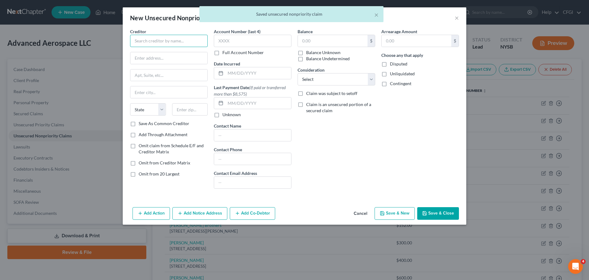
click at [177, 41] on input "text" at bounding box center [169, 41] width 78 height 12
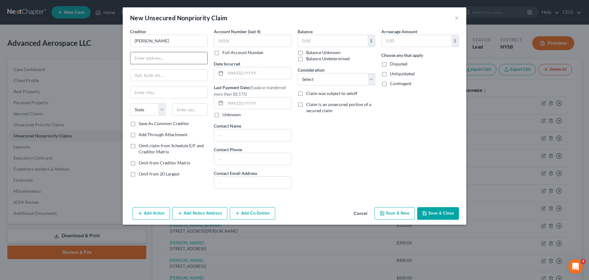
click at [141, 58] on input "text" at bounding box center [168, 58] width 77 height 12
click at [160, 91] on input "text" at bounding box center [168, 92] width 77 height 12
click at [144, 110] on select "State [US_STATE] AK AR AZ CA CO CT DE DC [GEOGRAPHIC_DATA] [GEOGRAPHIC_DATA] GU…" at bounding box center [148, 109] width 36 height 12
click at [130, 103] on select "State [US_STATE] AK AR AZ CA CO CT DE DC [GEOGRAPHIC_DATA] [GEOGRAPHIC_DATA] GU…" at bounding box center [148, 109] width 36 height 12
click at [144, 110] on select "State [US_STATE] AK AR AZ CA CO CT DE DC [GEOGRAPHIC_DATA] [GEOGRAPHIC_DATA] GU…" at bounding box center [148, 109] width 36 height 12
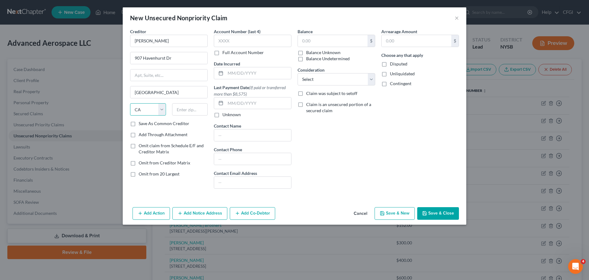
click at [130, 103] on select "State [US_STATE] AK AR AZ CA CO CT DE DC [GEOGRAPHIC_DATA] [GEOGRAPHIC_DATA] GU…" at bounding box center [148, 109] width 36 height 12
click at [181, 108] on input "text" at bounding box center [190, 109] width 36 height 12
drag, startPoint x: 321, startPoint y: 34, endPoint x: 321, endPoint y: 38, distance: 4.0
click at [321, 34] on div "Balance $ Balance Unknown Balance Undetermined $ Balance Unknown" at bounding box center [337, 44] width 78 height 33
click at [321, 42] on input "text" at bounding box center [333, 41] width 70 height 12
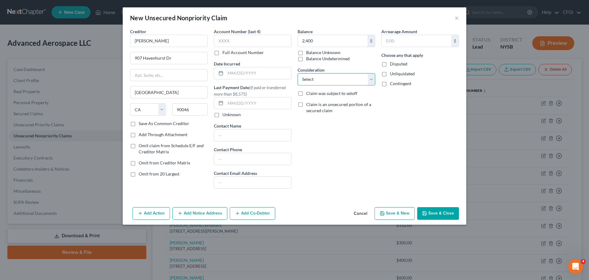
click at [317, 79] on select "Select Cable / Satellite Services Collection Agency Credit Card Debt Debt Couns…" at bounding box center [337, 79] width 78 height 12
click at [298, 73] on select "Select Cable / Satellite Services Collection Agency Credit Card Debt Debt Couns…" at bounding box center [337, 79] width 78 height 12
click at [396, 214] on button "Save & New" at bounding box center [395, 213] width 40 height 13
click at [181, 41] on input "text" at bounding box center [169, 41] width 78 height 12
drag, startPoint x: 155, startPoint y: 57, endPoint x: 149, endPoint y: 62, distance: 8.3
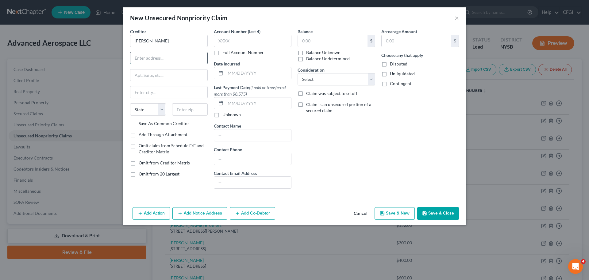
click at [155, 57] on input "text" at bounding box center [168, 58] width 77 height 12
click at [172, 79] on input "text" at bounding box center [168, 75] width 77 height 12
drag, startPoint x: 157, startPoint y: 94, endPoint x: 146, endPoint y: 107, distance: 17.0
click at [157, 94] on input "text" at bounding box center [168, 92] width 77 height 12
click at [143, 110] on select "State [US_STATE] AK AR AZ CA CO CT DE DC [GEOGRAPHIC_DATA] [GEOGRAPHIC_DATA] GU…" at bounding box center [148, 109] width 36 height 12
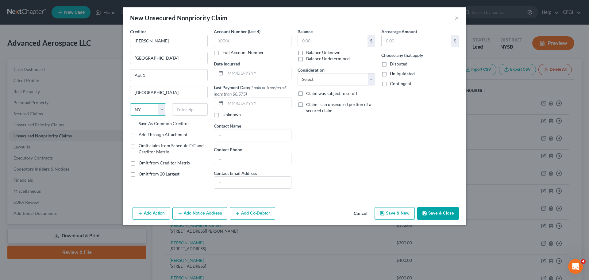
click at [130, 103] on select "State [US_STATE] AK AR AZ CA CO CT DE DC [GEOGRAPHIC_DATA] [GEOGRAPHIC_DATA] GU…" at bounding box center [148, 109] width 36 height 12
drag, startPoint x: 324, startPoint y: 41, endPoint x: 326, endPoint y: 55, distance: 13.6
click at [324, 41] on input "text" at bounding box center [333, 41] width 70 height 12
click at [323, 76] on select "Select Cable / Satellite Services Collection Agency Credit Card Debt Debt Couns…" at bounding box center [337, 79] width 78 height 12
click at [298, 73] on select "Select Cable / Satellite Services Collection Agency Credit Card Debt Debt Couns…" at bounding box center [337, 79] width 78 height 12
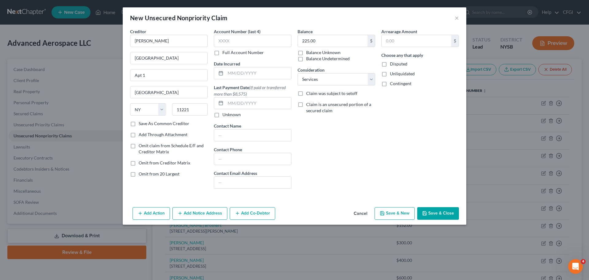
click at [387, 211] on button "Save & New" at bounding box center [395, 213] width 40 height 13
click at [168, 39] on input "text" at bounding box center [169, 41] width 78 height 12
click at [175, 59] on input "text" at bounding box center [168, 58] width 77 height 12
click at [162, 60] on input "[STREET_ADDRESS]" at bounding box center [168, 58] width 77 height 12
click at [147, 78] on input "text" at bounding box center [168, 75] width 77 height 12
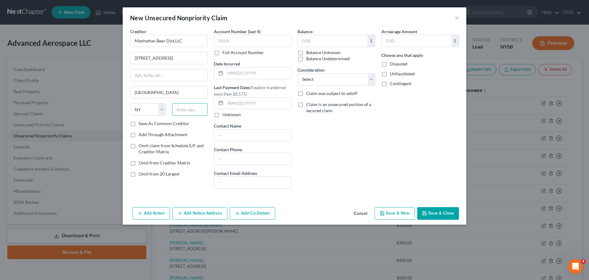
click at [186, 107] on input "text" at bounding box center [190, 109] width 36 height 12
click at [242, 160] on input "text" at bounding box center [252, 159] width 77 height 12
click at [381, 160] on div "Arrearage Amount $ Choose any that apply Disputed Unliquidated Contingent" at bounding box center [420, 110] width 84 height 165
click at [318, 42] on input "text" at bounding box center [333, 41] width 70 height 12
click at [320, 77] on select "Select Cable / Satellite Services Collection Agency Credit Card Debt Debt Couns…" at bounding box center [337, 79] width 78 height 12
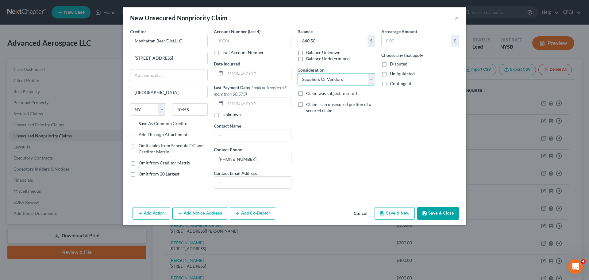
click at [298, 73] on select "Select Cable / Satellite Services Collection Agency Credit Card Debt Debt Couns…" at bounding box center [337, 79] width 78 height 12
click at [392, 214] on button "Save & New" at bounding box center [395, 213] width 40 height 13
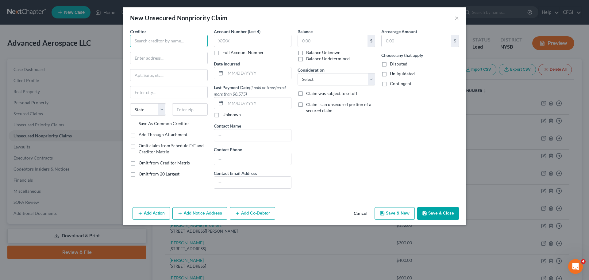
click at [146, 40] on input "text" at bounding box center [169, 41] width 78 height 12
drag, startPoint x: 148, startPoint y: 56, endPoint x: 147, endPoint y: 60, distance: 3.7
click at [148, 56] on input "text" at bounding box center [168, 58] width 77 height 12
click at [170, 78] on input "text" at bounding box center [168, 75] width 77 height 12
click at [151, 90] on input "text" at bounding box center [168, 92] width 77 height 12
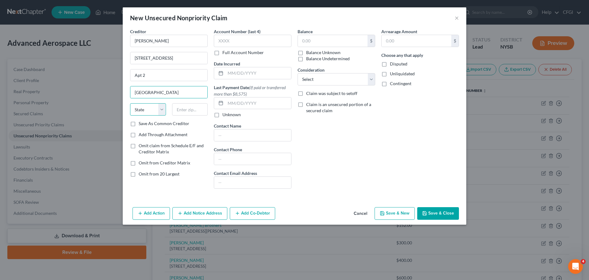
click at [143, 109] on select "State [US_STATE] AK AR AZ CA CO CT DE DC [GEOGRAPHIC_DATA] [GEOGRAPHIC_DATA] GU…" at bounding box center [148, 109] width 36 height 12
click at [130, 103] on select "State [US_STATE] AK AR AZ CA CO CT DE DC [GEOGRAPHIC_DATA] [GEOGRAPHIC_DATA] GU…" at bounding box center [148, 109] width 36 height 12
click at [318, 42] on input "text" at bounding box center [333, 41] width 70 height 12
click at [326, 80] on select "Select Cable / Satellite Services Collection Agency Credit Card Debt Debt Couns…" at bounding box center [337, 79] width 78 height 12
click at [298, 73] on select "Select Cable / Satellite Services Collection Agency Credit Card Debt Debt Couns…" at bounding box center [337, 79] width 78 height 12
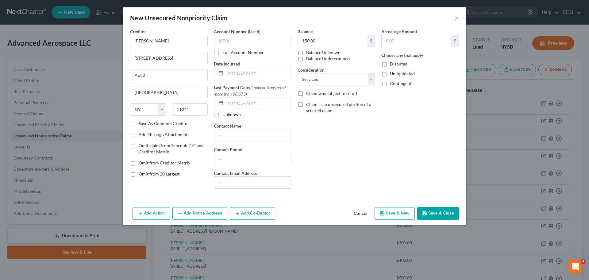
click at [374, 214] on div "Add Action Add Notice Address Add Co-Debtor Cancel Save & New Save & Close" at bounding box center [295, 214] width 344 height 20
click at [384, 215] on icon "button" at bounding box center [383, 213] width 4 height 4
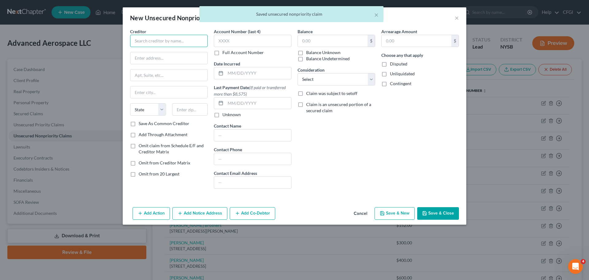
click at [179, 37] on input "text" at bounding box center [169, 41] width 78 height 12
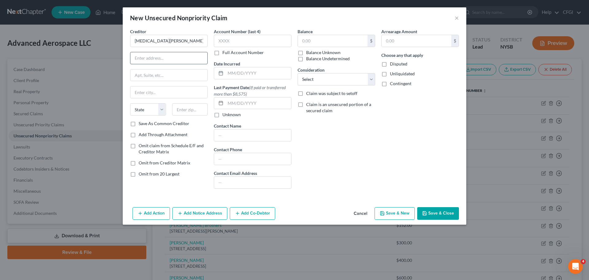
click at [169, 59] on input "text" at bounding box center [168, 58] width 77 height 12
click at [170, 78] on input "text" at bounding box center [168, 75] width 77 height 12
click at [183, 92] on input "text" at bounding box center [168, 92] width 77 height 12
click at [139, 109] on select "State [US_STATE] AK AR AZ CA CO CT DE DC [GEOGRAPHIC_DATA] [GEOGRAPHIC_DATA] GU…" at bounding box center [148, 109] width 36 height 12
click at [130, 103] on select "State [US_STATE] AK AR AZ CA CO CT DE DC [GEOGRAPHIC_DATA] [GEOGRAPHIC_DATA] GU…" at bounding box center [148, 109] width 36 height 12
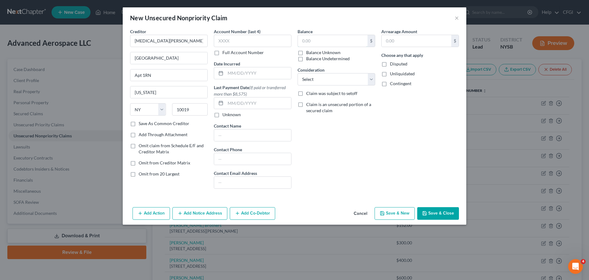
drag, startPoint x: 316, startPoint y: 44, endPoint x: 323, endPoint y: 55, distance: 12.6
click at [316, 44] on input "text" at bounding box center [333, 41] width 70 height 12
click at [328, 73] on select "Select Cable / Satellite Services Collection Agency Credit Card Debt Debt Couns…" at bounding box center [337, 79] width 78 height 12
click at [298, 73] on select "Select Cable / Satellite Services Collection Agency Credit Card Debt Debt Couns…" at bounding box center [337, 79] width 78 height 12
click at [394, 216] on button "Save & New" at bounding box center [395, 213] width 40 height 13
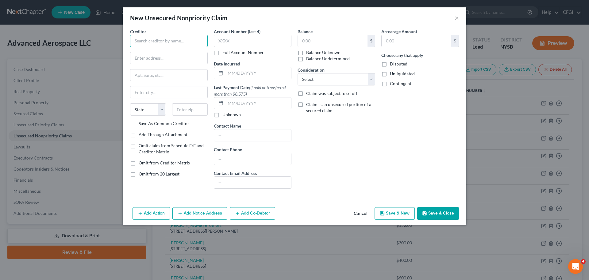
drag, startPoint x: 163, startPoint y: 41, endPoint x: 160, endPoint y: 47, distance: 5.9
click at [163, 41] on input "text" at bounding box center [169, 41] width 78 height 12
click at [154, 57] on input "text" at bounding box center [168, 58] width 77 height 12
click at [177, 93] on input "text" at bounding box center [168, 92] width 77 height 12
click at [142, 110] on select "State [US_STATE] AK AR AZ CA CO CT DE DC [GEOGRAPHIC_DATA] [GEOGRAPHIC_DATA] GU…" at bounding box center [148, 109] width 36 height 12
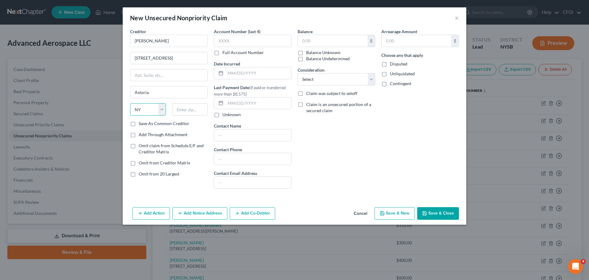
click at [130, 103] on select "State [US_STATE] AK AR AZ CA CO CT DE DC [GEOGRAPHIC_DATA] [GEOGRAPHIC_DATA] GU…" at bounding box center [148, 109] width 36 height 12
click at [308, 40] on input "text" at bounding box center [333, 41] width 70 height 12
drag, startPoint x: 337, startPoint y: 80, endPoint x: 335, endPoint y: 83, distance: 3.6
click at [337, 80] on select "Select Cable / Satellite Services Collection Agency Credit Card Debt Debt Couns…" at bounding box center [337, 79] width 78 height 12
click at [298, 73] on select "Select Cable / Satellite Services Collection Agency Credit Card Debt Debt Couns…" at bounding box center [337, 79] width 78 height 12
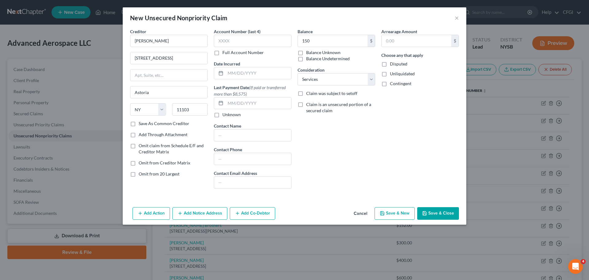
click at [397, 215] on button "Save & New" at bounding box center [395, 213] width 40 height 13
click at [156, 37] on input "text" at bounding box center [169, 41] width 78 height 12
drag, startPoint x: 185, startPoint y: 59, endPoint x: 176, endPoint y: 62, distance: 9.1
click at [185, 59] on input "text" at bounding box center [168, 58] width 77 height 12
click at [150, 79] on input "text" at bounding box center [168, 75] width 77 height 12
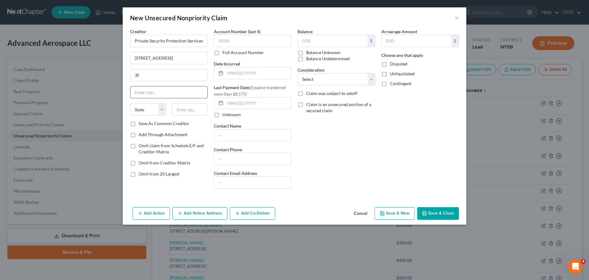
click at [152, 93] on input "text" at bounding box center [168, 92] width 77 height 12
click at [140, 93] on input "[US_STATE]" at bounding box center [168, 92] width 77 height 12
click at [146, 107] on select "State [US_STATE] AK AR AZ CA CO CT DE DC [GEOGRAPHIC_DATA] [GEOGRAPHIC_DATA] GU…" at bounding box center [148, 109] width 36 height 12
click at [130, 103] on select "State [US_STATE] AK AR AZ CA CO CT DE DC [GEOGRAPHIC_DATA] [GEOGRAPHIC_DATA] GU…" at bounding box center [148, 109] width 36 height 12
drag, startPoint x: 306, startPoint y: 39, endPoint x: 311, endPoint y: 42, distance: 5.3
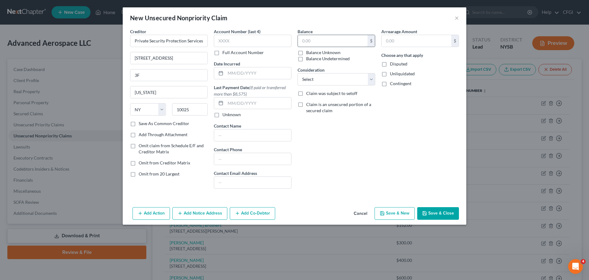
click at [306, 39] on input "text" at bounding box center [333, 41] width 70 height 12
click at [317, 78] on select "Select Cable / Satellite Services Collection Agency Credit Card Debt Debt Couns…" at bounding box center [337, 79] width 78 height 12
click at [298, 73] on select "Select Cable / Satellite Services Collection Agency Credit Card Debt Debt Couns…" at bounding box center [337, 79] width 78 height 12
click at [345, 83] on select "Select Cable / Satellite Services Collection Agency Credit Card Debt Debt Couns…" at bounding box center [337, 79] width 78 height 12
click at [298, 73] on select "Select Cable / Satellite Services Collection Agency Credit Card Debt Debt Couns…" at bounding box center [337, 79] width 78 height 12
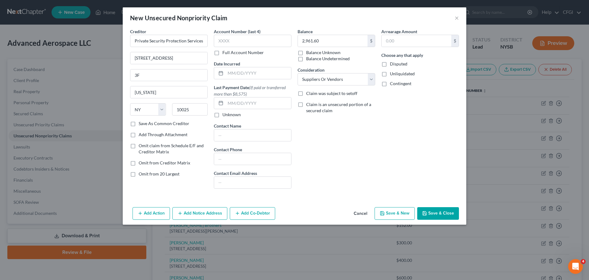
click at [369, 178] on div "Balance 2,961.60 $ Balance Unknown Balance Undetermined 2,961.60 $ Balance Unkn…" at bounding box center [337, 110] width 84 height 165
click at [328, 152] on div "Balance 2,961.60 $ Balance Unknown Balance Undetermined 2,961.60 $ Balance Unkn…" at bounding box center [337, 110] width 84 height 165
click at [402, 211] on button "Save & New" at bounding box center [395, 213] width 40 height 13
click at [153, 38] on input "text" at bounding box center [169, 41] width 78 height 12
click at [130, 59] on div at bounding box center [169, 58] width 78 height 12
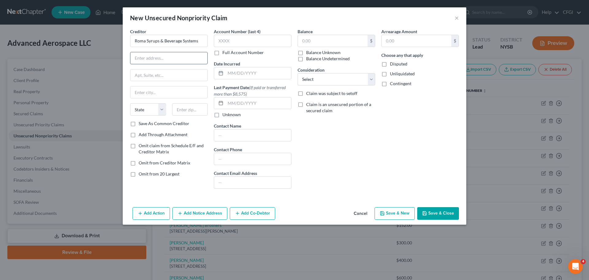
click at [135, 59] on input "text" at bounding box center [168, 58] width 77 height 12
click at [186, 77] on input "text" at bounding box center [168, 75] width 77 height 12
click at [171, 89] on input "text" at bounding box center [168, 92] width 77 height 12
click at [144, 108] on select "State [US_STATE] AK AR AZ CA CO CT DE DC [GEOGRAPHIC_DATA] [GEOGRAPHIC_DATA] GU…" at bounding box center [148, 109] width 36 height 12
click at [130, 103] on select "State [US_STATE] AK AR AZ CA CO CT DE DC [GEOGRAPHIC_DATA] [GEOGRAPHIC_DATA] GU…" at bounding box center [148, 109] width 36 height 12
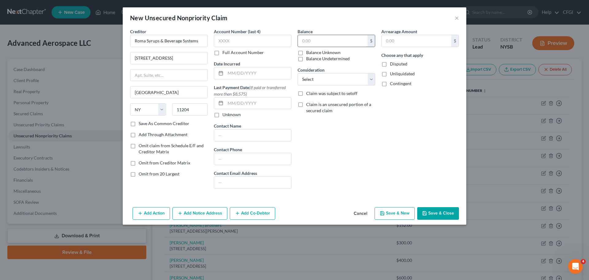
click at [308, 39] on input "text" at bounding box center [333, 41] width 70 height 12
click at [325, 77] on select "Select Cable / Satellite Services Collection Agency Credit Card Debt Debt Couns…" at bounding box center [337, 79] width 78 height 12
click at [298, 73] on select "Select Cable / Satellite Services Collection Agency Credit Card Debt Debt Couns…" at bounding box center [337, 79] width 78 height 12
click at [331, 79] on select "Select Cable / Satellite Services Collection Agency Credit Card Debt Debt Couns…" at bounding box center [337, 79] width 78 height 12
click at [298, 73] on select "Select Cable / Satellite Services Collection Agency Credit Card Debt Debt Couns…" at bounding box center [337, 79] width 78 height 12
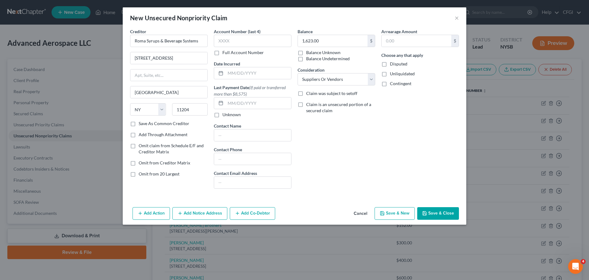
click at [400, 216] on button "Save & New" at bounding box center [395, 213] width 40 height 13
click at [161, 43] on input "text" at bounding box center [169, 41] width 78 height 12
drag, startPoint x: 174, startPoint y: 58, endPoint x: 171, endPoint y: 62, distance: 4.9
click at [174, 58] on input "text" at bounding box center [168, 58] width 77 height 12
drag, startPoint x: 145, startPoint y: 74, endPoint x: 142, endPoint y: 77, distance: 4.2
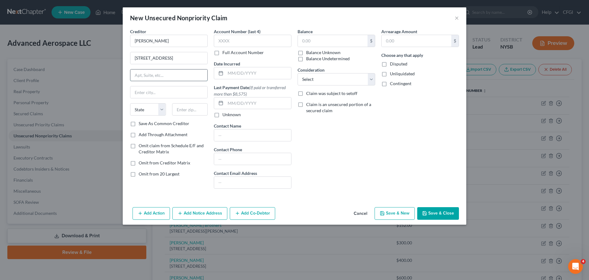
click at [145, 74] on input "text" at bounding box center [168, 75] width 77 height 12
click at [144, 96] on input "text" at bounding box center [168, 92] width 77 height 12
click at [145, 109] on select "State [US_STATE] AK AR AZ CA CO CT DE DC [GEOGRAPHIC_DATA] [GEOGRAPHIC_DATA] GU…" at bounding box center [148, 109] width 36 height 12
click at [130, 103] on select "State [US_STATE] AK AR AZ CA CO CT DE DC [GEOGRAPHIC_DATA] [GEOGRAPHIC_DATA] GU…" at bounding box center [148, 109] width 36 height 12
click at [342, 47] on div "$" at bounding box center [337, 41] width 78 height 12
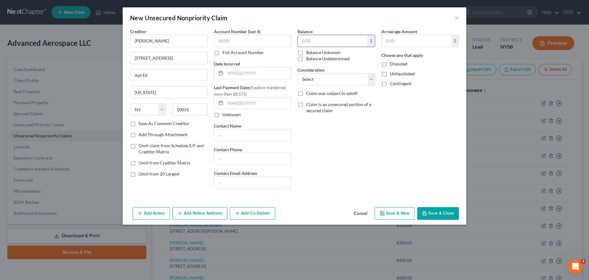
click at [327, 42] on input "text" at bounding box center [333, 41] width 70 height 12
click at [324, 75] on select "Select Cable / Satellite Services Collection Agency Credit Card Debt Debt Couns…" at bounding box center [337, 79] width 78 height 12
click at [298, 73] on select "Select Cable / Satellite Services Collection Agency Credit Card Debt Debt Couns…" at bounding box center [337, 79] width 78 height 12
click at [402, 210] on button "Save & New" at bounding box center [395, 213] width 40 height 13
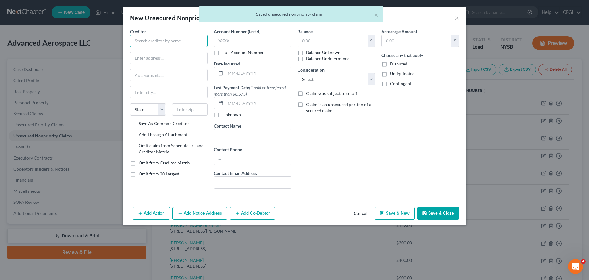
click at [163, 44] on input "text" at bounding box center [169, 41] width 78 height 12
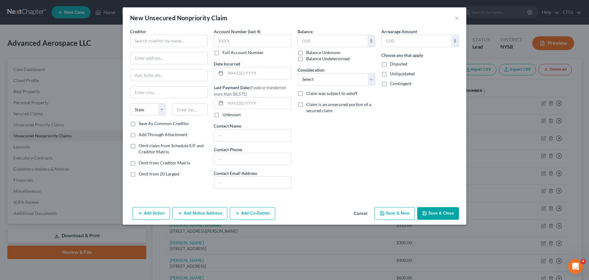
click at [360, 213] on button "Cancel" at bounding box center [360, 213] width 23 height 12
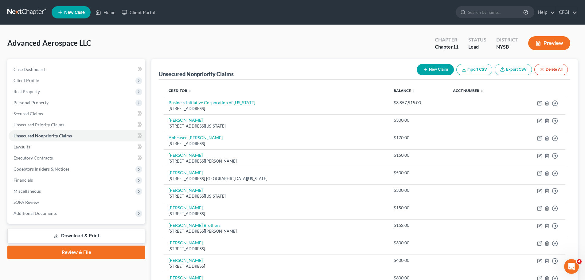
click at [432, 66] on button "New Claim" at bounding box center [434, 69] width 37 height 11
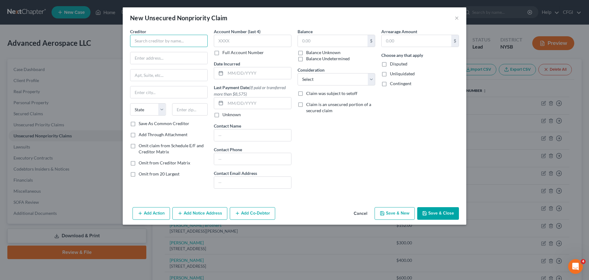
click at [169, 38] on input "text" at bounding box center [169, 41] width 78 height 12
click at [147, 63] on input "text" at bounding box center [168, 58] width 77 height 12
click at [163, 90] on input "text" at bounding box center [168, 92] width 77 height 12
click at [144, 107] on select "State [US_STATE] AK AR AZ CA CO CT DE DC [GEOGRAPHIC_DATA] [GEOGRAPHIC_DATA] GU…" at bounding box center [148, 109] width 36 height 12
click at [130, 103] on select "State [US_STATE] AK AR AZ CA CO CT DE DC [GEOGRAPHIC_DATA] [GEOGRAPHIC_DATA] GU…" at bounding box center [148, 109] width 36 height 12
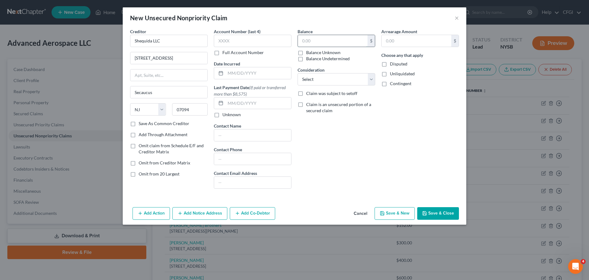
click at [313, 40] on input "text" at bounding box center [333, 41] width 70 height 12
click at [307, 81] on select "Select Cable / Satellite Services Collection Agency Credit Card Debt Debt Couns…" at bounding box center [337, 79] width 78 height 12
click at [298, 73] on select "Select Cable / Satellite Services Collection Agency Credit Card Debt Debt Couns…" at bounding box center [337, 79] width 78 height 12
click at [392, 216] on button "Save & New" at bounding box center [395, 213] width 40 height 13
click at [174, 44] on input "text" at bounding box center [169, 41] width 78 height 12
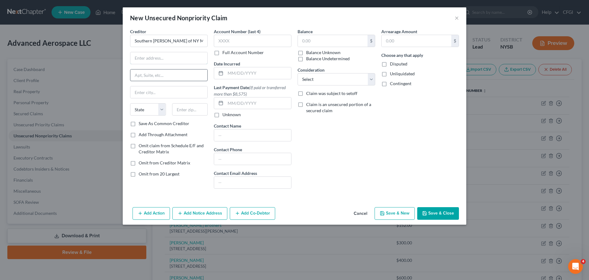
drag, startPoint x: 158, startPoint y: 60, endPoint x: 140, endPoint y: 69, distance: 20.6
click at [158, 60] on input "text" at bounding box center [168, 58] width 77 height 12
click at [162, 93] on input "text" at bounding box center [168, 92] width 77 height 12
click at [146, 109] on select "State [US_STATE] AK AR AZ CA CO CT DE DC [GEOGRAPHIC_DATA] [GEOGRAPHIC_DATA] GU…" at bounding box center [148, 109] width 36 height 12
click at [130, 103] on select "State [US_STATE] AK AR AZ CA CO CT DE DC [GEOGRAPHIC_DATA] [GEOGRAPHIC_DATA] GU…" at bounding box center [148, 109] width 36 height 12
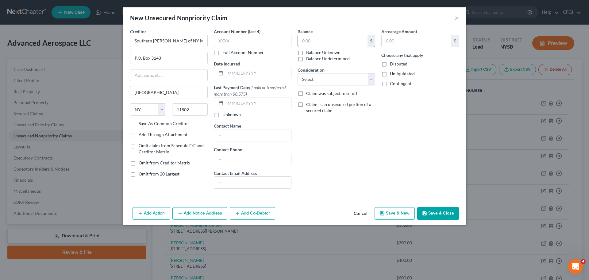
click at [330, 35] on input "text" at bounding box center [333, 41] width 70 height 12
click at [318, 77] on select "Select Cable / Satellite Services Collection Agency Credit Card Debt Debt Couns…" at bounding box center [337, 79] width 78 height 12
click at [298, 73] on select "Select Cable / Satellite Services Collection Agency Credit Card Debt Debt Couns…" at bounding box center [337, 79] width 78 height 12
click at [395, 213] on button "Save & New" at bounding box center [395, 213] width 40 height 13
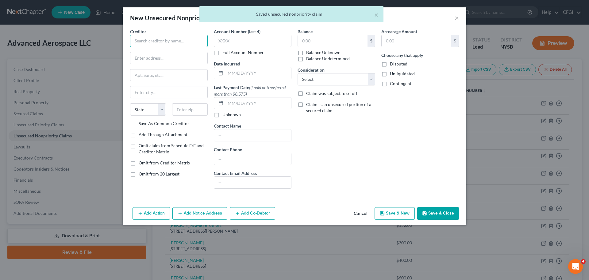
click at [163, 43] on input "text" at bounding box center [169, 41] width 78 height 12
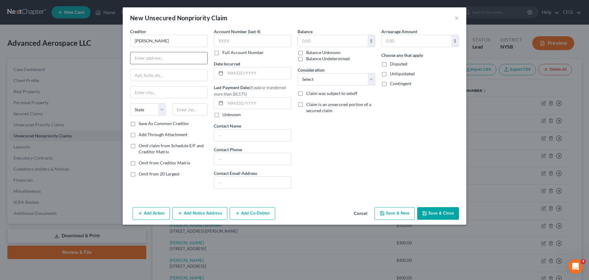
drag, startPoint x: 178, startPoint y: 55, endPoint x: 176, endPoint y: 60, distance: 5.2
click at [178, 55] on input "text" at bounding box center [168, 58] width 77 height 12
click at [159, 75] on input "text" at bounding box center [168, 75] width 77 height 12
click at [150, 75] on input "text" at bounding box center [168, 75] width 77 height 12
click at [155, 92] on input "text" at bounding box center [168, 92] width 77 height 12
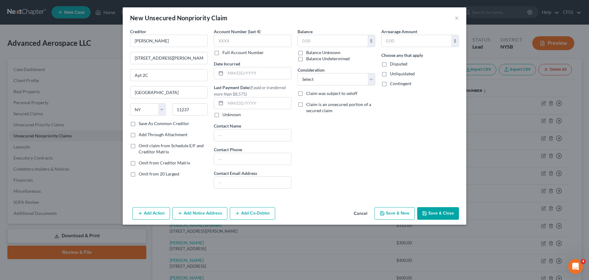
click at [333, 48] on div "$ Balance Unknown Balance Undetermined" at bounding box center [337, 48] width 78 height 27
click at [333, 45] on input "text" at bounding box center [333, 41] width 70 height 12
click at [322, 79] on select "Select Cable / Satellite Services Collection Agency Credit Card Debt Debt Couns…" at bounding box center [337, 79] width 78 height 12
click at [298, 73] on select "Select Cable / Satellite Services Collection Agency Credit Card Debt Debt Couns…" at bounding box center [337, 79] width 78 height 12
click at [390, 209] on button "Save & New" at bounding box center [395, 213] width 40 height 13
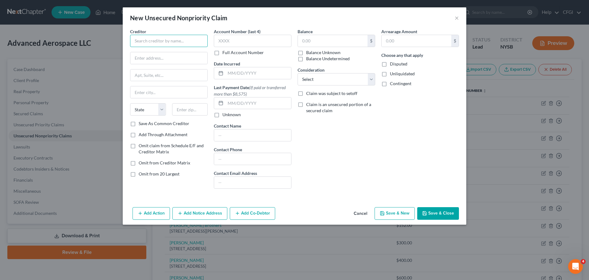
click at [168, 43] on input "text" at bounding box center [169, 41] width 78 height 12
drag, startPoint x: 191, startPoint y: 60, endPoint x: 188, endPoint y: 63, distance: 3.7
click at [191, 60] on input "text" at bounding box center [168, 58] width 77 height 12
click at [173, 81] on div "Creditor * [PERSON_NAME] 2 Macon [GEOGRAPHIC_DATA] [US_STATE] AK AR AZ CA CO CT…" at bounding box center [169, 74] width 78 height 92
click at [171, 78] on input "text" at bounding box center [168, 75] width 77 height 12
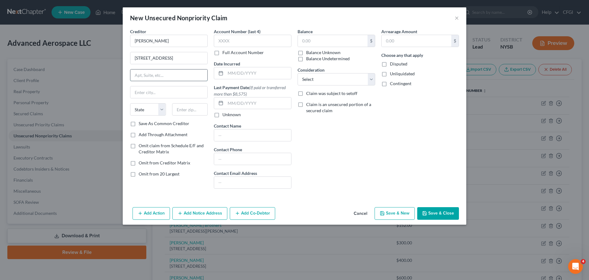
click at [171, 78] on input "text" at bounding box center [168, 75] width 77 height 12
drag, startPoint x: 133, startPoint y: 91, endPoint x: 138, endPoint y: 94, distance: 5.6
click at [133, 91] on input "text" at bounding box center [168, 92] width 77 height 12
click at [146, 106] on select "State [US_STATE] AK AR AZ CA CO CT DE DC [GEOGRAPHIC_DATA] [GEOGRAPHIC_DATA] GU…" at bounding box center [148, 109] width 36 height 12
click at [130, 103] on select "State [US_STATE] AK AR AZ CA CO CT DE DC [GEOGRAPHIC_DATA] [GEOGRAPHIC_DATA] GU…" at bounding box center [148, 109] width 36 height 12
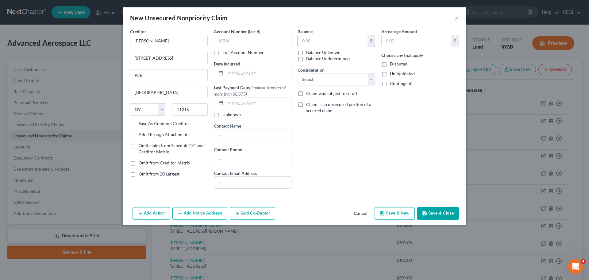
click at [334, 39] on input "text" at bounding box center [333, 41] width 70 height 12
click at [326, 76] on select "Select Cable / Satellite Services Collection Agency Credit Card Debt Debt Couns…" at bounding box center [337, 79] width 78 height 12
click at [298, 73] on select "Select Cable / Satellite Services Collection Agency Credit Card Debt Debt Couns…" at bounding box center [337, 79] width 78 height 12
click at [396, 214] on button "Save & New" at bounding box center [395, 213] width 40 height 13
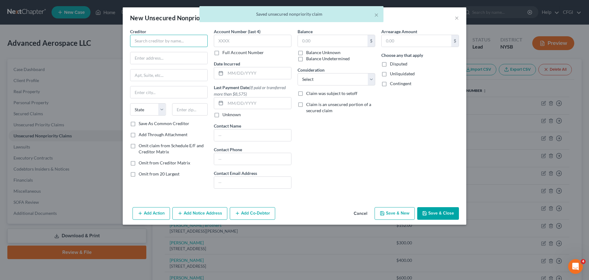
drag, startPoint x: 140, startPoint y: 39, endPoint x: 146, endPoint y: 46, distance: 9.6
click at [140, 39] on input "text" at bounding box center [169, 41] width 78 height 12
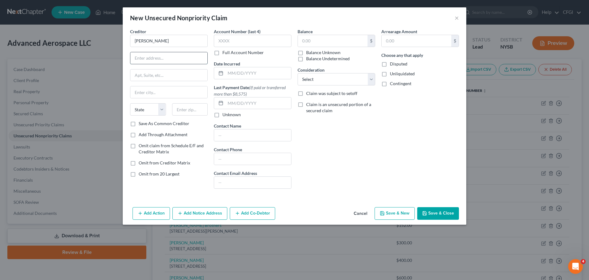
click at [180, 56] on input "text" at bounding box center [168, 58] width 77 height 12
click at [146, 72] on input "text" at bounding box center [168, 75] width 77 height 12
drag, startPoint x: 172, startPoint y: 95, endPoint x: 155, endPoint y: 102, distance: 18.6
click at [172, 95] on input "text" at bounding box center [168, 92] width 77 height 12
click at [142, 108] on select "State [US_STATE] AK AR AZ CA CO CT DE DC [GEOGRAPHIC_DATA] [GEOGRAPHIC_DATA] GU…" at bounding box center [148, 109] width 36 height 12
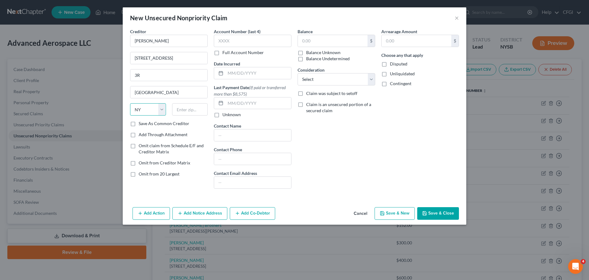
click at [130, 103] on select "State [US_STATE] AK AR AZ CA CO CT DE DC [GEOGRAPHIC_DATA] [GEOGRAPHIC_DATA] GU…" at bounding box center [148, 109] width 36 height 12
drag, startPoint x: 315, startPoint y: 36, endPoint x: 321, endPoint y: 44, distance: 9.8
click at [315, 36] on input "text" at bounding box center [333, 41] width 70 height 12
click at [325, 76] on select "Select Cable / Satellite Services Collection Agency Credit Card Debt Debt Couns…" at bounding box center [337, 79] width 78 height 12
click at [298, 73] on select "Select Cable / Satellite Services Collection Agency Credit Card Debt Debt Couns…" at bounding box center [337, 79] width 78 height 12
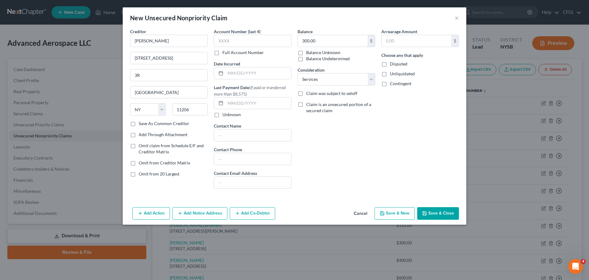
click at [396, 216] on button "Save & New" at bounding box center [395, 213] width 40 height 13
click at [150, 44] on input "text" at bounding box center [169, 41] width 78 height 12
click at [176, 64] on div at bounding box center [169, 58] width 78 height 12
click at [171, 60] on input "text" at bounding box center [168, 58] width 77 height 12
click at [139, 79] on input "text" at bounding box center [168, 75] width 77 height 12
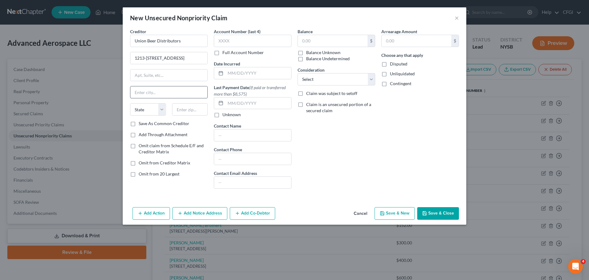
click at [141, 90] on input "text" at bounding box center [168, 92] width 77 height 12
click at [152, 116] on div "State [US_STATE] AK AR AZ CA CO CT DE DC [GEOGRAPHIC_DATA] [GEOGRAPHIC_DATA] GU…" at bounding box center [169, 111] width 84 height 17
click at [152, 112] on select "State [US_STATE] AK AR AZ CA CO CT DE DC [GEOGRAPHIC_DATA] [GEOGRAPHIC_DATA] GU…" at bounding box center [148, 109] width 36 height 12
click at [130, 103] on select "State [US_STATE] AK AR AZ CA CO CT DE DC [GEOGRAPHIC_DATA] [GEOGRAPHIC_DATA] GU…" at bounding box center [148, 109] width 36 height 12
click at [249, 164] on input "text" at bounding box center [252, 159] width 77 height 12
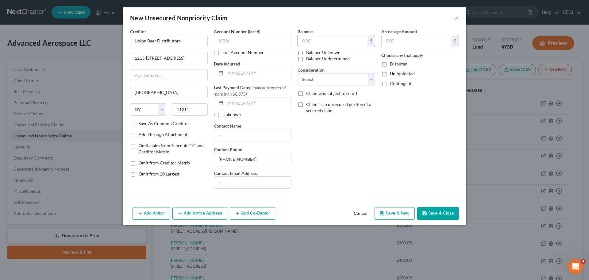
click at [328, 39] on input "text" at bounding box center [333, 41] width 70 height 12
click at [326, 83] on select "Select Cable / Satellite Services Collection Agency Credit Card Debt Debt Couns…" at bounding box center [337, 79] width 78 height 12
click at [298, 73] on select "Select Cable / Satellite Services Collection Agency Credit Card Debt Debt Couns…" at bounding box center [337, 79] width 78 height 12
click at [396, 215] on button "Save & New" at bounding box center [395, 213] width 40 height 13
click at [139, 44] on input "text" at bounding box center [169, 41] width 78 height 12
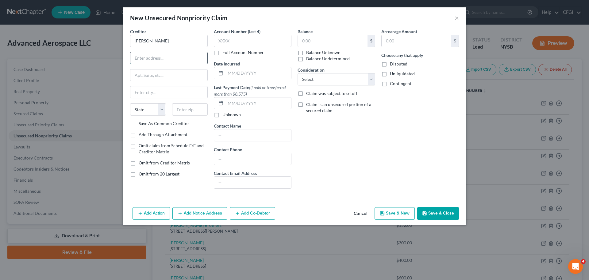
click at [160, 58] on input "text" at bounding box center [168, 58] width 77 height 12
drag, startPoint x: 159, startPoint y: 90, endPoint x: 159, endPoint y: 99, distance: 9.8
click at [159, 90] on input "text" at bounding box center [168, 92] width 77 height 12
click at [153, 108] on select "State [US_STATE] AK AR AZ CA CO CT DE DC [GEOGRAPHIC_DATA] [GEOGRAPHIC_DATA] GU…" at bounding box center [148, 109] width 36 height 12
click at [130, 103] on select "State [US_STATE] AK AR AZ CA CO CT DE DC [GEOGRAPHIC_DATA] [GEOGRAPHIC_DATA] GU…" at bounding box center [148, 109] width 36 height 12
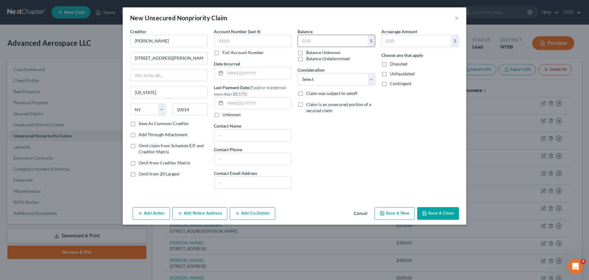
click at [327, 42] on input "text" at bounding box center [333, 41] width 70 height 12
click at [322, 83] on select "Select Cable / Satellite Services Collection Agency Credit Card Debt Debt Couns…" at bounding box center [337, 79] width 78 height 12
click at [298, 73] on select "Select Cable / Satellite Services Collection Agency Credit Card Debt Debt Couns…" at bounding box center [337, 79] width 78 height 12
click at [429, 209] on button "Save & Close" at bounding box center [438, 213] width 42 height 13
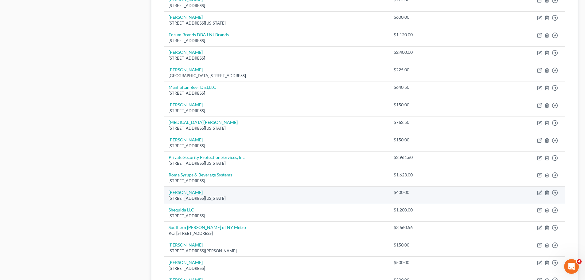
scroll to position [736, 0]
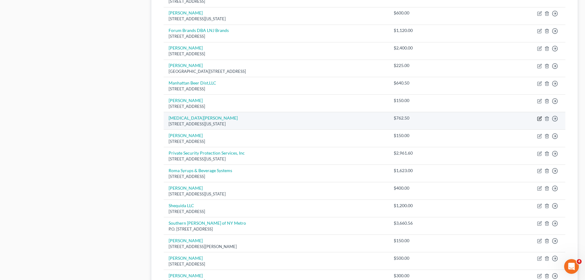
click at [539, 118] on icon "button" at bounding box center [539, 117] width 3 height 3
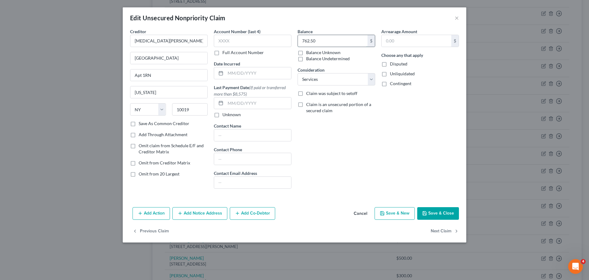
click at [325, 37] on input "762.50" at bounding box center [333, 41] width 70 height 12
click at [443, 210] on button "Save & Close" at bounding box center [438, 213] width 42 height 13
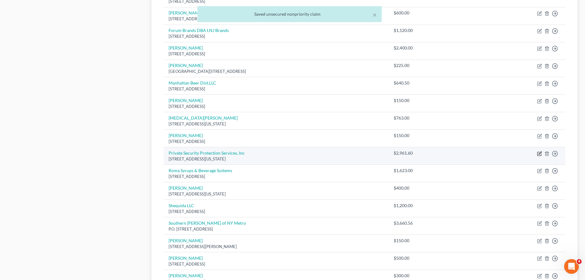
click at [539, 155] on icon "button" at bounding box center [539, 153] width 5 height 5
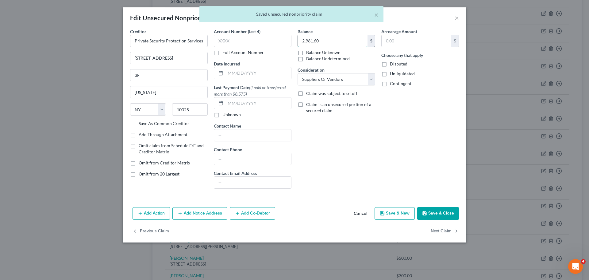
click at [333, 41] on input "2,961.60" at bounding box center [333, 41] width 70 height 12
click at [320, 42] on input "2,961.60" at bounding box center [333, 41] width 70 height 12
drag, startPoint x: 322, startPoint y: 42, endPoint x: 311, endPoint y: 43, distance: 10.5
click at [311, 43] on input "2,961.60" at bounding box center [333, 41] width 70 height 12
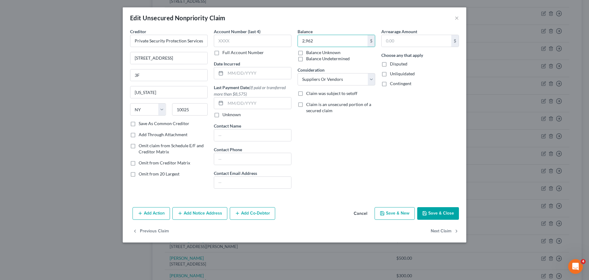
click at [439, 215] on button "Save & Close" at bounding box center [438, 213] width 42 height 13
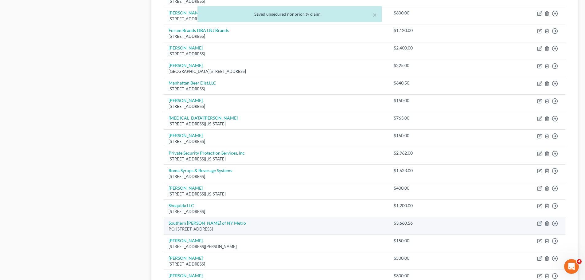
click at [400, 225] on div "$3,660.56" at bounding box center [417, 223] width 49 height 6
click at [539, 223] on icon "button" at bounding box center [539, 223] width 5 height 5
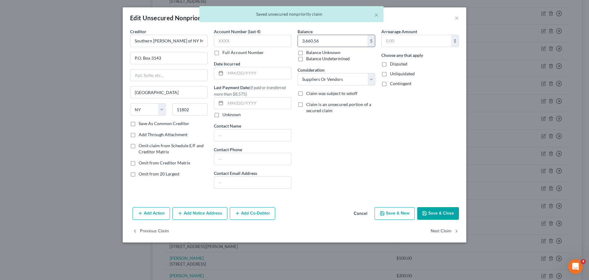
click at [321, 47] on div "3,660.56 $" at bounding box center [337, 41] width 78 height 12
click at [324, 41] on input "3,660.56" at bounding box center [333, 41] width 70 height 12
click at [323, 41] on input "3,660.56" at bounding box center [333, 41] width 70 height 12
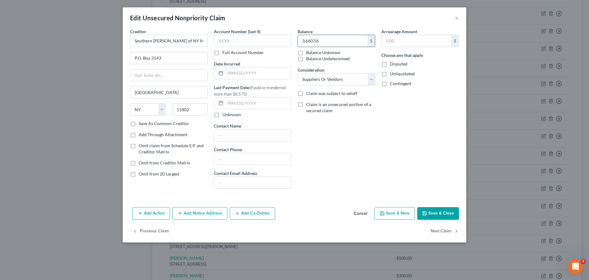
drag, startPoint x: 327, startPoint y: 41, endPoint x: 310, endPoint y: 41, distance: 17.2
click at [310, 41] on input "3,660.56" at bounding box center [333, 41] width 70 height 12
click at [434, 215] on button "Save & Close" at bounding box center [438, 213] width 42 height 13
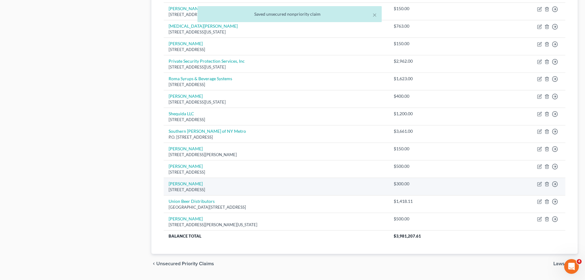
scroll to position [829, 0]
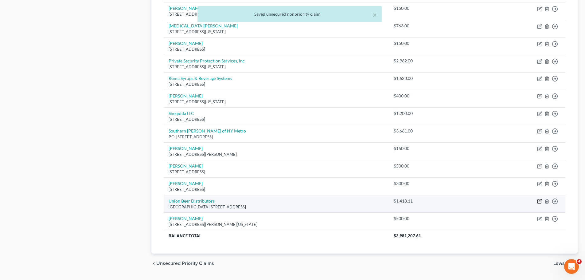
click at [541, 203] on icon "button" at bounding box center [539, 201] width 4 height 4
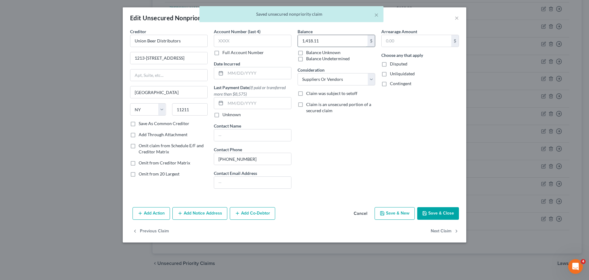
click at [342, 46] on input "1,418.11" at bounding box center [333, 41] width 70 height 12
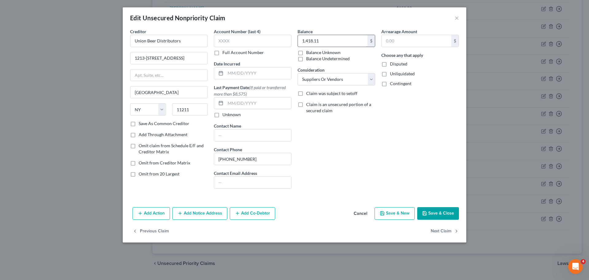
click at [337, 42] on input "1,418.11" at bounding box center [333, 41] width 70 height 12
click at [434, 216] on button "Save & Close" at bounding box center [438, 213] width 42 height 13
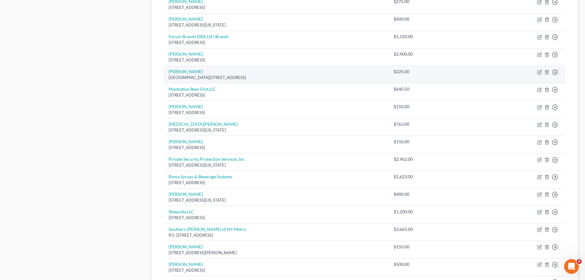
scroll to position [722, 0]
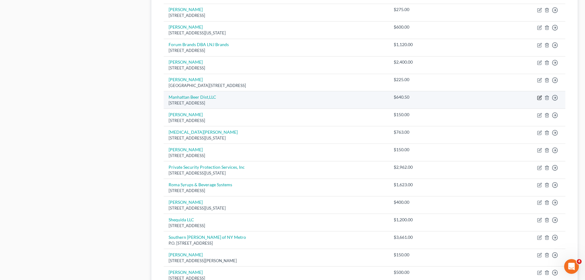
click at [539, 96] on icon "button" at bounding box center [539, 97] width 5 height 5
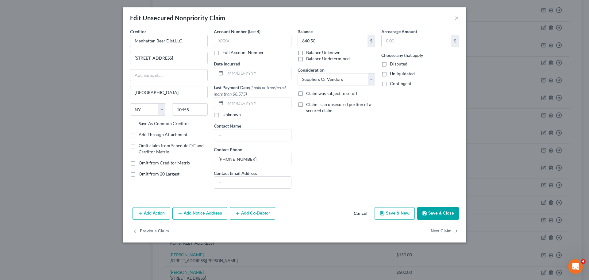
click at [316, 31] on div "Balance 640.50 $ Balance Unknown Balance Undetermined 640.50 $ Balance Unknown" at bounding box center [337, 44] width 78 height 33
click at [319, 41] on input "640.50" at bounding box center [333, 41] width 70 height 12
click at [312, 41] on input "640.50" at bounding box center [333, 41] width 70 height 12
drag, startPoint x: 319, startPoint y: 41, endPoint x: 307, endPoint y: 42, distance: 12.0
click at [307, 42] on input "640.50" at bounding box center [333, 41] width 70 height 12
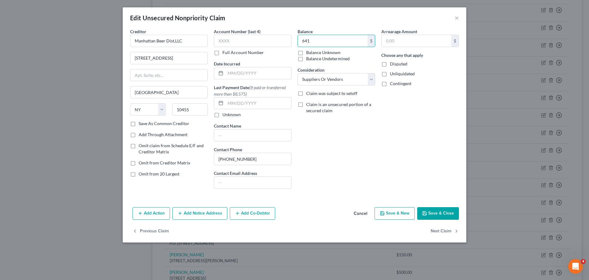
click at [436, 216] on button "Save & Close" at bounding box center [438, 213] width 42 height 13
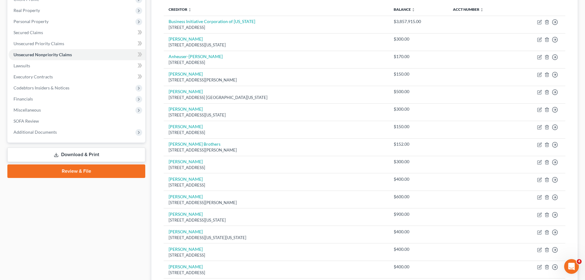
scroll to position [0, 0]
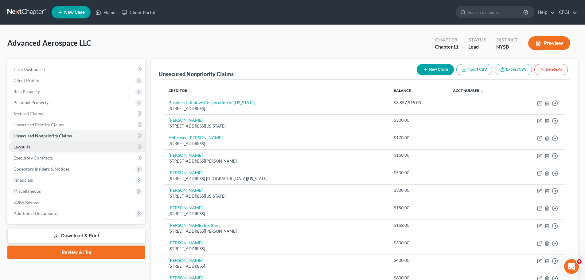
click at [30, 150] on link "Lawsuits" at bounding box center [77, 146] width 137 height 11
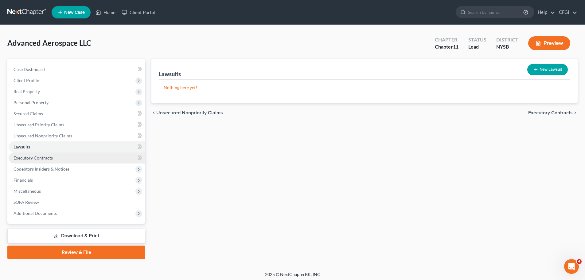
click at [43, 159] on span "Executory Contracts" at bounding box center [33, 157] width 39 height 5
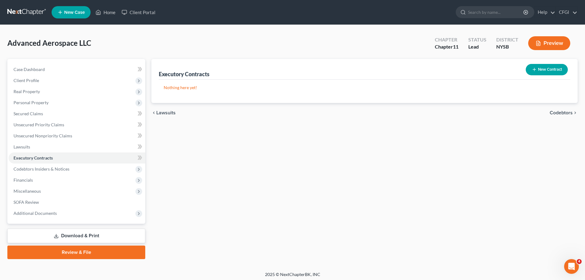
click at [544, 70] on button "New Contract" at bounding box center [546, 69] width 42 height 11
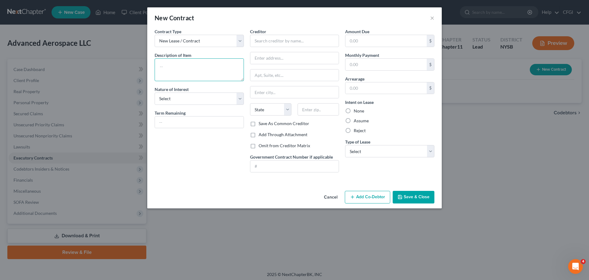
click at [189, 68] on textarea at bounding box center [199, 69] width 89 height 23
click at [283, 44] on input "text" at bounding box center [294, 41] width 89 height 12
click at [365, 172] on div "Amount Due $ Monthly Payment $ Arrearage $ Intent on Lease None Assume Reject T…" at bounding box center [389, 102] width 95 height 149
click at [187, 64] on textarea at bounding box center [199, 69] width 89 height 23
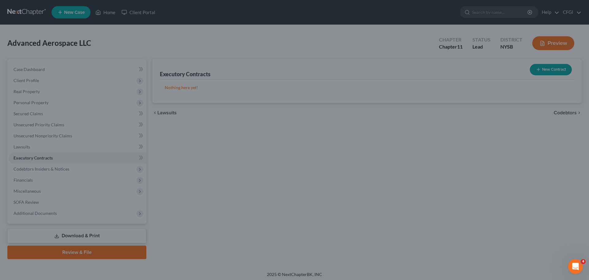
click at [481, 132] on div "New Contract × Contract Type New Lease / Contract New Timeshare Description of …" at bounding box center [294, 140] width 589 height 280
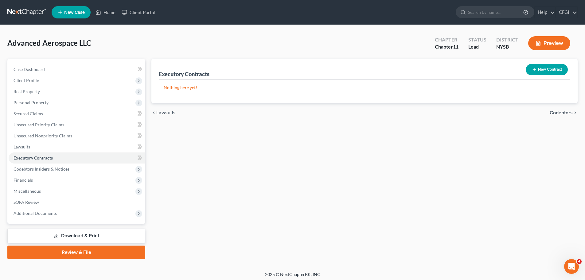
click at [529, 65] on button "New Contract" at bounding box center [546, 69] width 42 height 11
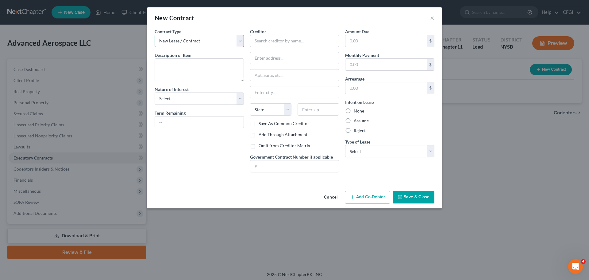
click at [209, 40] on select "New Lease / Contract New Timeshare" at bounding box center [199, 41] width 89 height 12
click at [155, 35] on select "New Lease / Contract New Timeshare" at bounding box center [199, 41] width 89 height 12
click at [187, 68] on textarea at bounding box center [199, 69] width 89 height 23
click at [183, 95] on select "Select Purchaser Agent Lessor Lessee" at bounding box center [199, 98] width 89 height 12
click at [155, 92] on select "Select Purchaser Agent Lessor Lessee" at bounding box center [199, 98] width 89 height 12
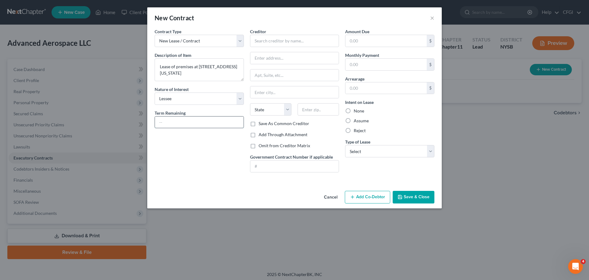
click at [186, 124] on input "text" at bounding box center [199, 122] width 89 height 12
click at [210, 151] on div "Contract Type New Lease / Contract New Timeshare Description of non-residential…" at bounding box center [199, 102] width 95 height 149
click at [181, 127] on input "text" at bounding box center [199, 122] width 89 height 12
click at [432, 18] on button "×" at bounding box center [432, 17] width 4 height 7
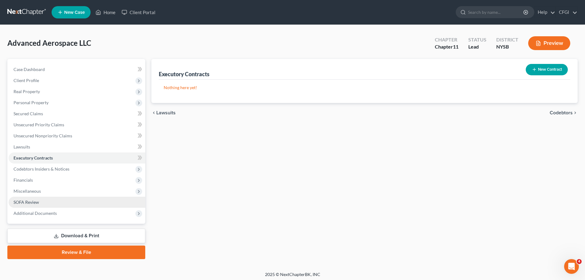
click at [37, 203] on span "SOFA Review" at bounding box center [26, 201] width 25 height 5
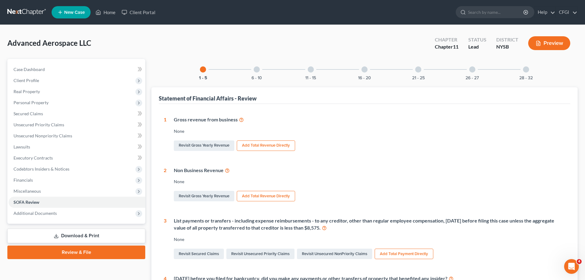
click at [259, 144] on button "Add Total Revenue Directly" at bounding box center [266, 145] width 58 height 10
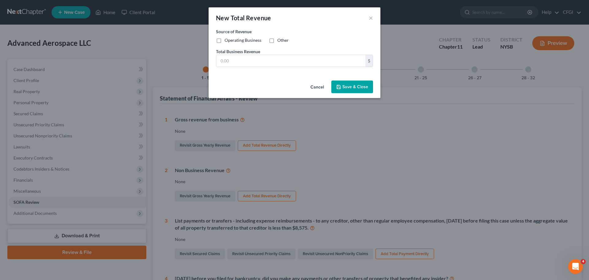
click at [314, 86] on button "Cancel" at bounding box center [317, 87] width 23 height 12
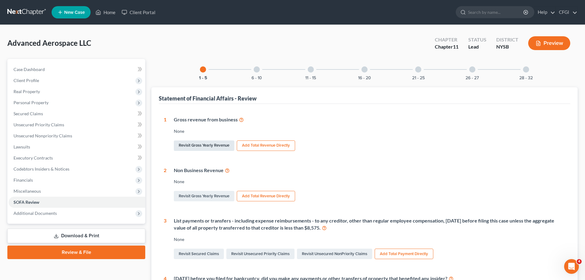
click at [215, 146] on link "Revisit Gross Yearly Revenue" at bounding box center [204, 145] width 60 height 10
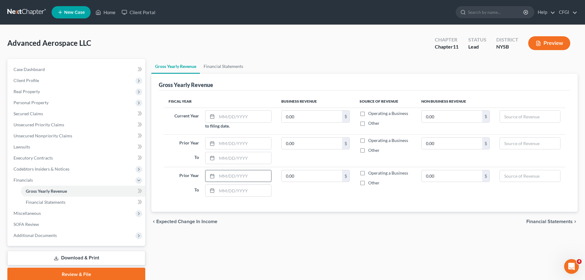
click at [219, 171] on input "text" at bounding box center [244, 176] width 55 height 12
click at [231, 144] on input "text" at bounding box center [244, 143] width 55 height 12
click at [309, 145] on input "0.00" at bounding box center [311, 143] width 60 height 12
click at [368, 141] on label "Operating a Business" at bounding box center [388, 140] width 40 height 6
click at [370, 141] on input "Operating a Business" at bounding box center [372, 139] width 4 height 4
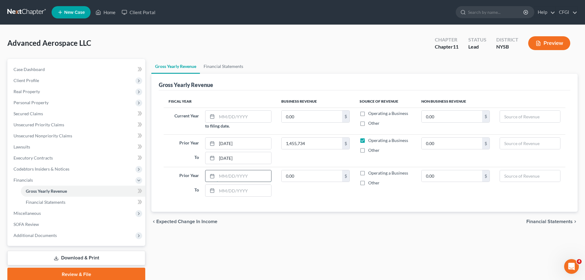
click at [244, 177] on input "text" at bounding box center [244, 176] width 55 height 12
click at [245, 173] on input "text" at bounding box center [244, 176] width 55 height 12
click at [302, 175] on input "0.00" at bounding box center [311, 176] width 60 height 12
click at [303, 175] on input "0.00" at bounding box center [311, 176] width 60 height 12
drag, startPoint x: 307, startPoint y: 175, endPoint x: 274, endPoint y: 176, distance: 32.8
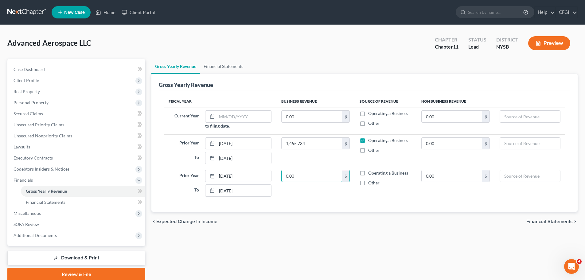
click at [274, 176] on tr "Prior Year [DATE] To [DATE] 0.00 $ Operating a Business Other 0.00 $" at bounding box center [364, 183] width 401 height 32
click at [292, 197] on td "494,657 $" at bounding box center [315, 183] width 78 height 32
click at [234, 115] on input "text" at bounding box center [244, 116] width 55 height 12
click at [247, 114] on input "text" at bounding box center [244, 116] width 55 height 12
click at [306, 118] on input "0.00" at bounding box center [311, 116] width 60 height 12
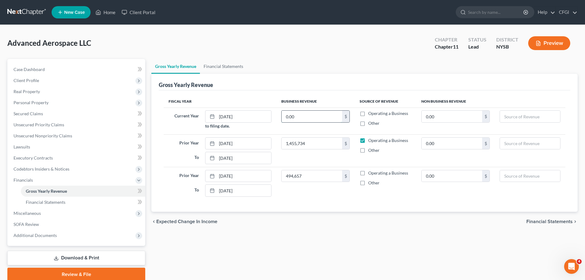
click at [299, 121] on input "0.00" at bounding box center [311, 116] width 60 height 12
drag, startPoint x: 310, startPoint y: 118, endPoint x: 278, endPoint y: 114, distance: 32.7
click at [278, 114] on td "0.00 $" at bounding box center [315, 120] width 78 height 27
click at [365, 208] on div "Fiscal Year Business Revenue Source of Revenue Non Business Revenue Current Yea…" at bounding box center [364, 150] width 411 height 121
click at [368, 111] on label "Operating a Business" at bounding box center [388, 113] width 40 height 6
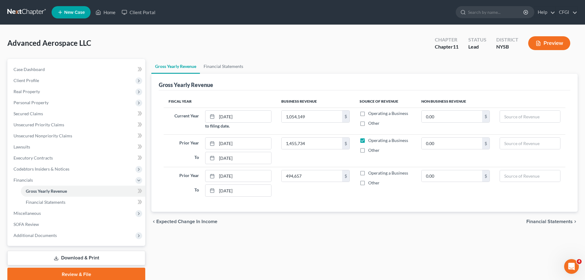
click at [370, 111] on input "Operating a Business" at bounding box center [372, 112] width 4 height 4
click at [368, 176] on label "Operating a Business" at bounding box center [388, 173] width 40 height 6
click at [370, 174] on input "Operating a Business" at bounding box center [372, 172] width 4 height 4
click at [240, 70] on link "Financial Statements" at bounding box center [223, 66] width 47 height 15
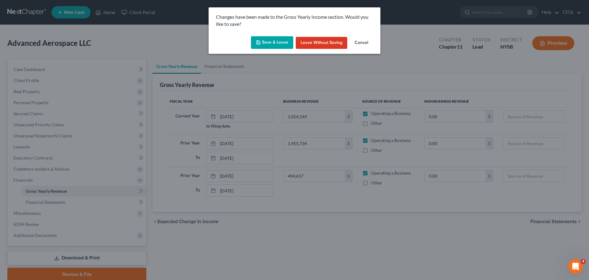
click at [278, 45] on button "Save & Leave" at bounding box center [272, 42] width 42 height 13
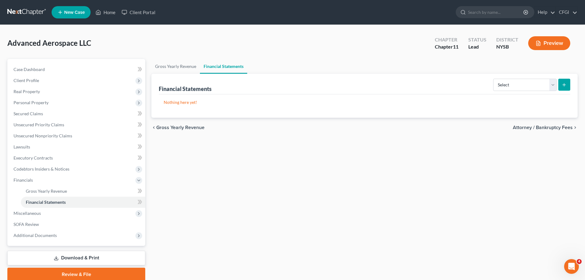
click at [174, 74] on div "Financial Statements Select Auditor Bookkeeper Creditor Pension Contribution Re…" at bounding box center [364, 84] width 411 height 21
click at [179, 69] on link "Gross Yearly Revenue" at bounding box center [175, 66] width 48 height 15
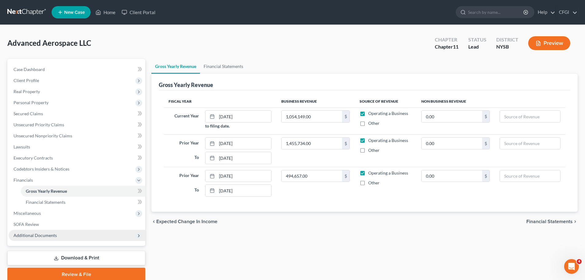
click at [29, 231] on span "Additional Documents" at bounding box center [77, 235] width 137 height 11
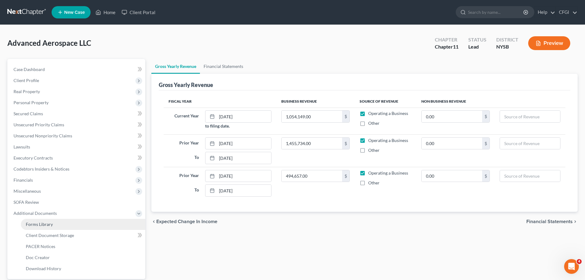
click at [30, 228] on link "Forms Library" at bounding box center [83, 223] width 124 height 11
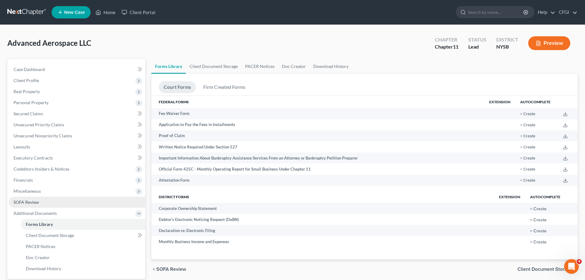
drag, startPoint x: 34, startPoint y: 202, endPoint x: 36, endPoint y: 205, distance: 3.8
click at [34, 202] on span "SOFA Review" at bounding box center [26, 201] width 25 height 5
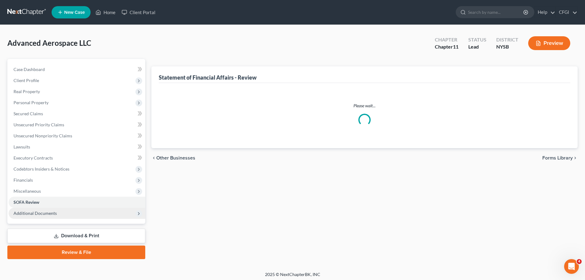
click at [37, 214] on span "Additional Documents" at bounding box center [35, 212] width 43 height 5
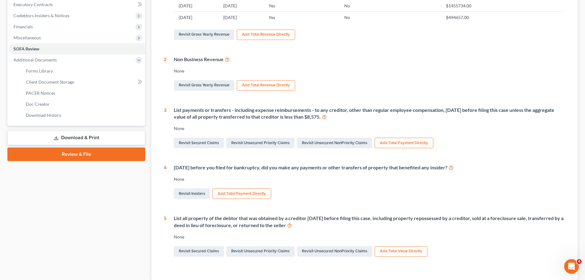
scroll to position [153, 0]
click at [411, 144] on button "Add Total Payment Directly" at bounding box center [403, 142] width 59 height 10
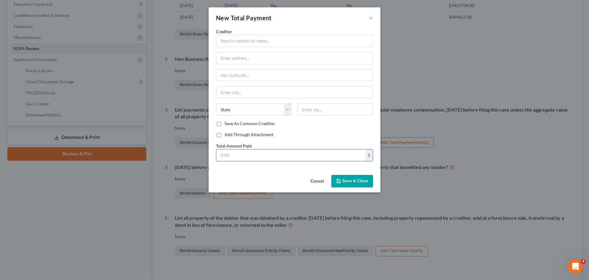
click at [256, 153] on input "text" at bounding box center [290, 155] width 149 height 12
click at [225, 137] on label "Add Through Attachment" at bounding box center [249, 134] width 49 height 6
click at [227, 135] on input "Add Through Attachment" at bounding box center [229, 133] width 4 height 4
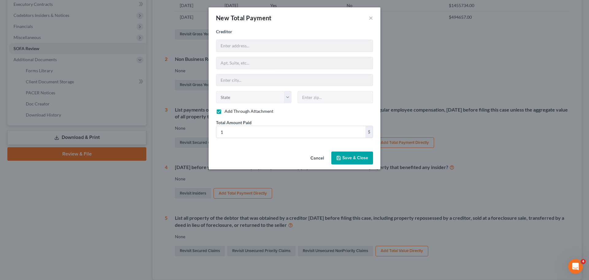
click at [369, 156] on button "Save & Close" at bounding box center [352, 157] width 42 height 13
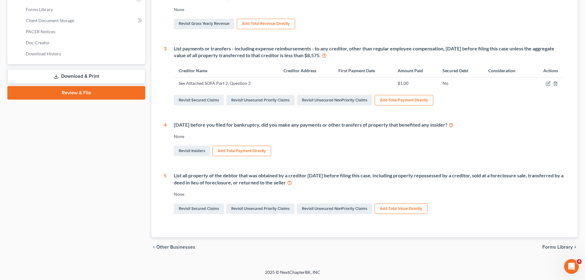
scroll to position [215, 0]
click at [227, 150] on button "Add Total Payment Directly" at bounding box center [241, 150] width 59 height 10
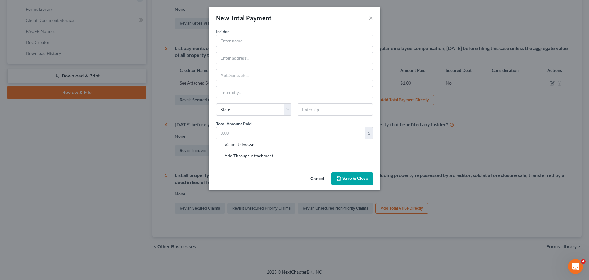
click at [225, 156] on label "Add Through Attachment" at bounding box center [249, 156] width 49 height 6
click at [227, 156] on input "Add Through Attachment" at bounding box center [229, 155] width 4 height 4
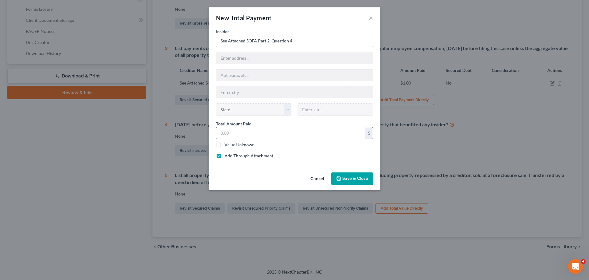
click at [234, 137] on input "text" at bounding box center [290, 133] width 149 height 12
click at [362, 183] on button "Save & Close" at bounding box center [352, 178] width 42 height 13
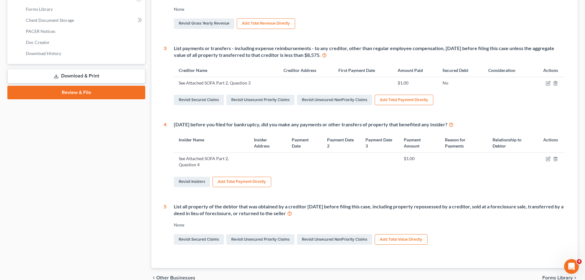
drag, startPoint x: 247, startPoint y: 207, endPoint x: 326, endPoint y: 212, distance: 79.3
click at [326, 212] on div "List all property of the debtor that was obtained by a creditor [DATE] before f…" at bounding box center [369, 210] width 391 height 14
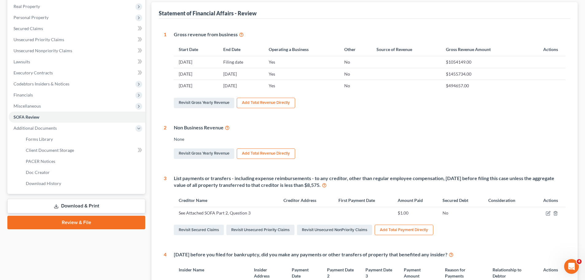
scroll to position [0, 0]
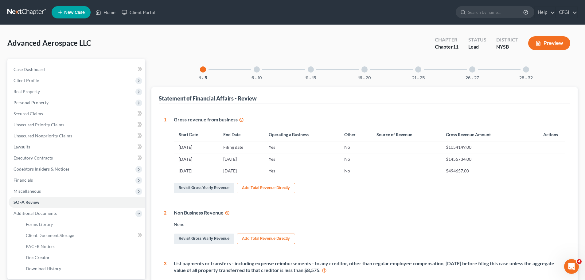
click at [255, 68] on div at bounding box center [256, 69] width 6 height 6
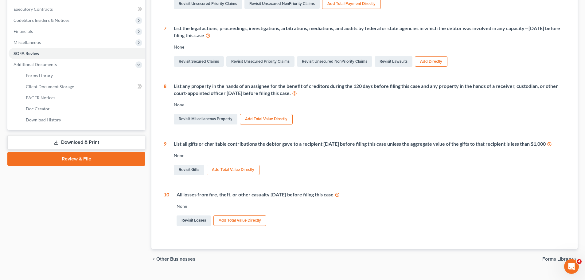
scroll to position [153, 0]
